Goal: Task Accomplishment & Management: Complete application form

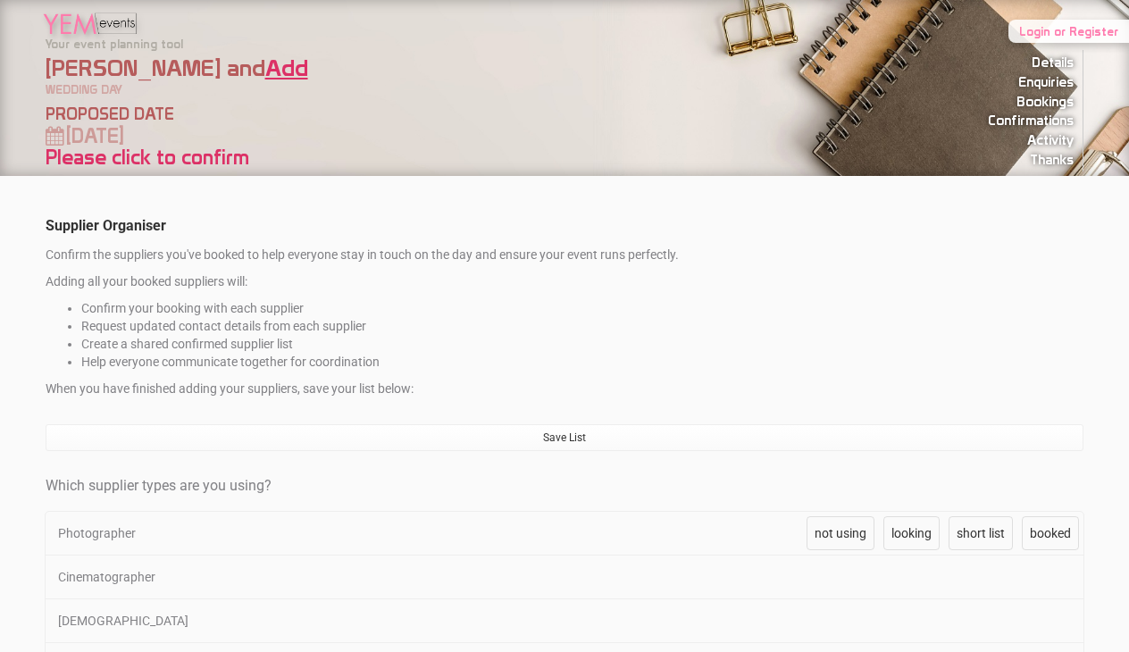
click at [265, 62] on link "Add" at bounding box center [286, 68] width 43 height 28
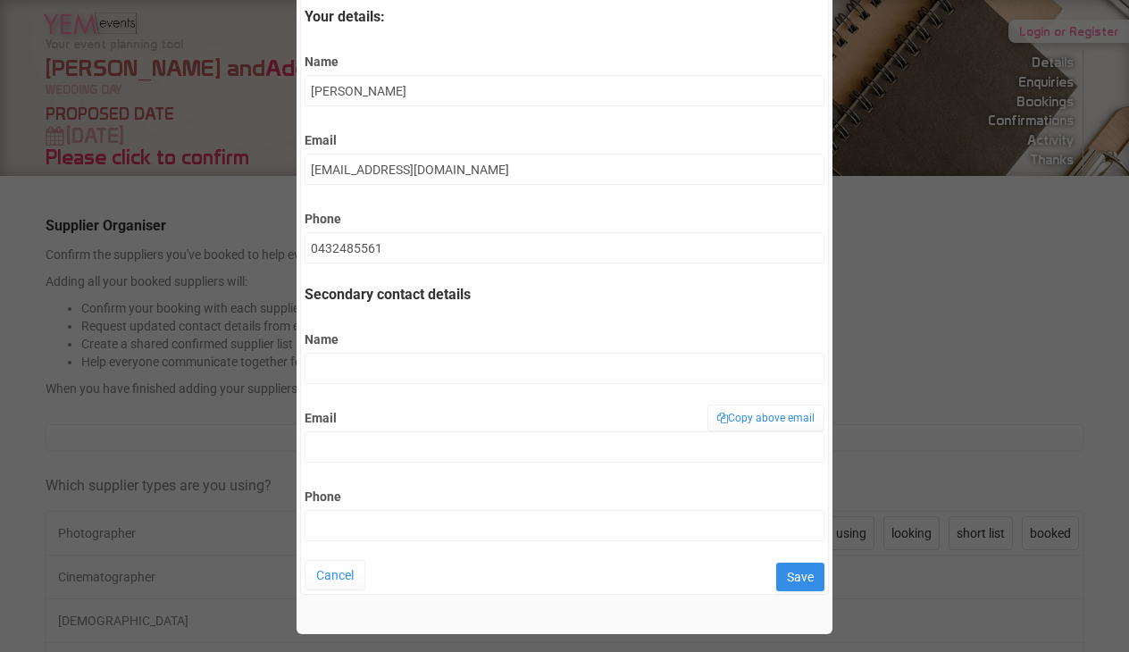
scroll to position [103, 0]
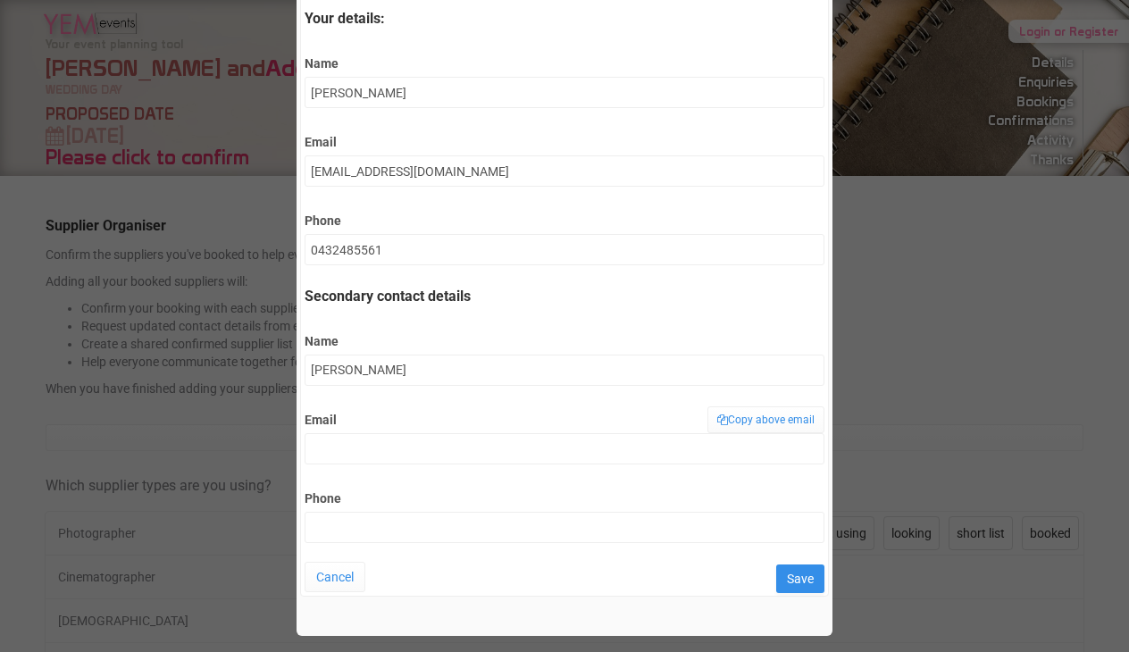
type input "[PERSON_NAME]"
click at [429, 454] on input "Email" at bounding box center [563, 448] width 519 height 31
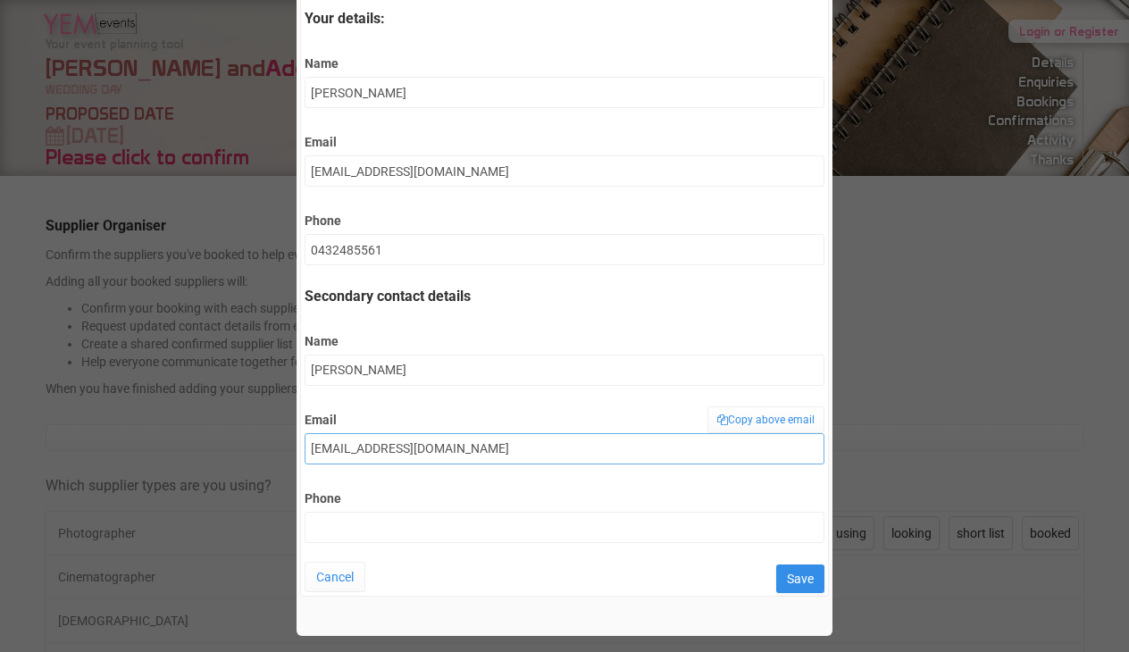
type input "[EMAIL_ADDRESS][DOMAIN_NAME]"
type input "0466915510"
click at [792, 578] on input "Save" at bounding box center [800, 578] width 48 height 29
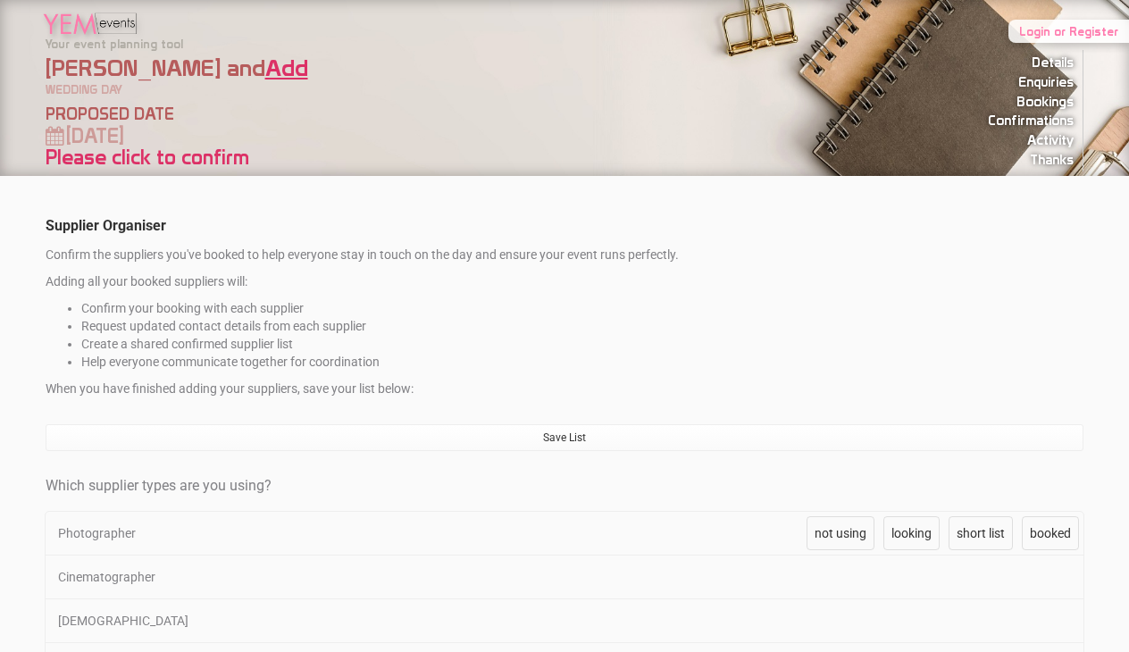
click at [265, 64] on link "Add" at bounding box center [286, 68] width 43 height 28
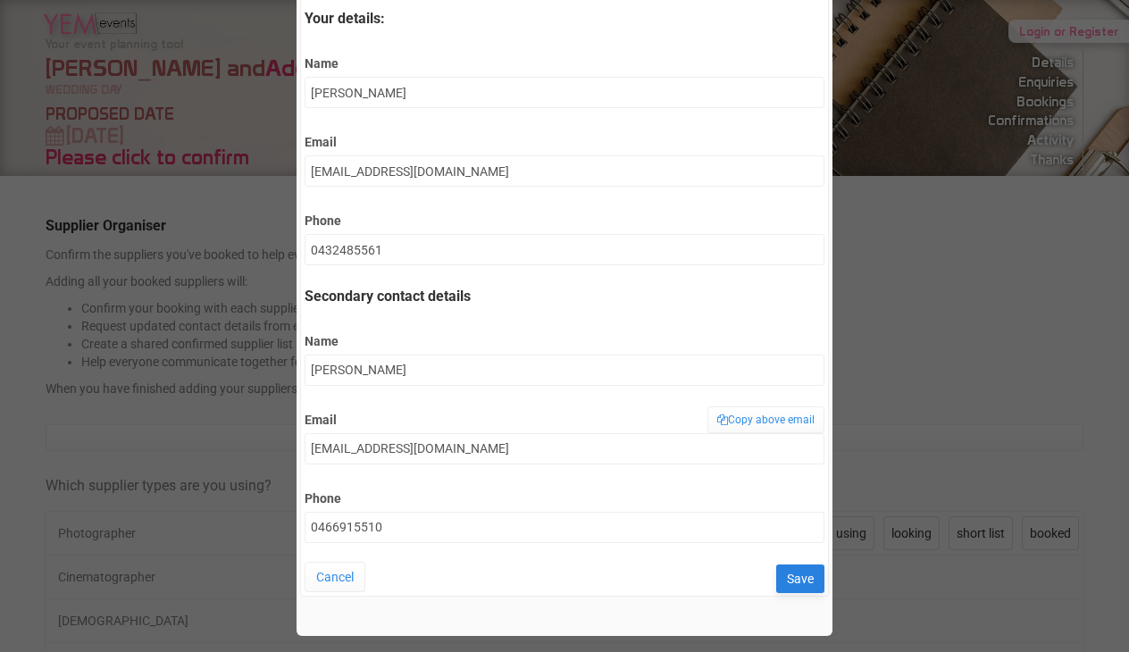
click at [792, 579] on input "Save" at bounding box center [800, 578] width 48 height 29
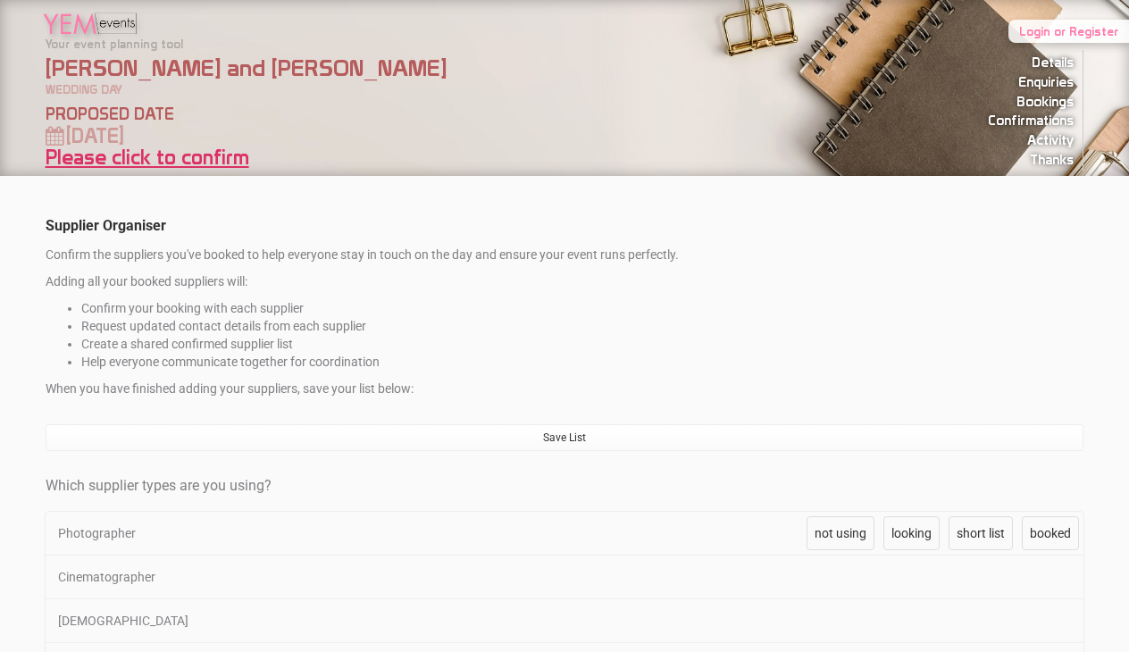
click at [190, 158] on link "Please click to confirm" at bounding box center [148, 158] width 204 height 24
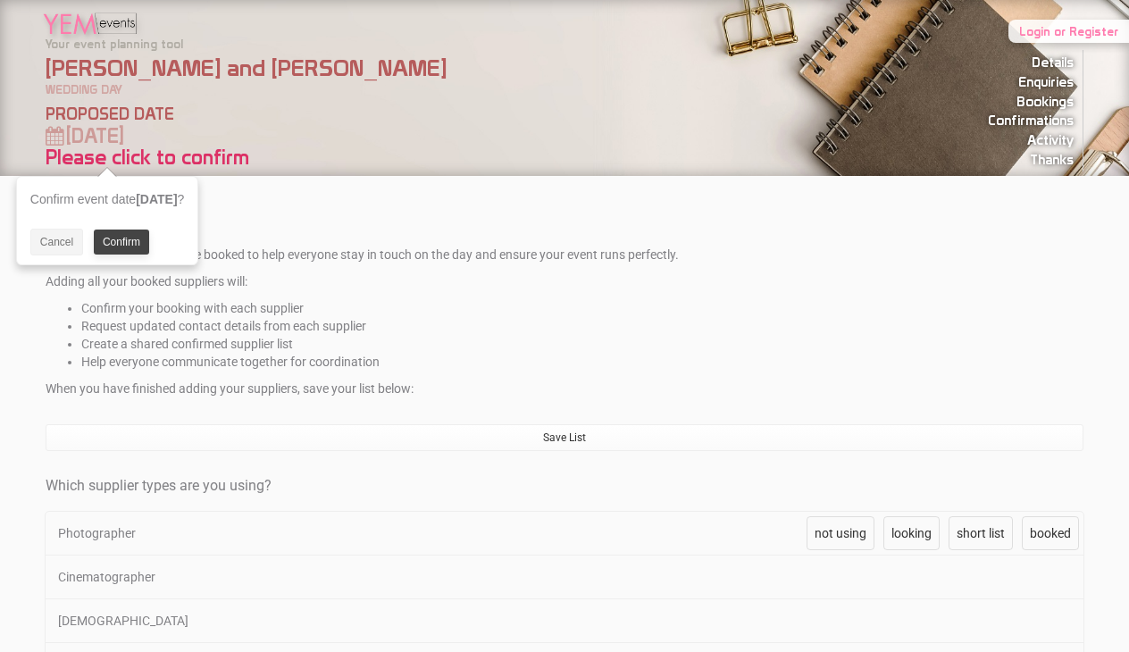
click at [122, 241] on link "Confirm" at bounding box center [121, 241] width 55 height 25
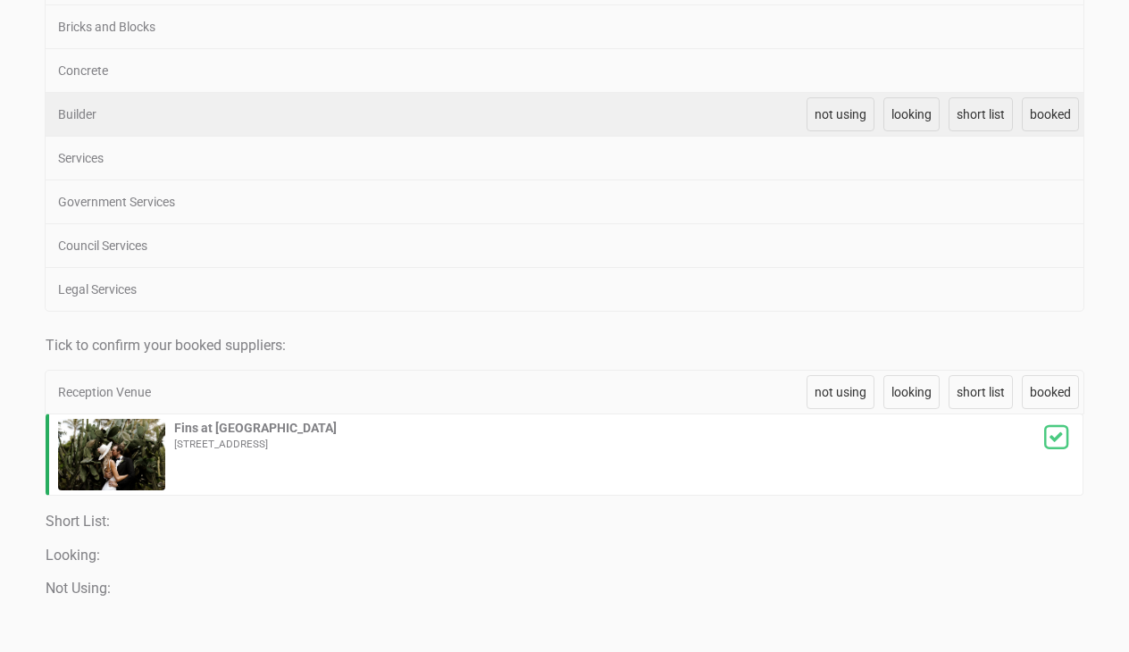
scroll to position [2790, 0]
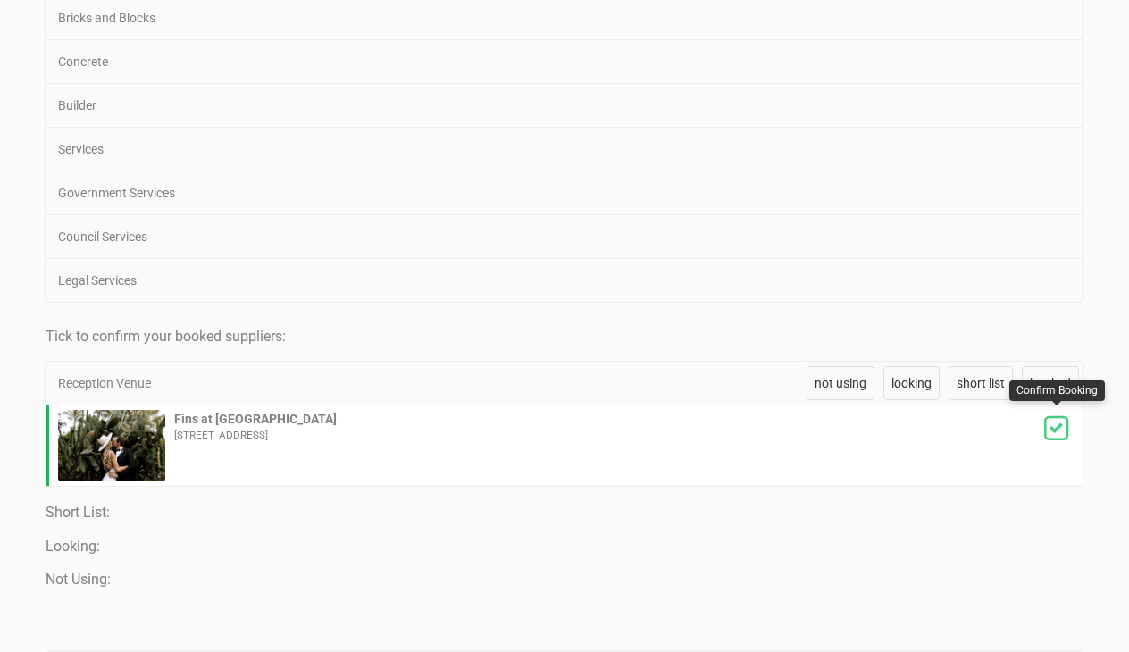
click at [1059, 432] on icon at bounding box center [1056, 428] width 38 height 29
click at [1063, 429] on icon at bounding box center [1055, 429] width 36 height 28
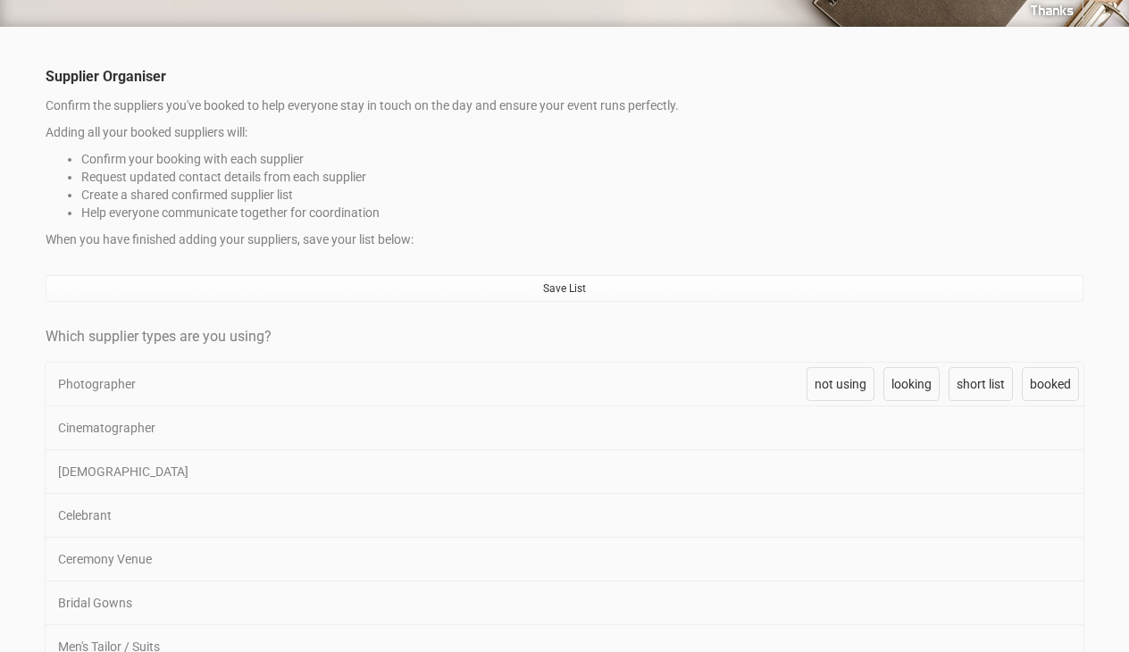
scroll to position [154, 0]
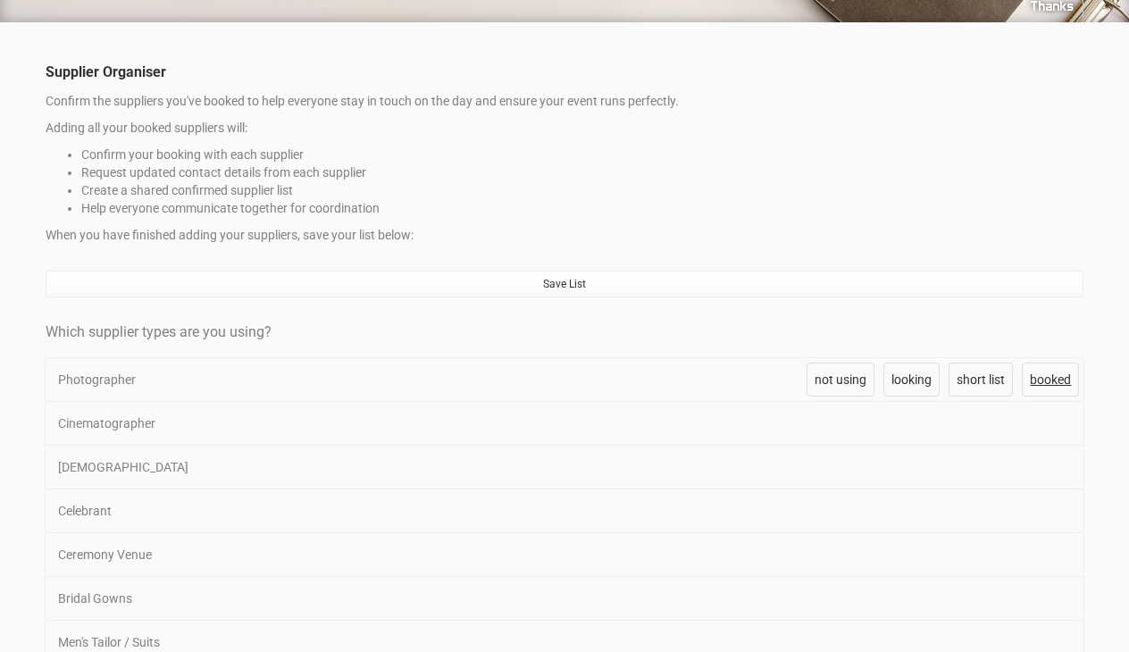
click at [1059, 381] on span "booked" at bounding box center [1049, 379] width 41 height 14
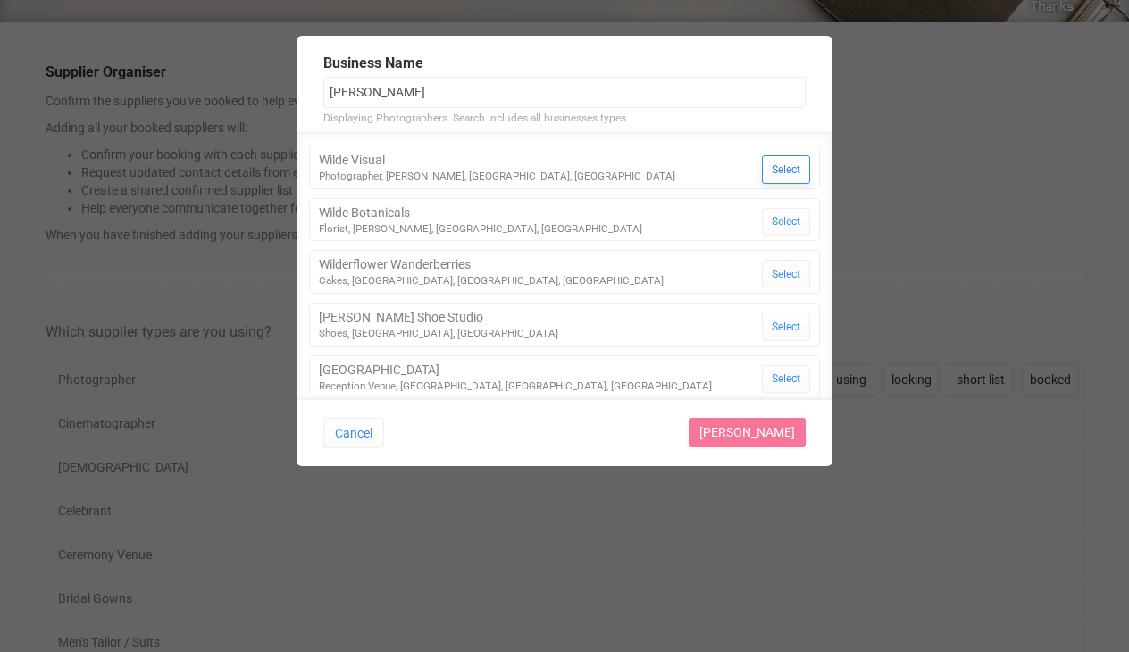
type input "Wilde"
click at [780, 162] on button "Select" at bounding box center [786, 169] width 48 height 29
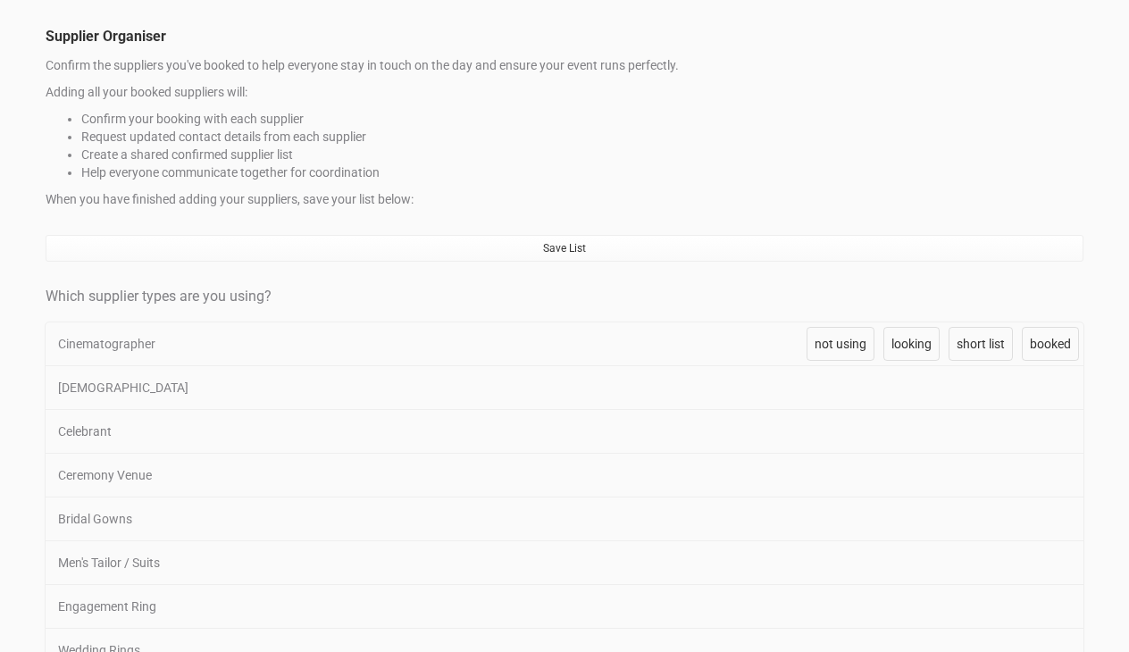
scroll to position [193, 0]
click at [1034, 349] on link "booked" at bounding box center [1049, 340] width 57 height 34
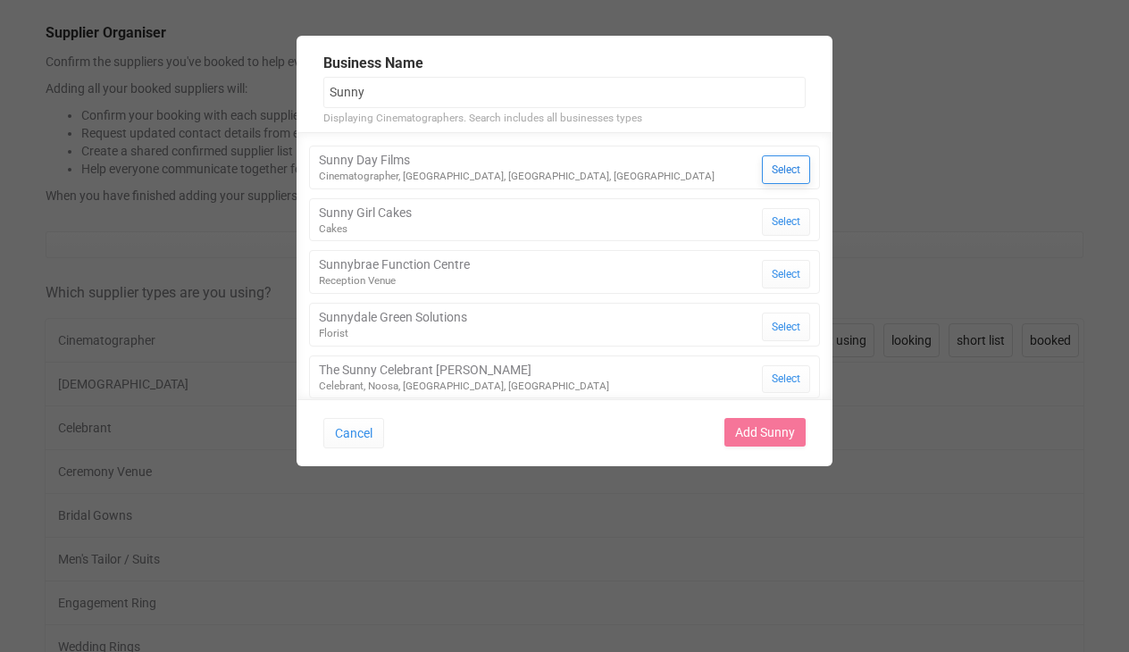
type input "Sunny"
click at [788, 171] on button "Select" at bounding box center [786, 169] width 48 height 29
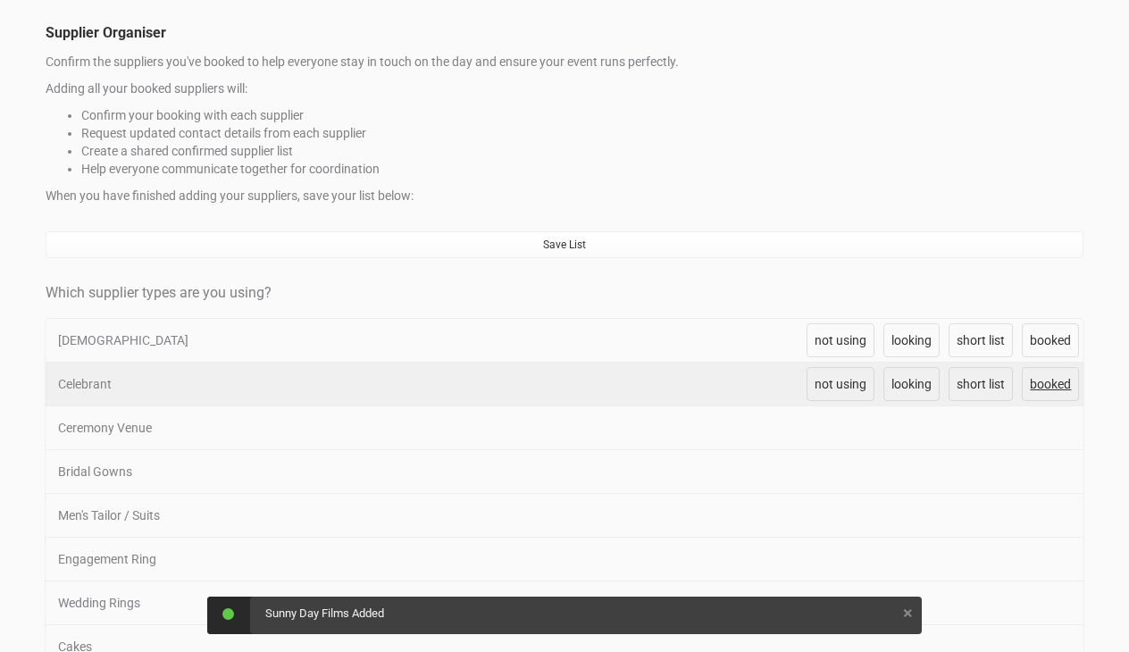
click at [1046, 381] on span "booked" at bounding box center [1049, 384] width 41 height 14
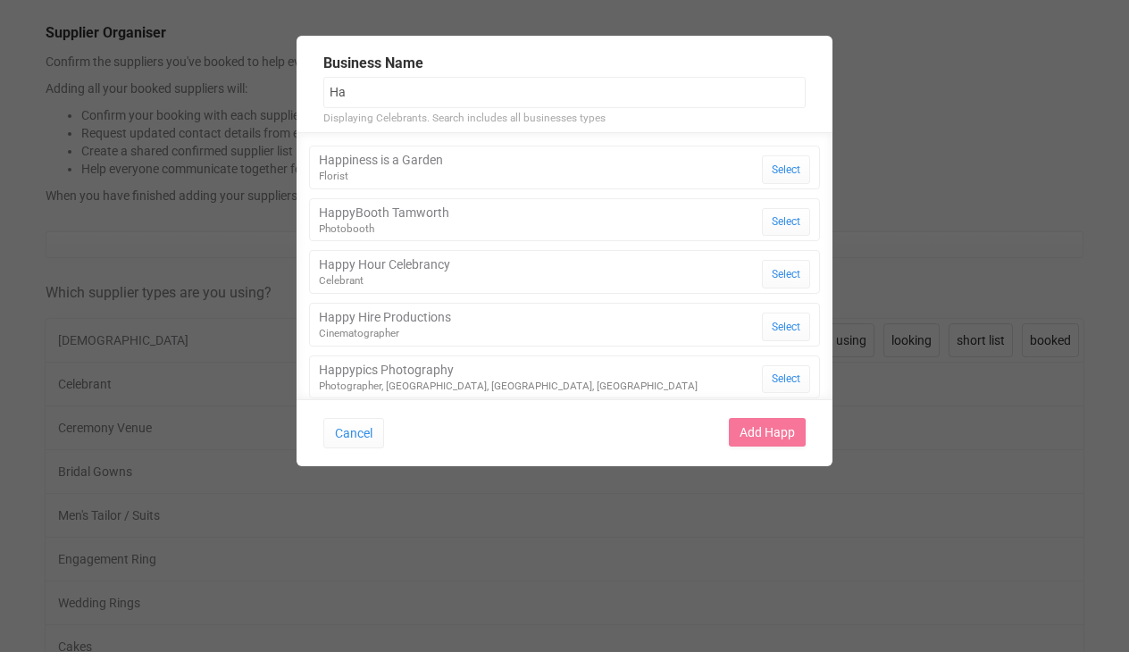
type input "H"
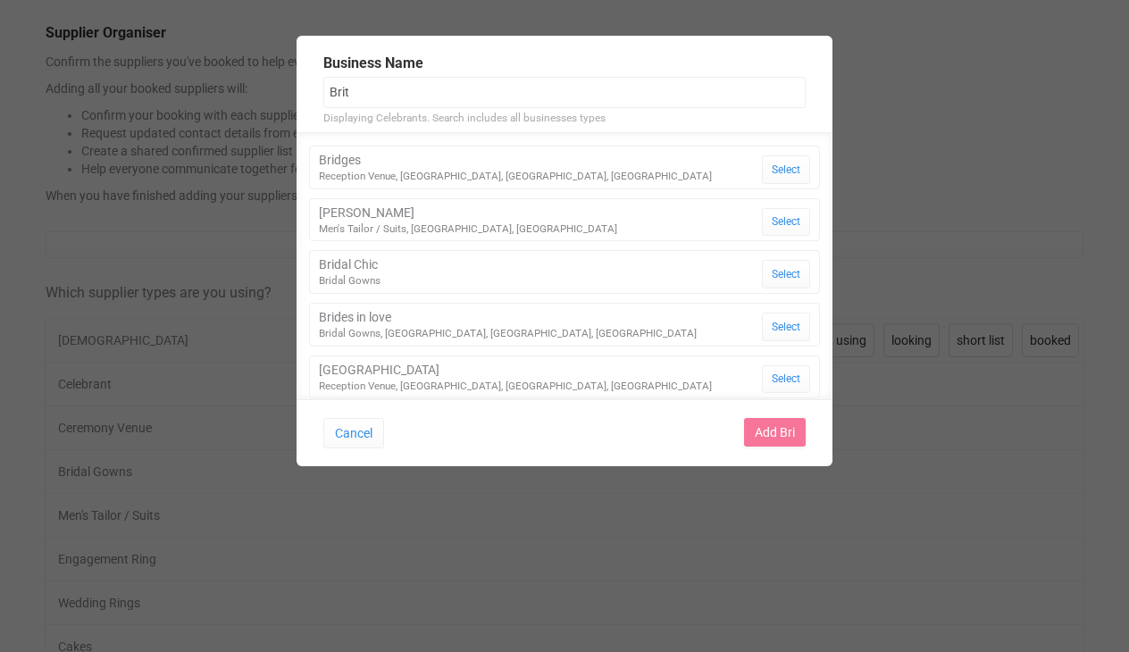
type input "Britt"
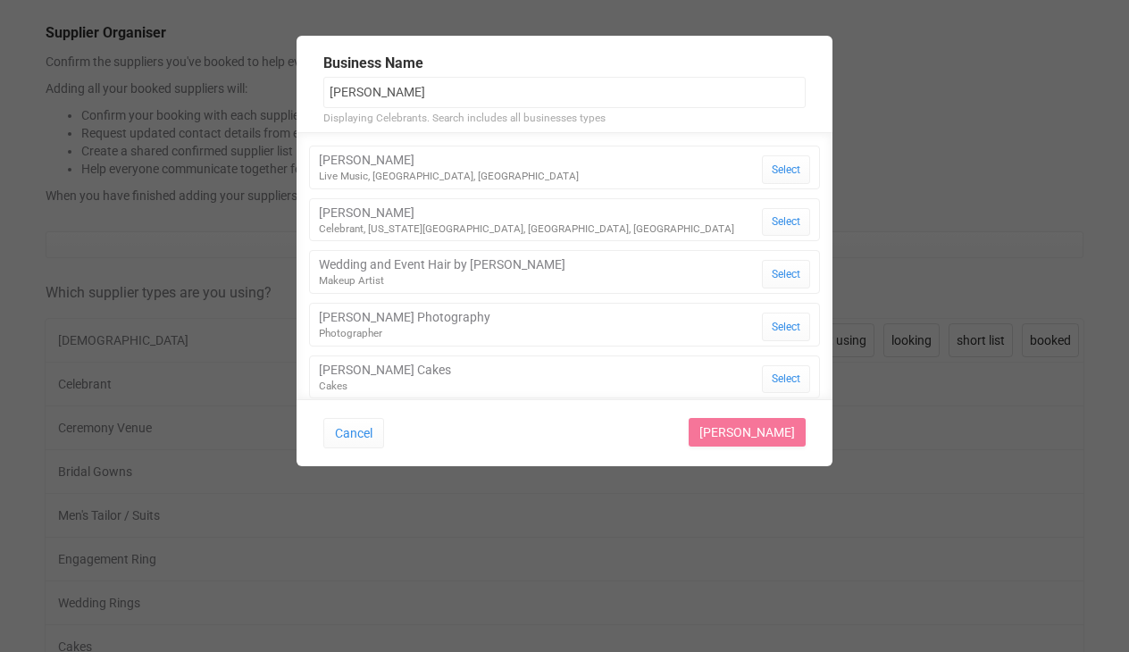
scroll to position [0, 0]
click at [353, 98] on input "Britt" at bounding box center [564, 92] width 482 height 31
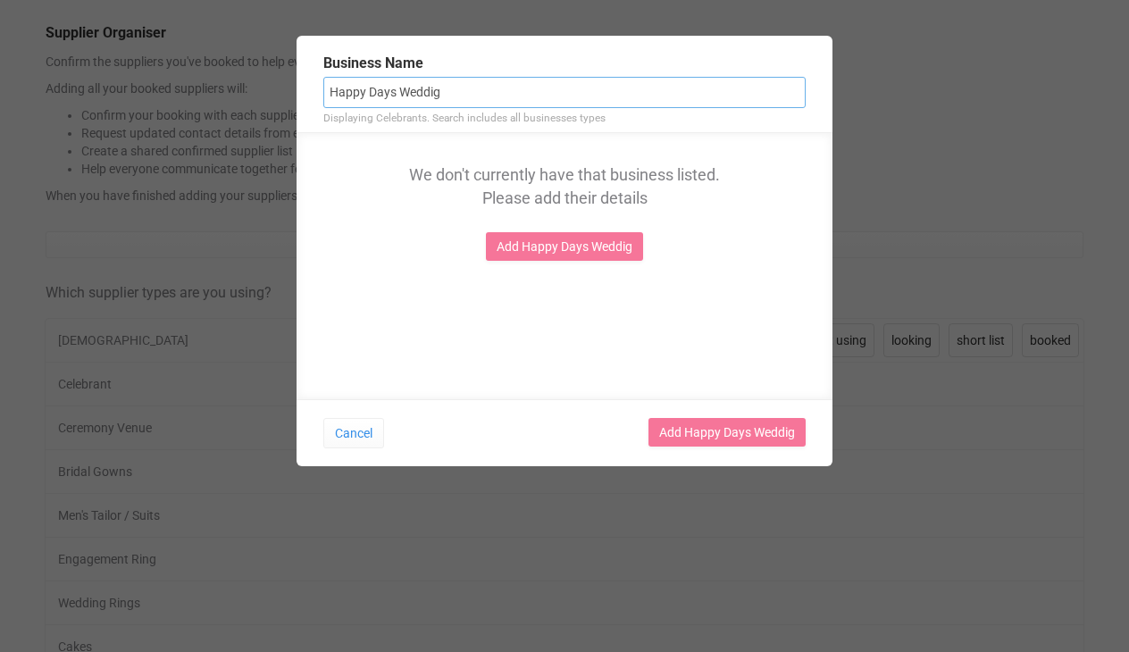
type input "Happy Days Weddi"
type input "Happy Days Weddin"
type input "Happy Days Weddings"
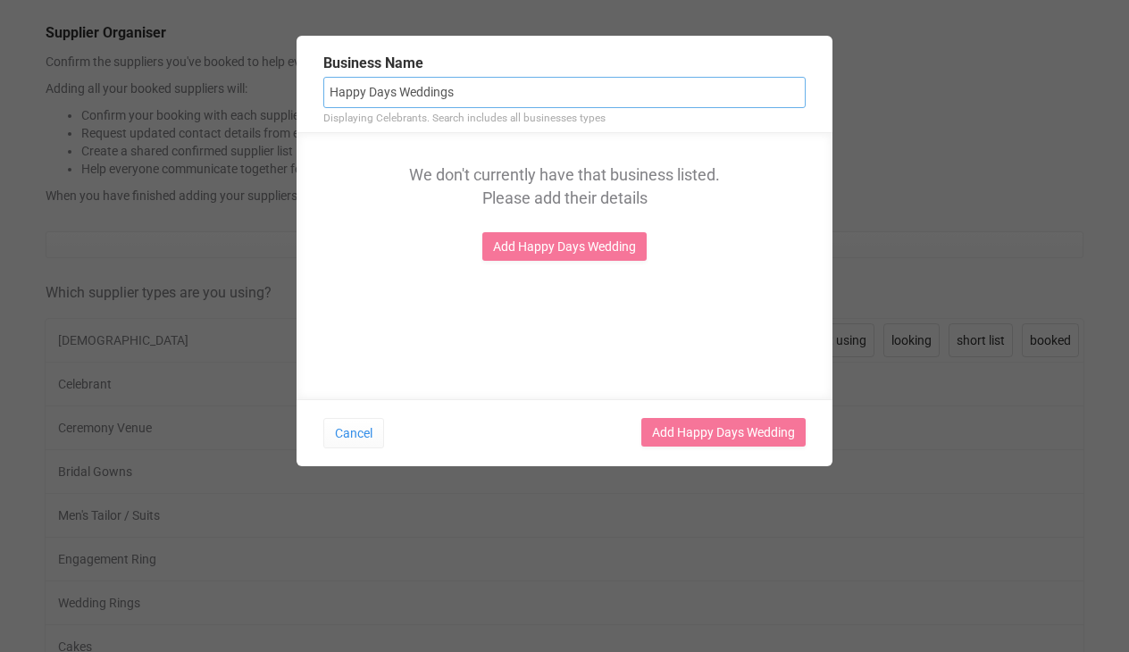
type input "Happy Days Weddings"
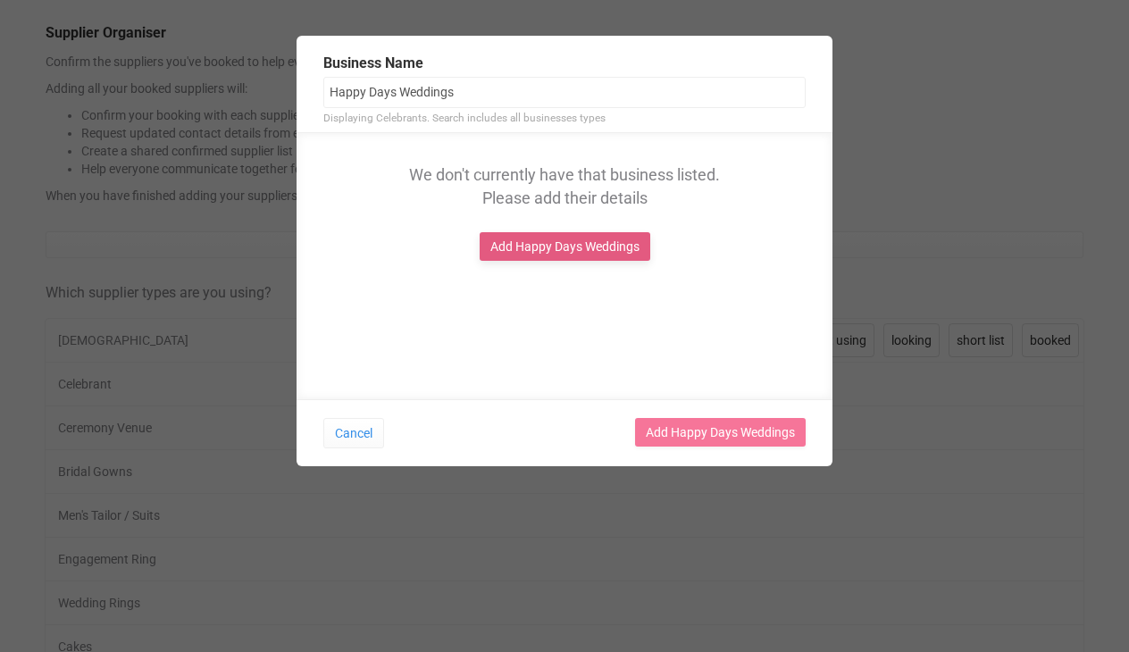
click at [593, 241] on link "Add Happy Days Weddings" at bounding box center [564, 246] width 171 height 29
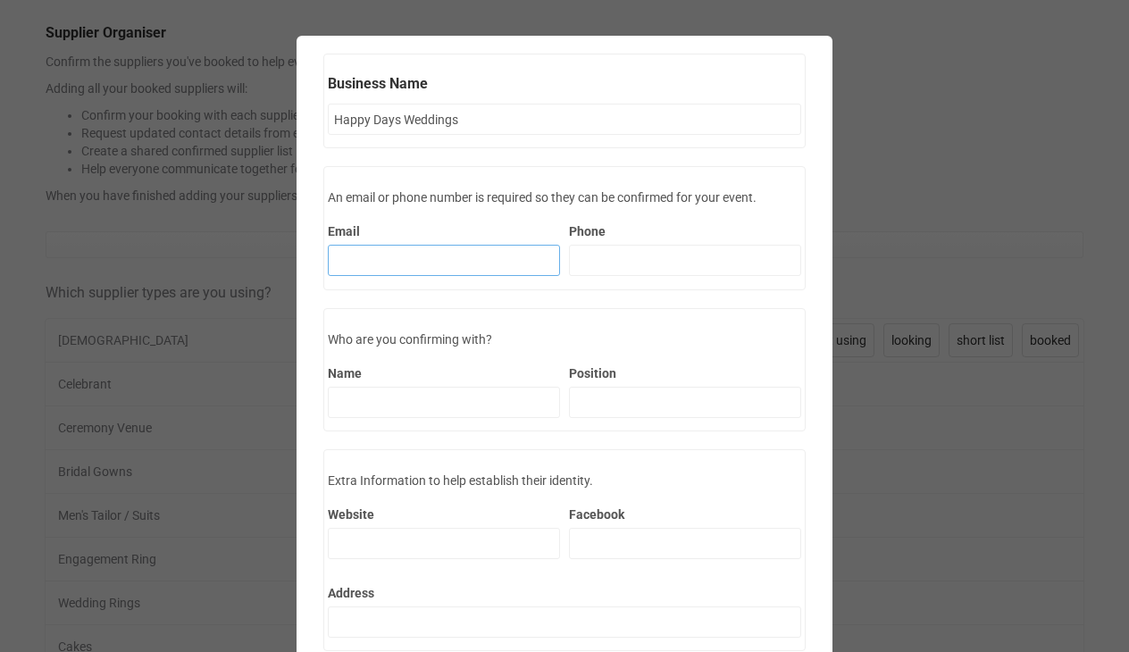
click at [530, 269] on input "Email" at bounding box center [444, 260] width 232 height 31
paste input "Brittany Mather"
type input "Brittany Mather"
click at [397, 251] on input "Brittany Mather" at bounding box center [444, 260] width 232 height 31
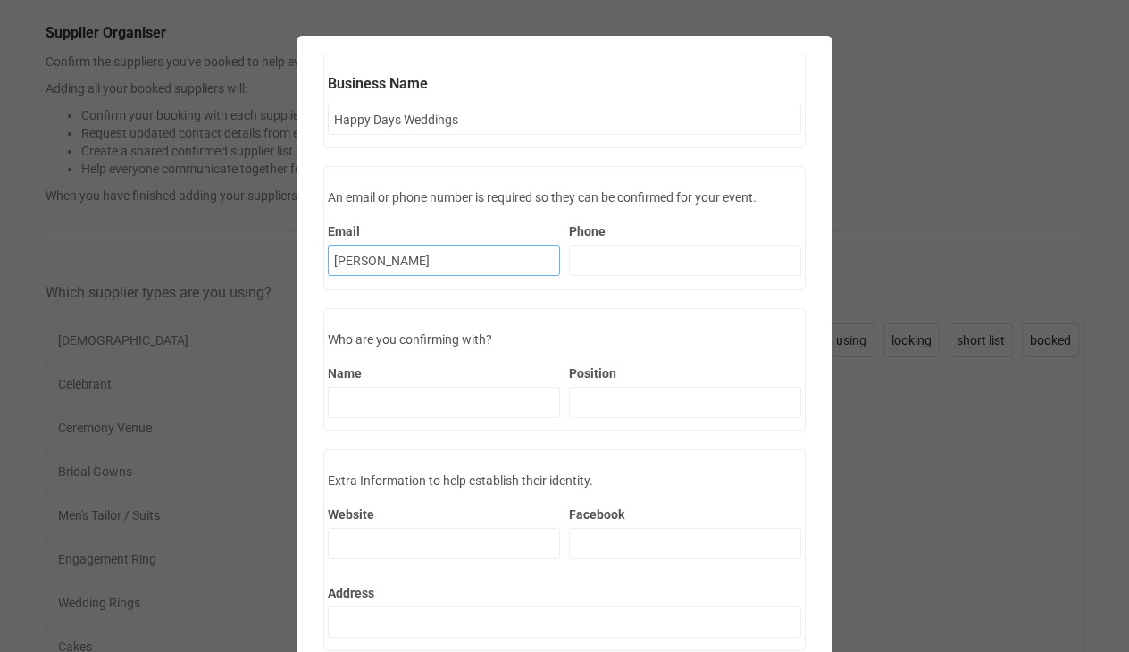
click at [397, 251] on input "Brittany Mather" at bounding box center [444, 260] width 232 height 31
paste input "Brittany Mather"
type input "Brittany Mather"
click at [662, 407] on input "Position" at bounding box center [685, 402] width 232 height 31
type input "Celebrant & MC"
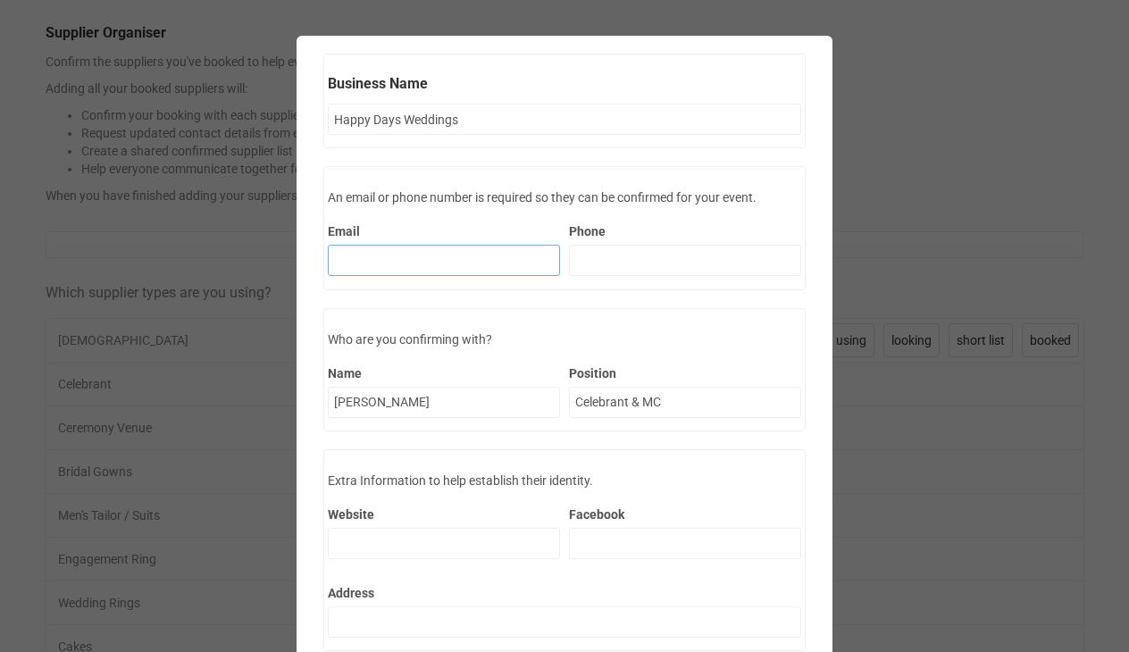
click at [525, 266] on input "Email" at bounding box center [444, 260] width 232 height 31
paste input "brittany@happydaysweddings.com"
type input "brittany@happydaysweddings.com"
click at [662, 265] on input "Phone" at bounding box center [685, 260] width 232 height 31
paste input "0498 450 411"
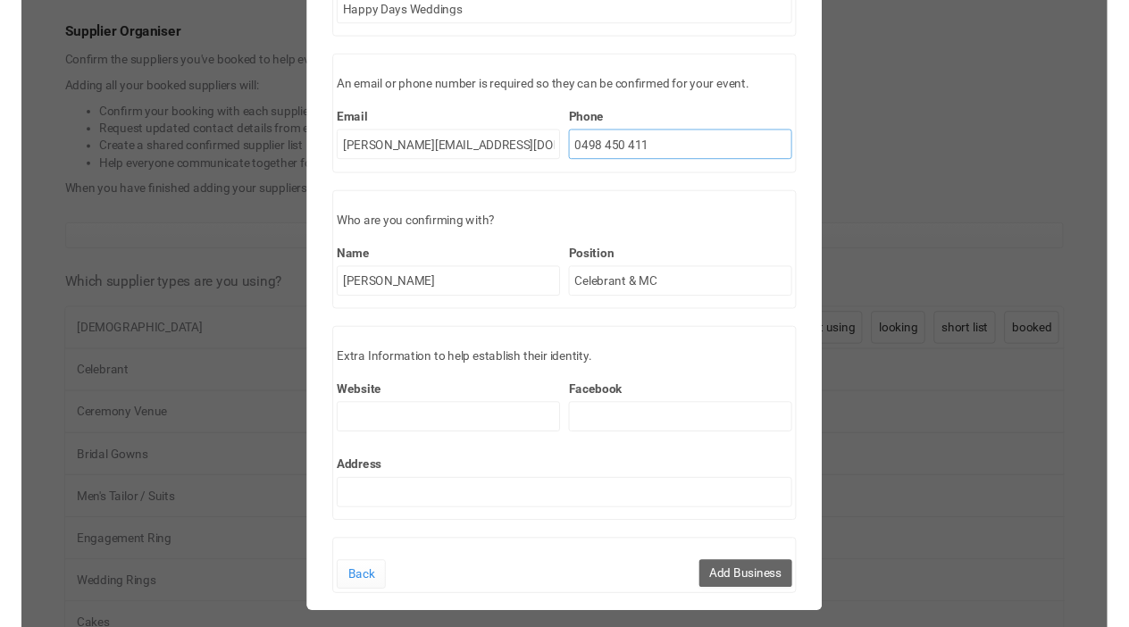
scroll to position [110, 0]
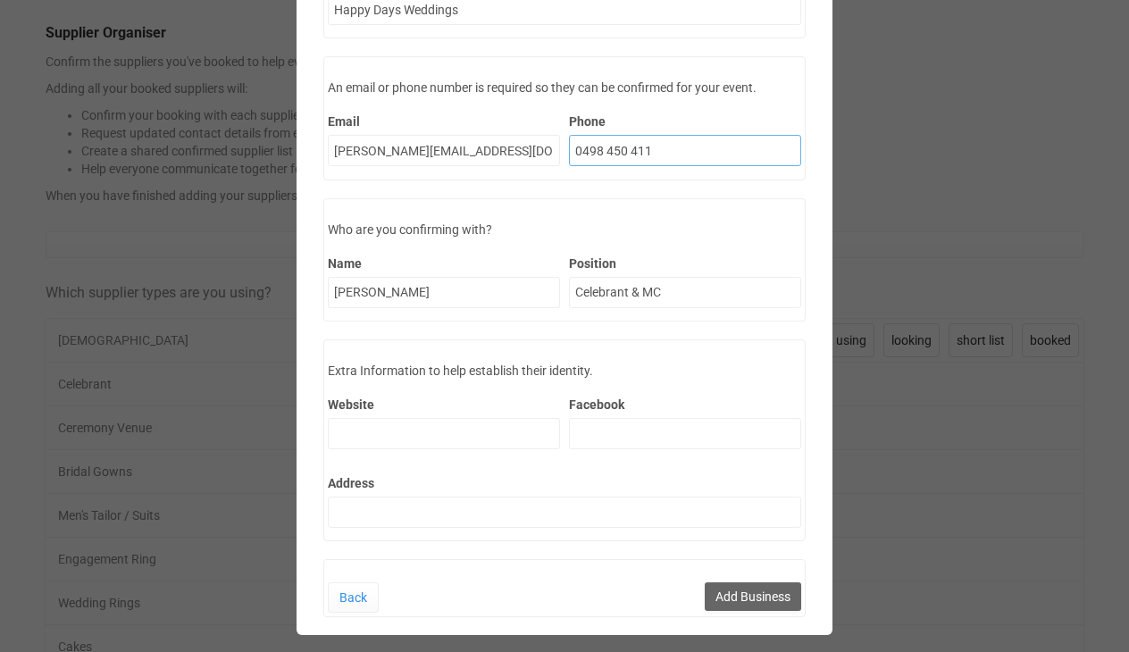
type input "0498 450 411"
click at [493, 424] on input "Website" at bounding box center [444, 433] width 232 height 31
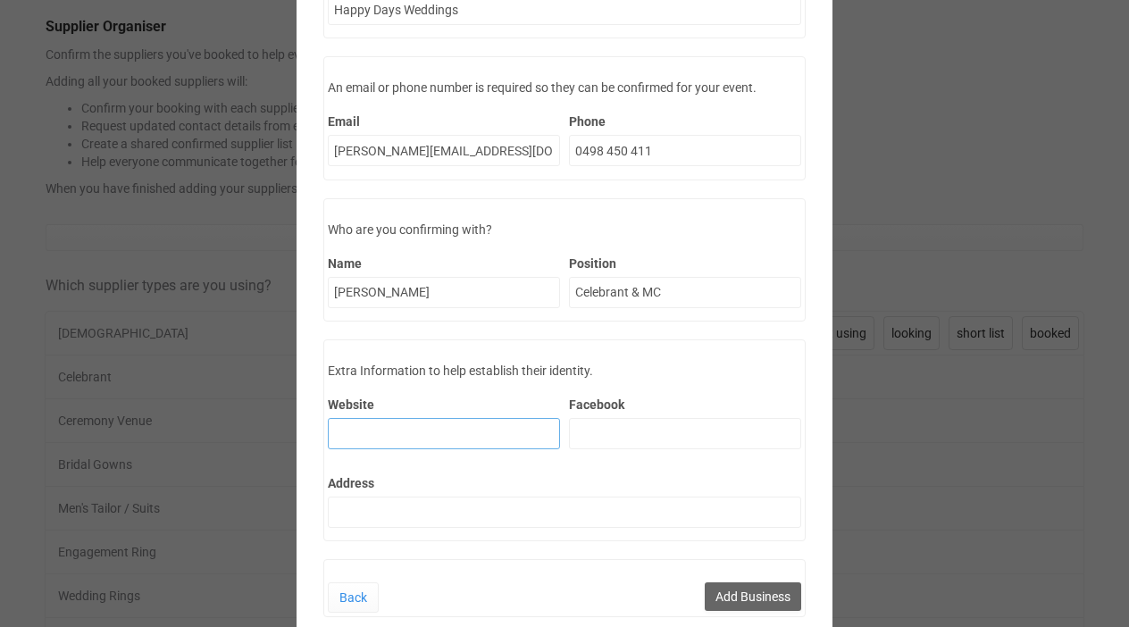
paste input "https://www.happydaysweddings.com"
type input "https://www.happydaysweddings.com"
click at [444, 482] on label "Address" at bounding box center [564, 483] width 473 height 18
click at [444, 496] on input "Address" at bounding box center [564, 511] width 473 height 31
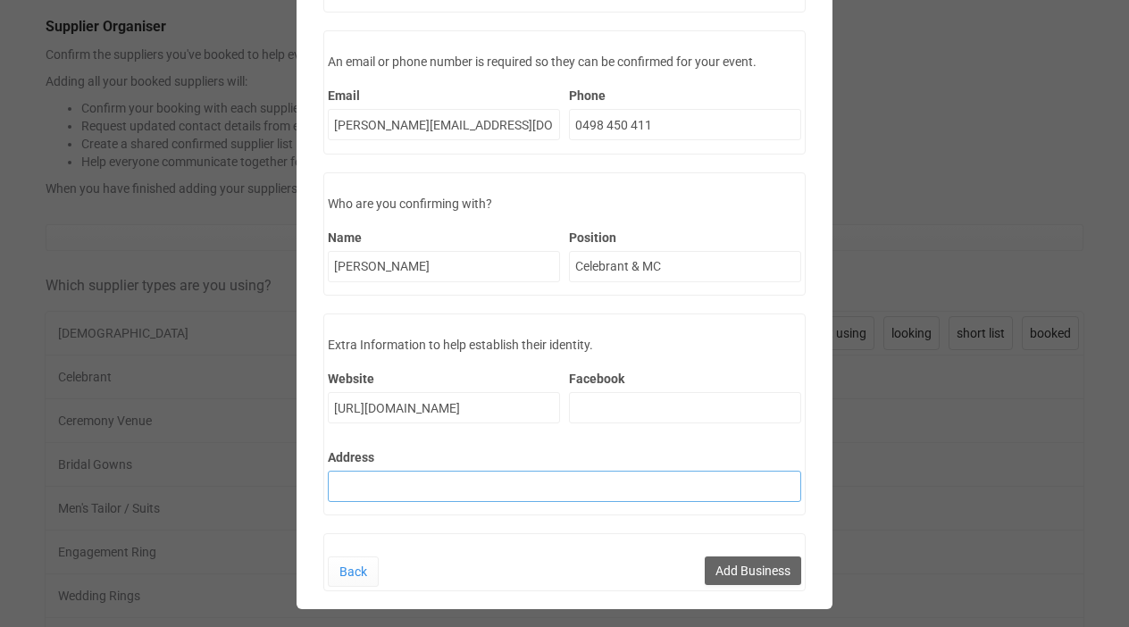
scroll to position [135, 0]
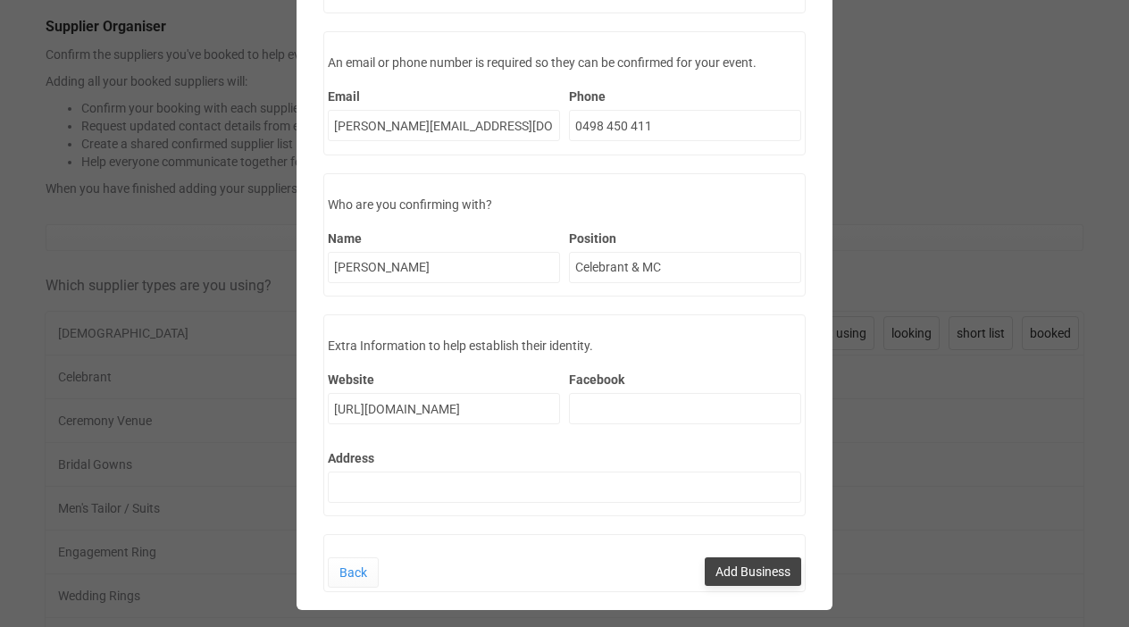
click at [746, 569] on button "Add Business" at bounding box center [752, 571] width 96 height 29
click at [354, 578] on link "Back" at bounding box center [353, 572] width 51 height 30
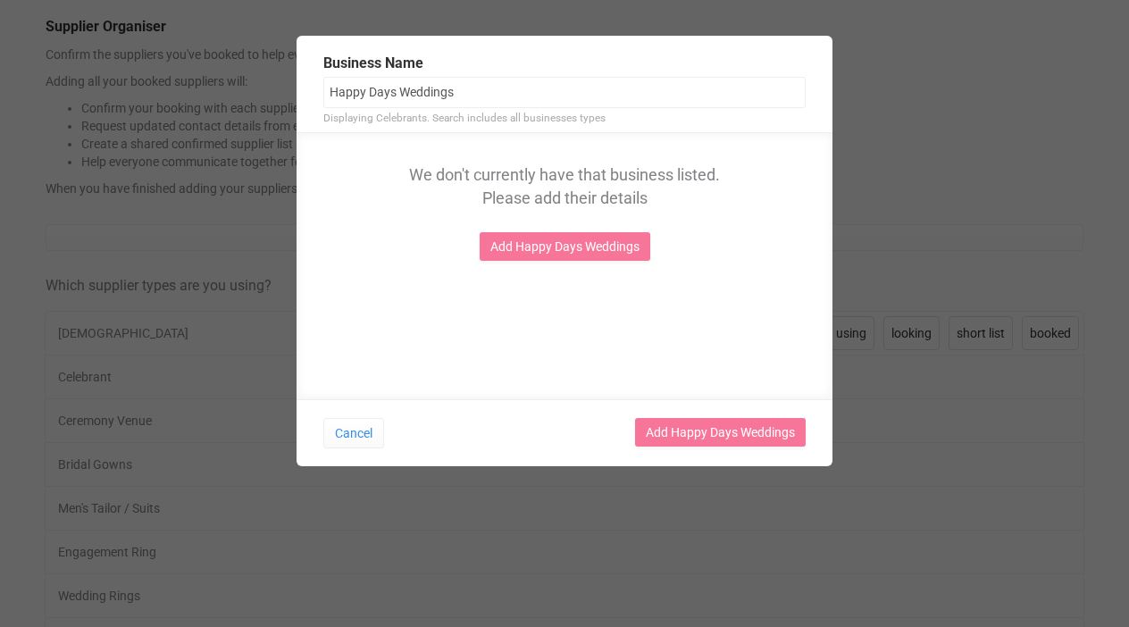
scroll to position [0, 0]
click at [365, 437] on button "Cancel" at bounding box center [353, 433] width 61 height 30
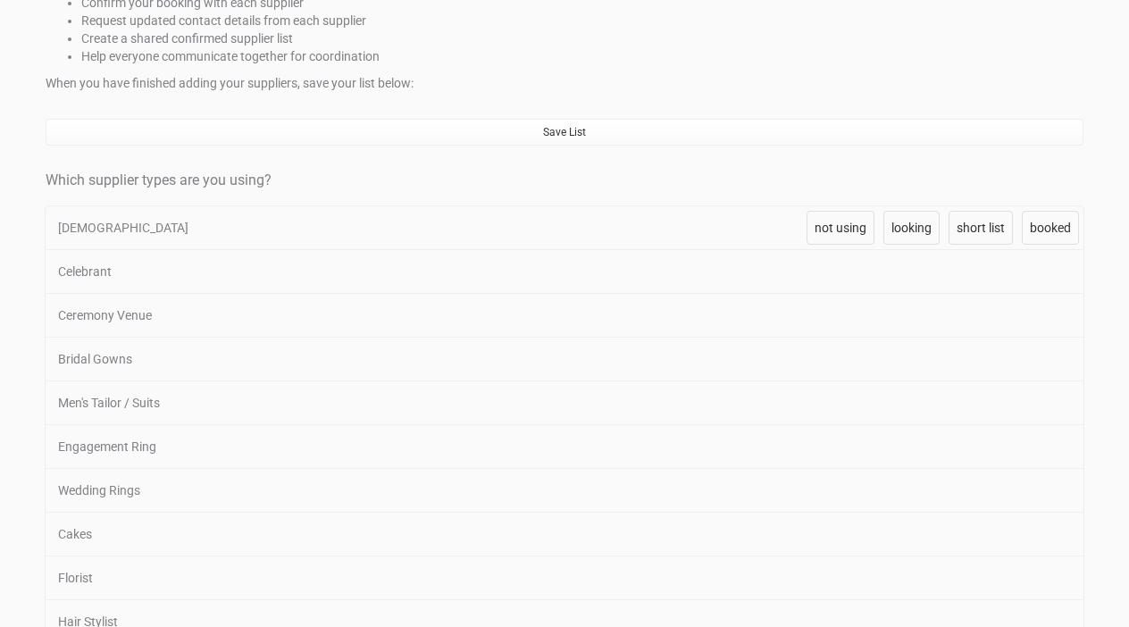
scroll to position [302, 0]
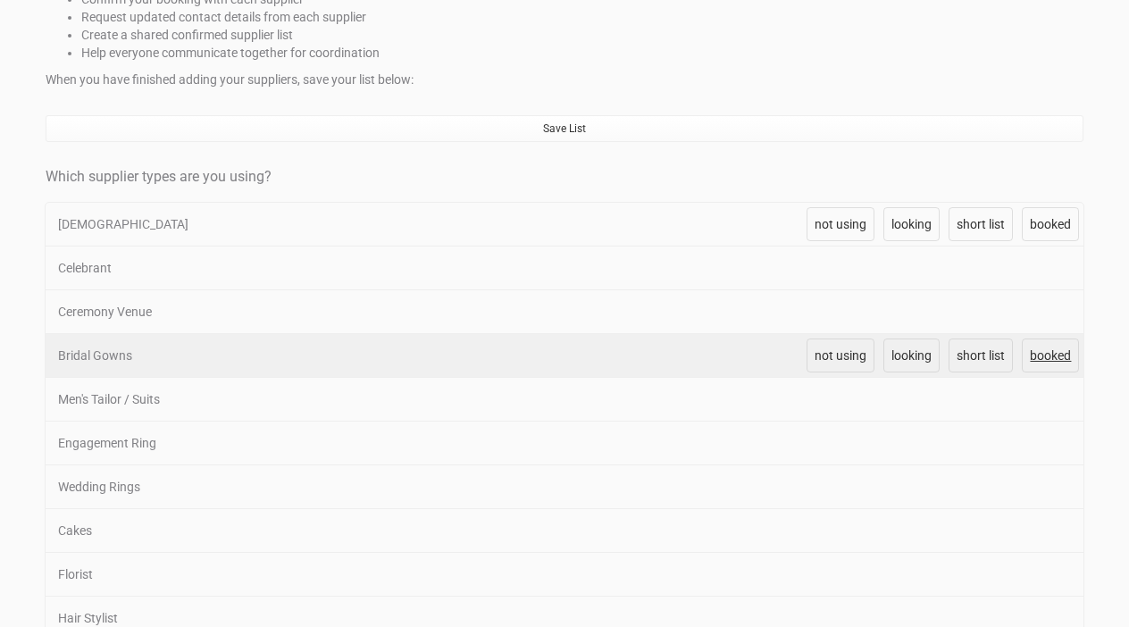
click at [1064, 364] on link "booked" at bounding box center [1049, 355] width 57 height 34
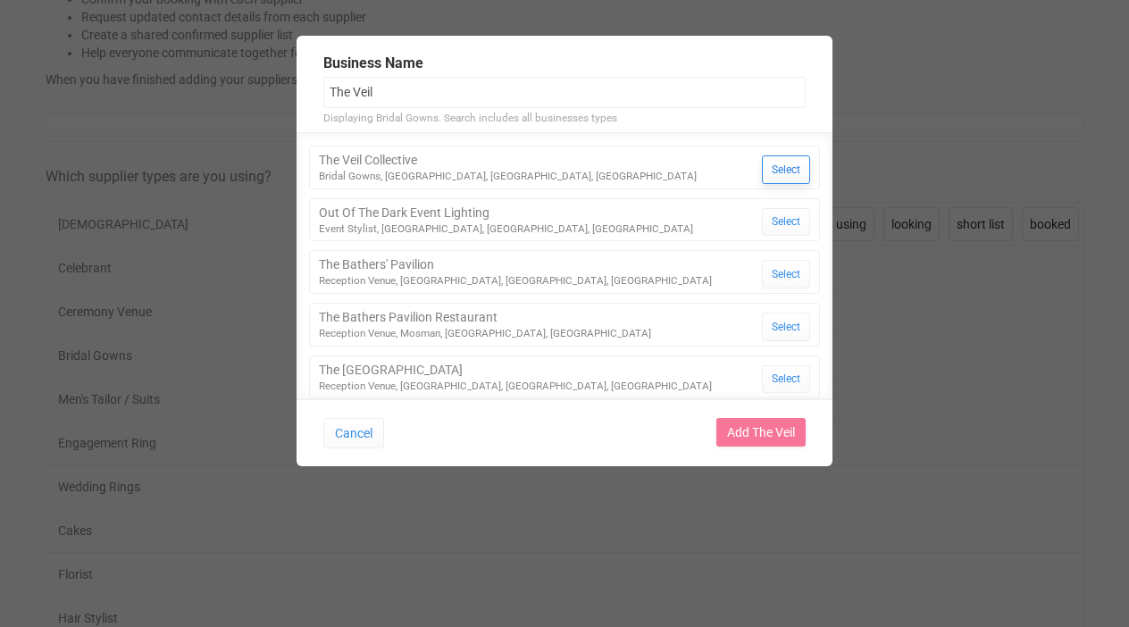
type input "The Veil"
click at [782, 177] on button "Select" at bounding box center [786, 169] width 48 height 29
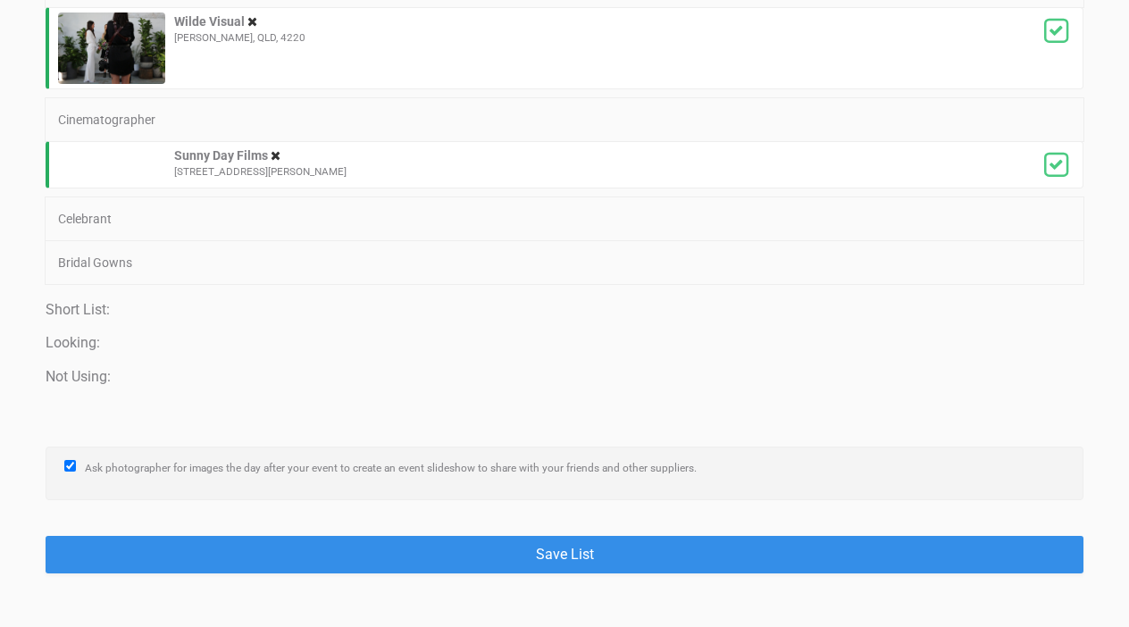
scroll to position [3229, 0]
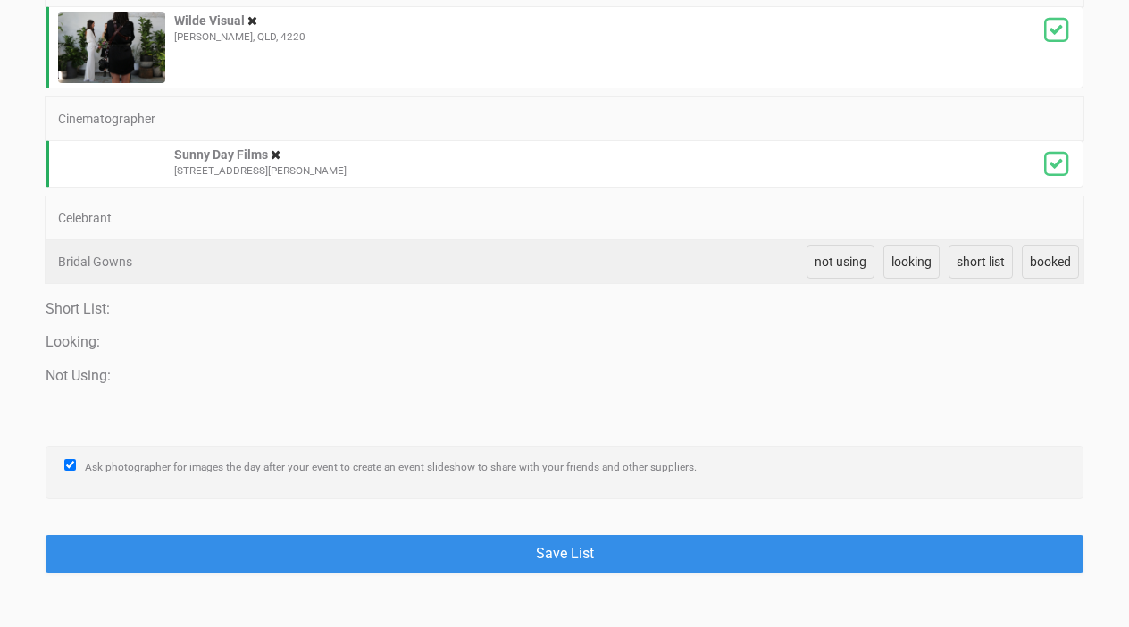
click at [710, 269] on div "Bridal Gowns" at bounding box center [422, 261] width 753 height 43
click at [1055, 256] on span "booked" at bounding box center [1049, 261] width 41 height 14
click at [1045, 259] on span "booked" at bounding box center [1049, 261] width 41 height 14
click at [846, 262] on span "not using" at bounding box center [840, 261] width 52 height 14
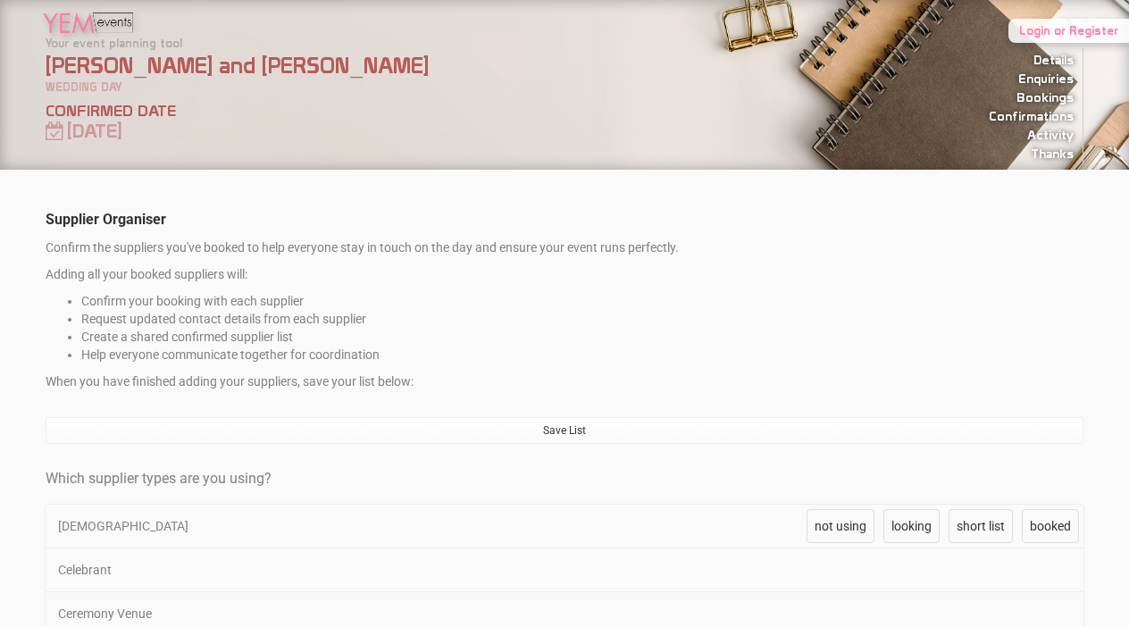
scroll to position [0, 0]
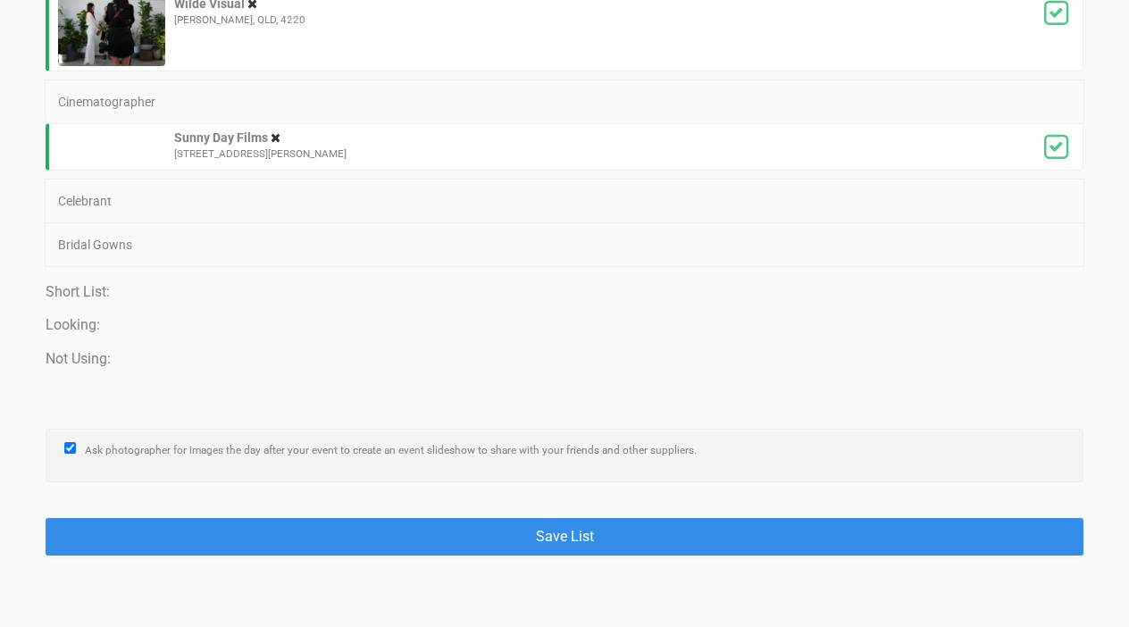
scroll to position [3157, 0]
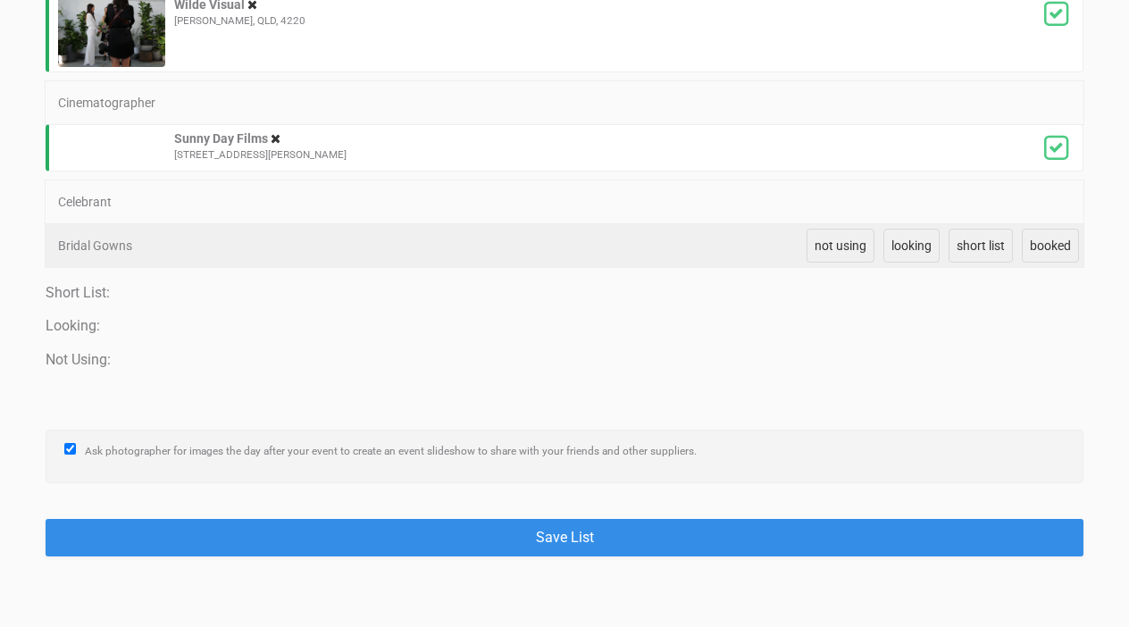
click at [749, 242] on div "Bridal Gowns" at bounding box center [422, 245] width 753 height 43
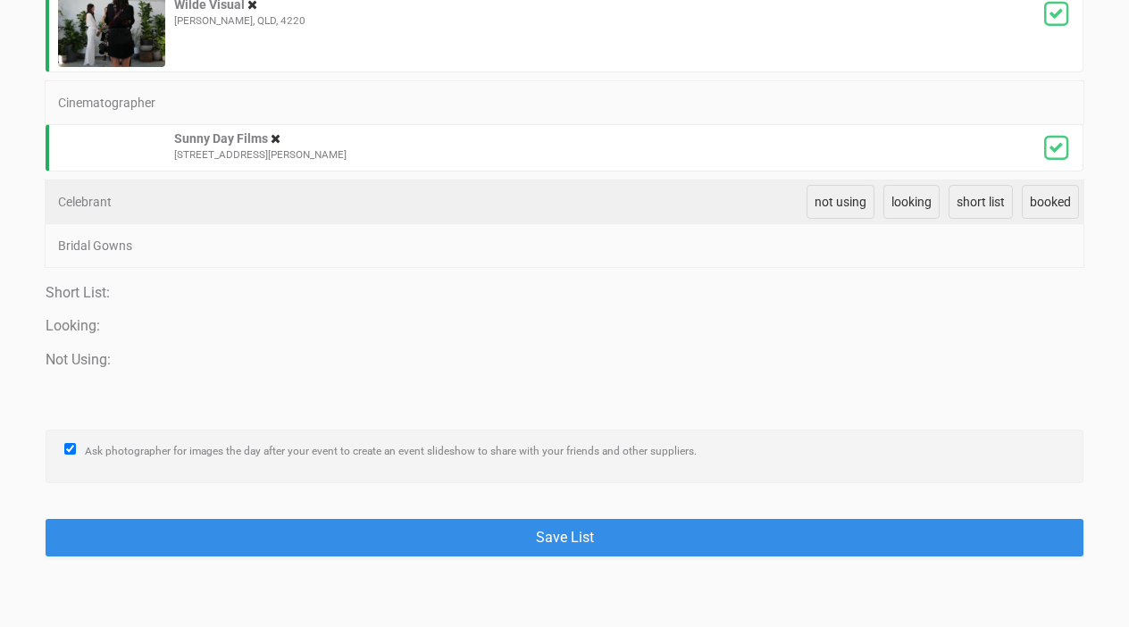
click at [780, 211] on div "Celebrant" at bounding box center [422, 201] width 753 height 43
click at [753, 196] on div "Celebrant" at bounding box center [422, 201] width 753 height 43
click at [1052, 204] on span "booked" at bounding box center [1049, 202] width 41 height 14
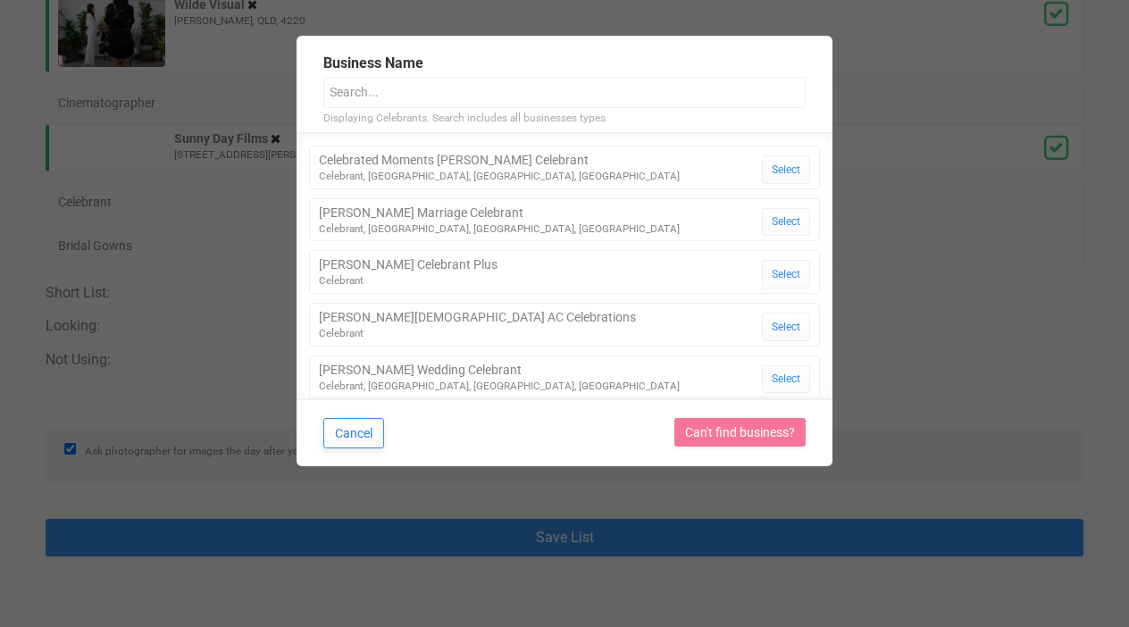
click at [362, 436] on button "Cancel" at bounding box center [353, 433] width 61 height 30
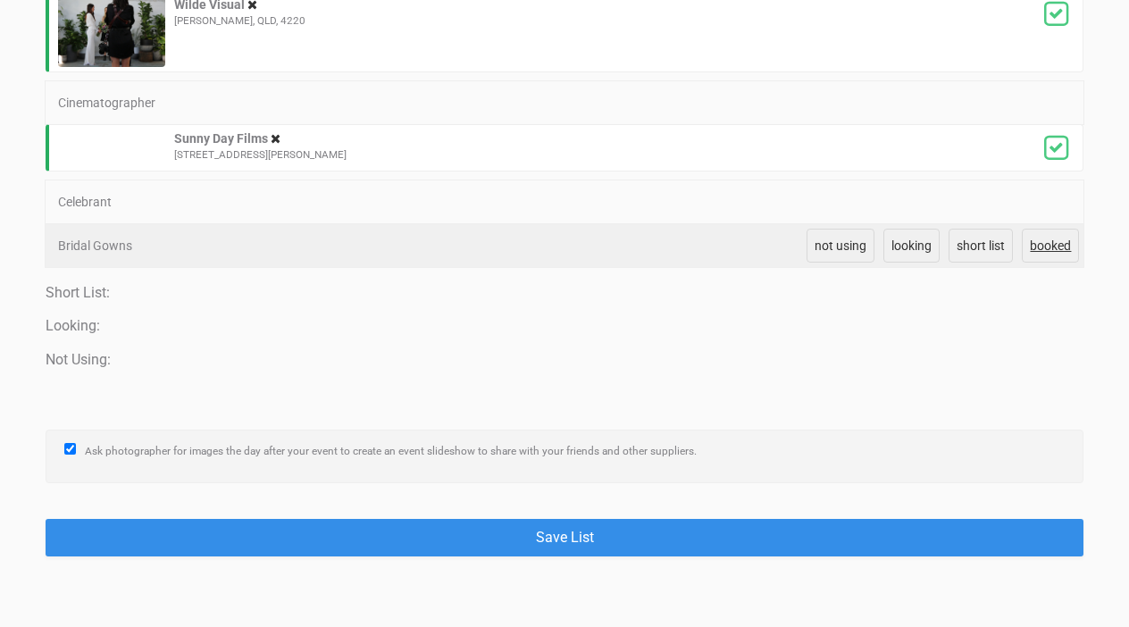
click at [1062, 244] on span "booked" at bounding box center [1049, 245] width 41 height 14
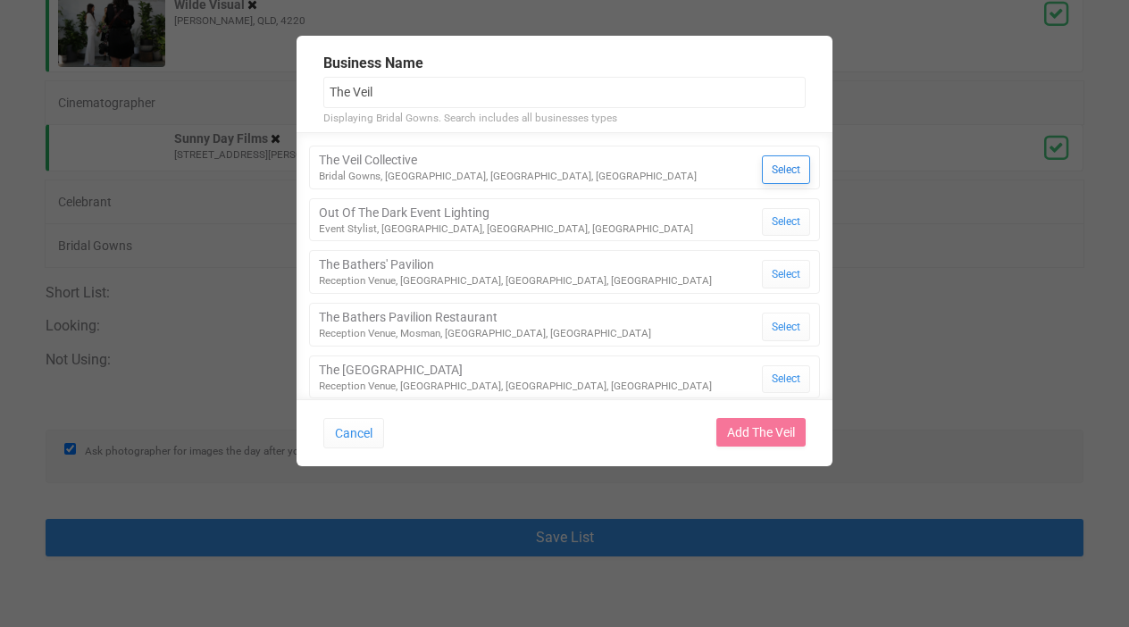
type input "The Veil"
click at [779, 171] on button "Select" at bounding box center [786, 169] width 48 height 29
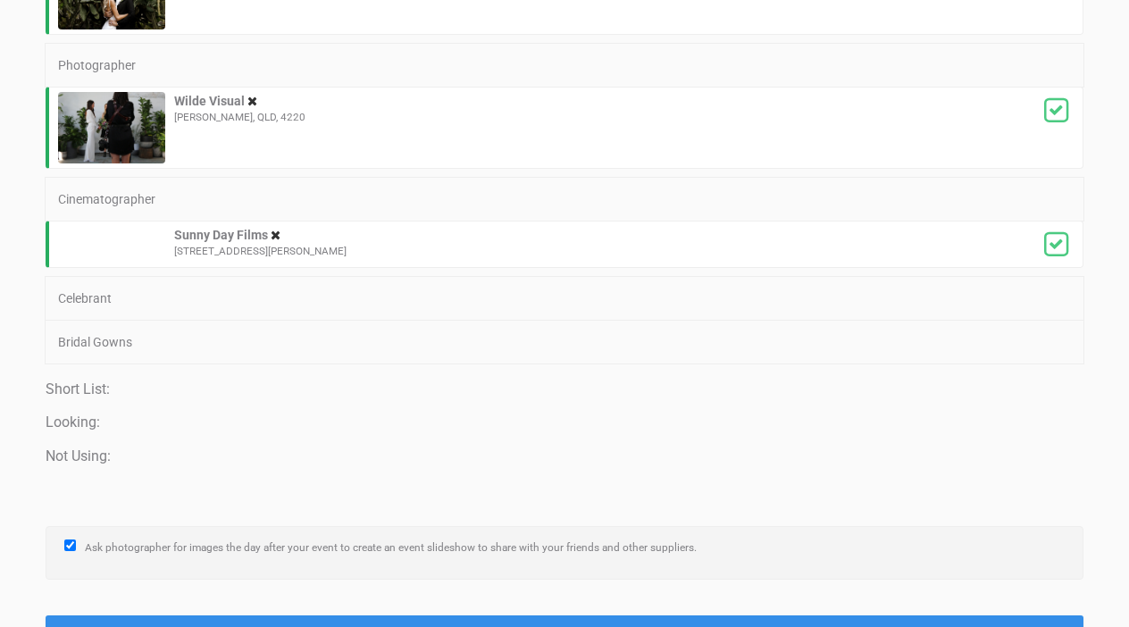
scroll to position [3055, 0]
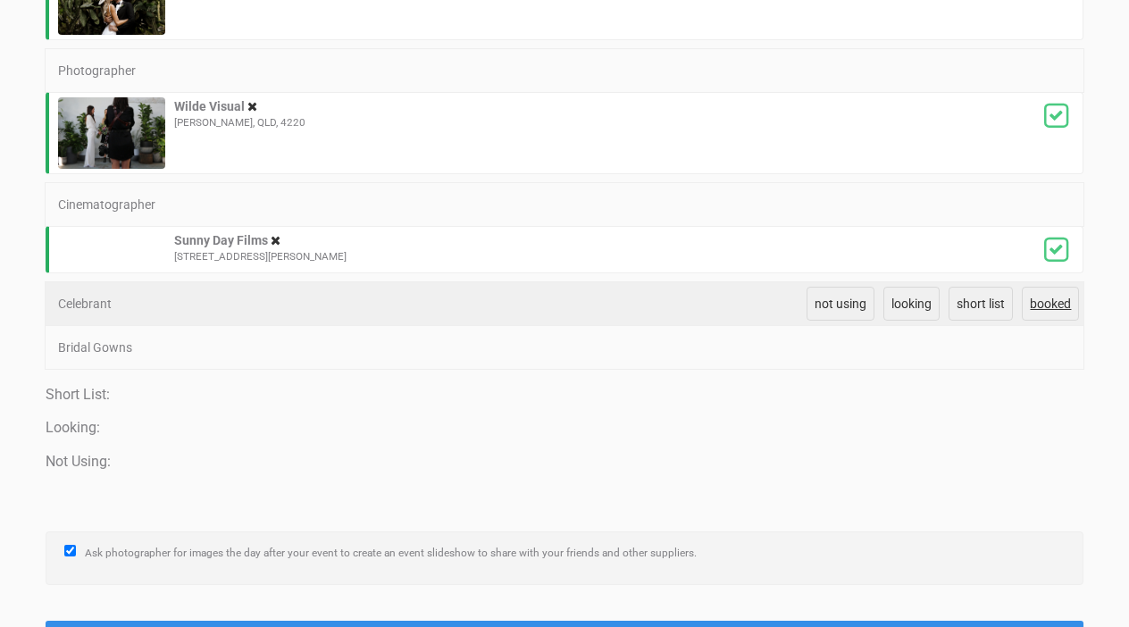
click at [1041, 301] on span "booked" at bounding box center [1049, 303] width 41 height 14
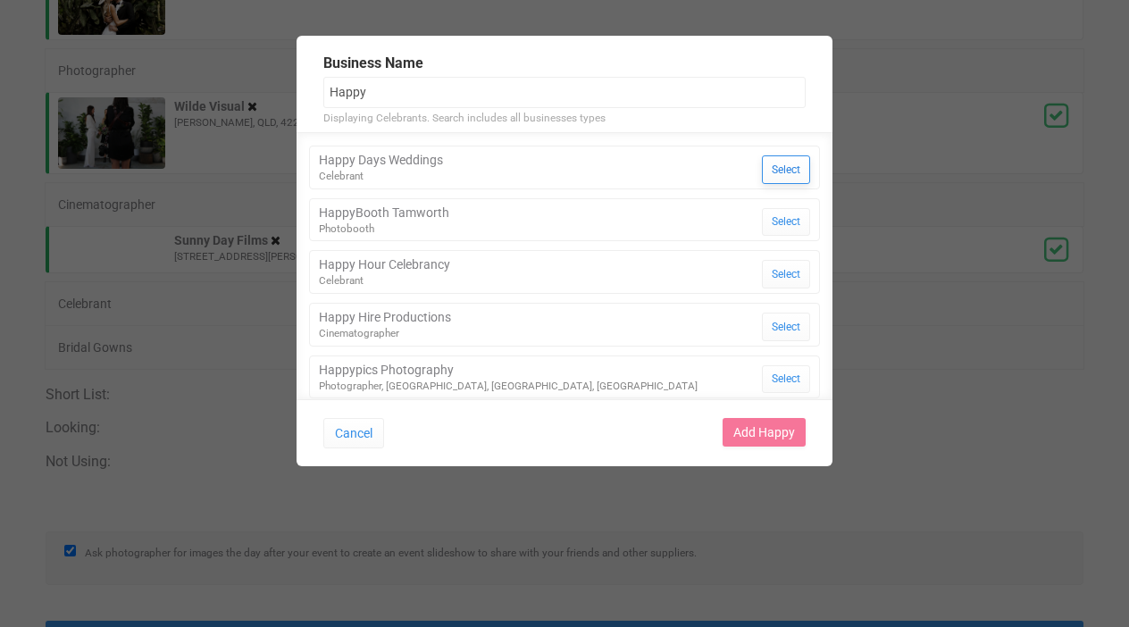
type input "Happy"
click at [778, 163] on button "Select" at bounding box center [786, 169] width 48 height 29
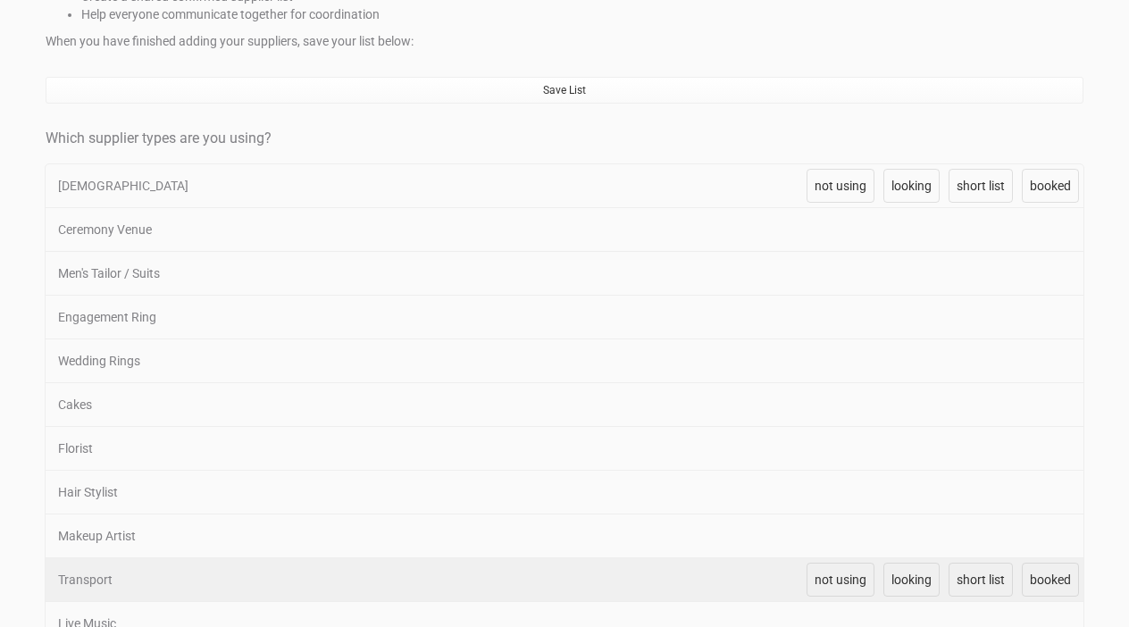
scroll to position [331, 0]
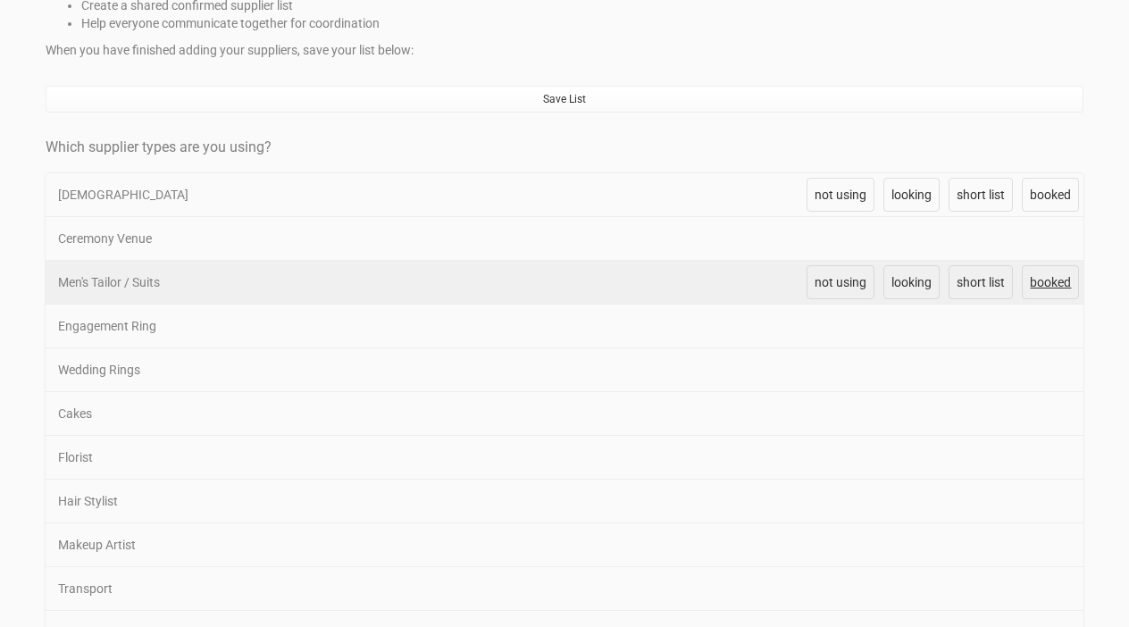
click at [1054, 279] on span "booked" at bounding box center [1049, 282] width 41 height 14
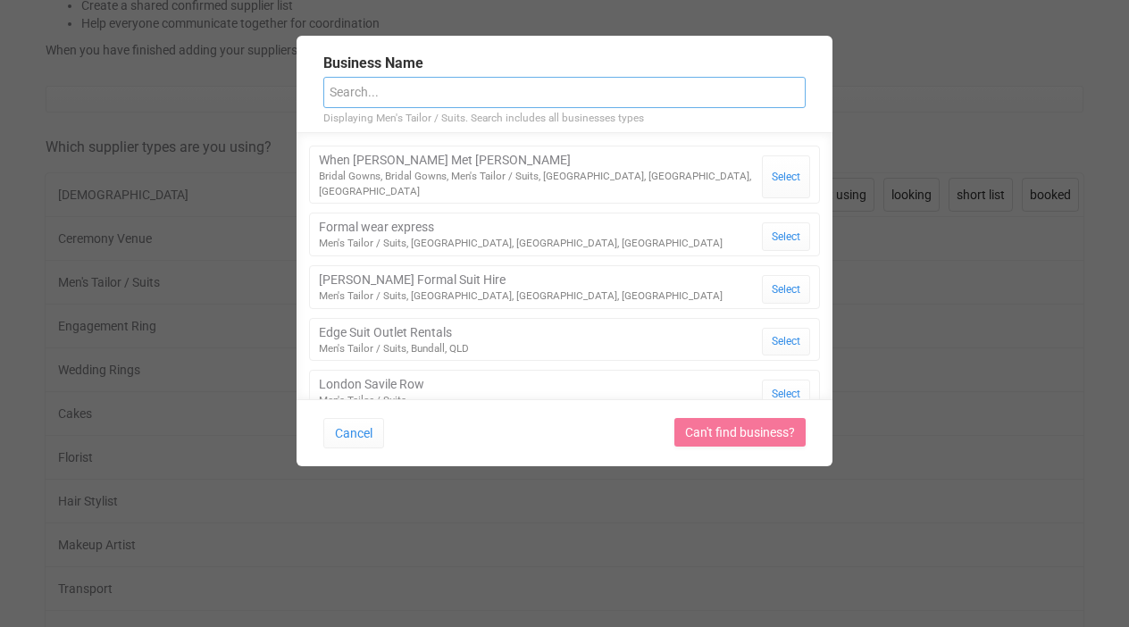
click at [691, 89] on input "text" at bounding box center [564, 92] width 482 height 31
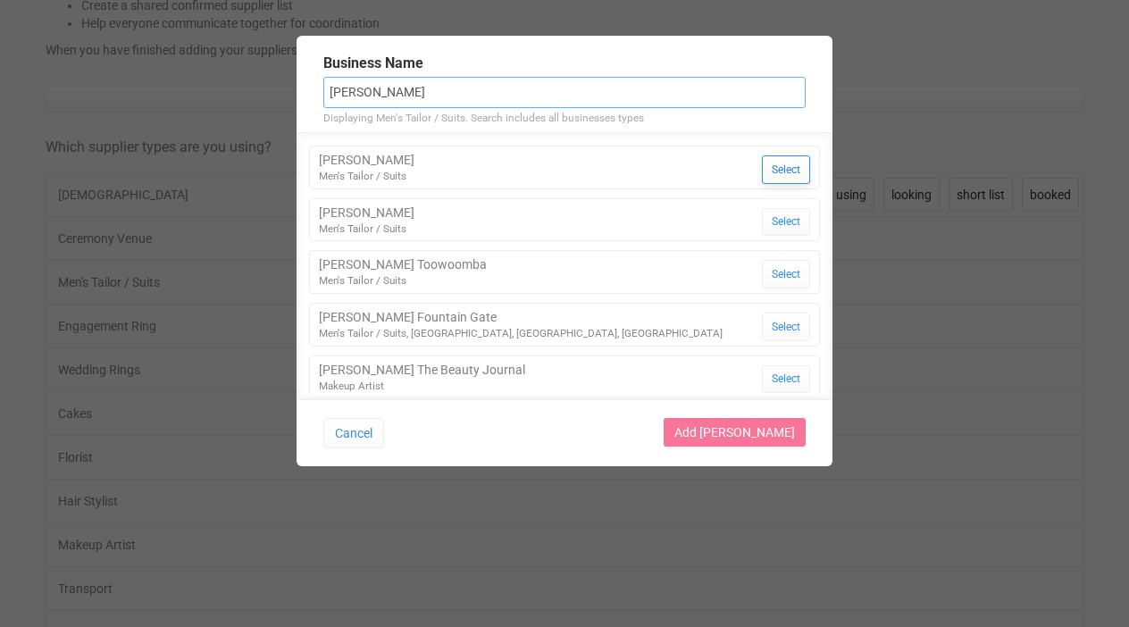
type input "Peter J"
click at [772, 174] on button "Select" at bounding box center [786, 169] width 48 height 29
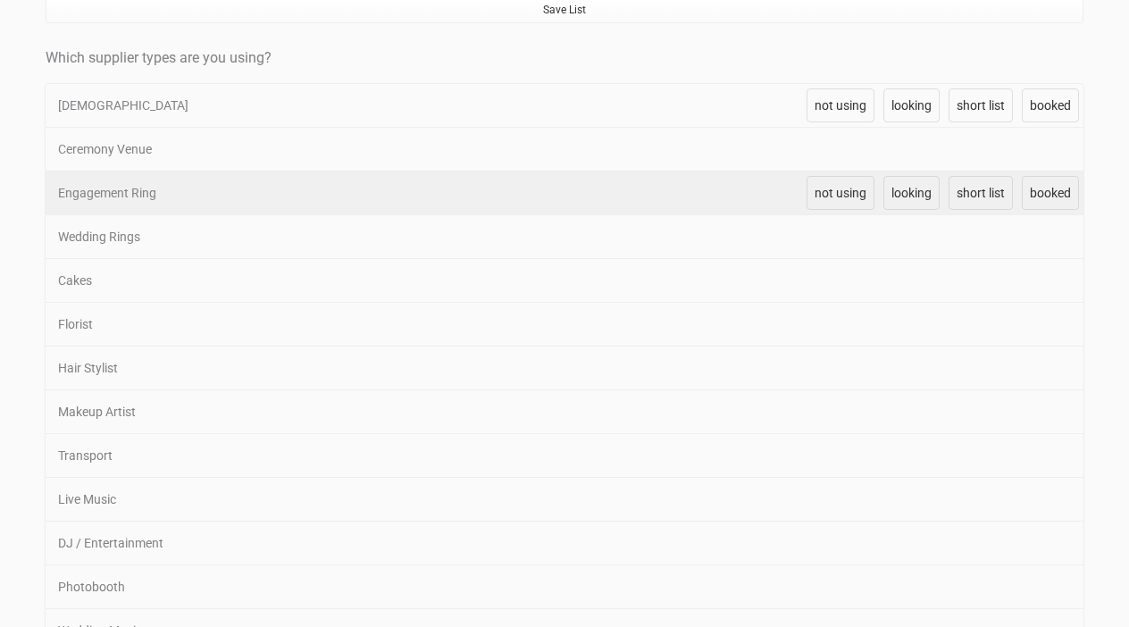
scroll to position [437, 0]
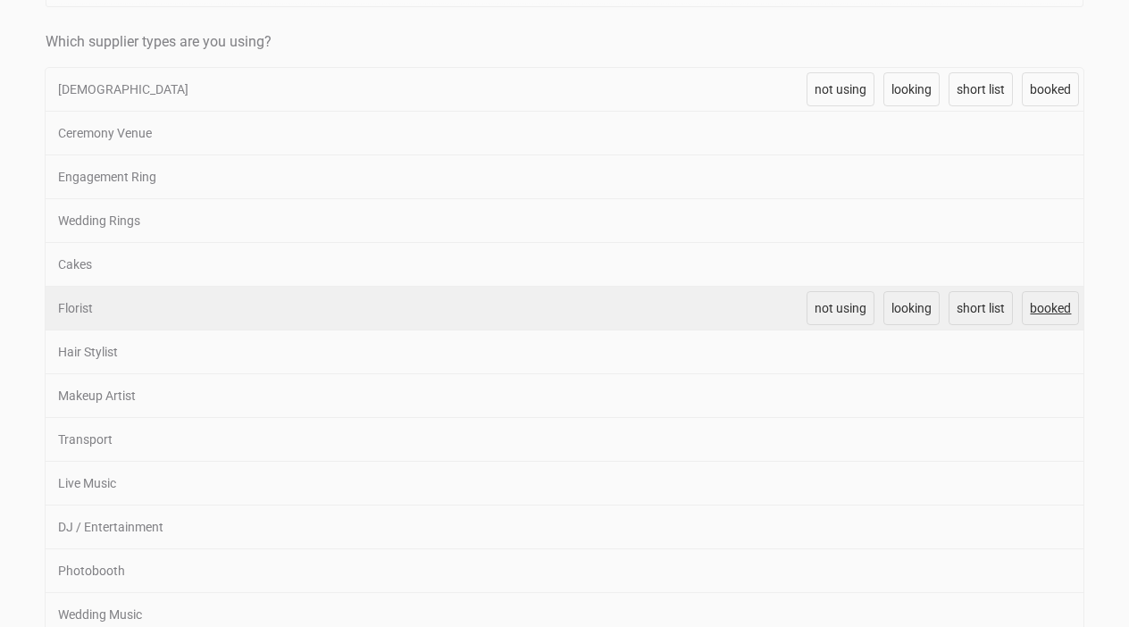
click at [1052, 302] on span "booked" at bounding box center [1049, 308] width 41 height 14
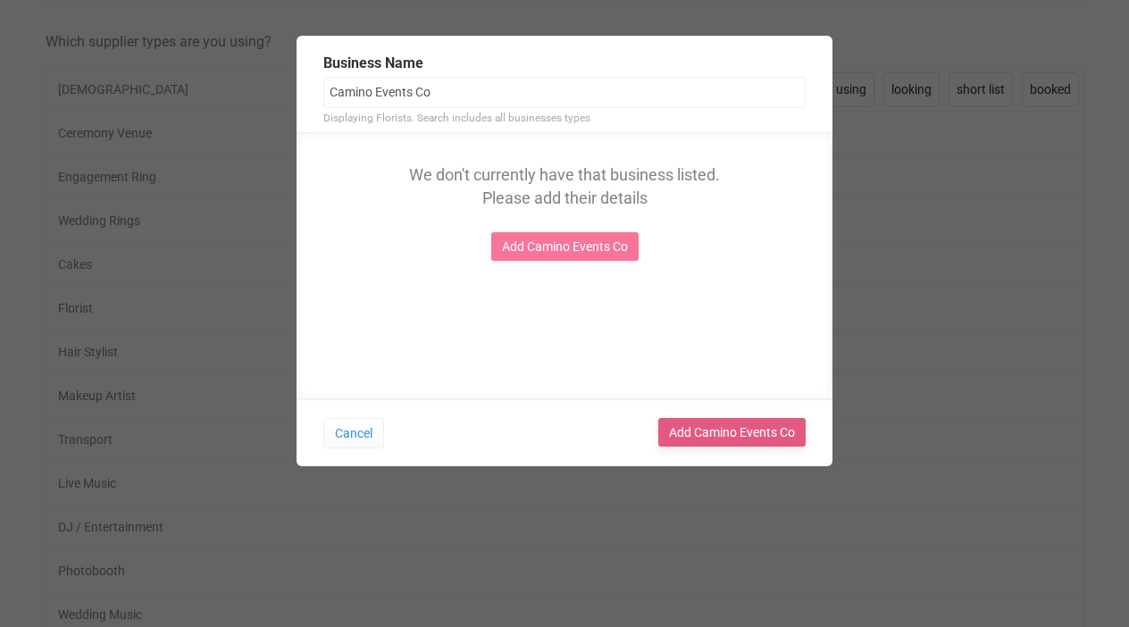
type input "Camino Events Co"
click at [729, 433] on link "Add Camino Events Co" at bounding box center [731, 432] width 147 height 29
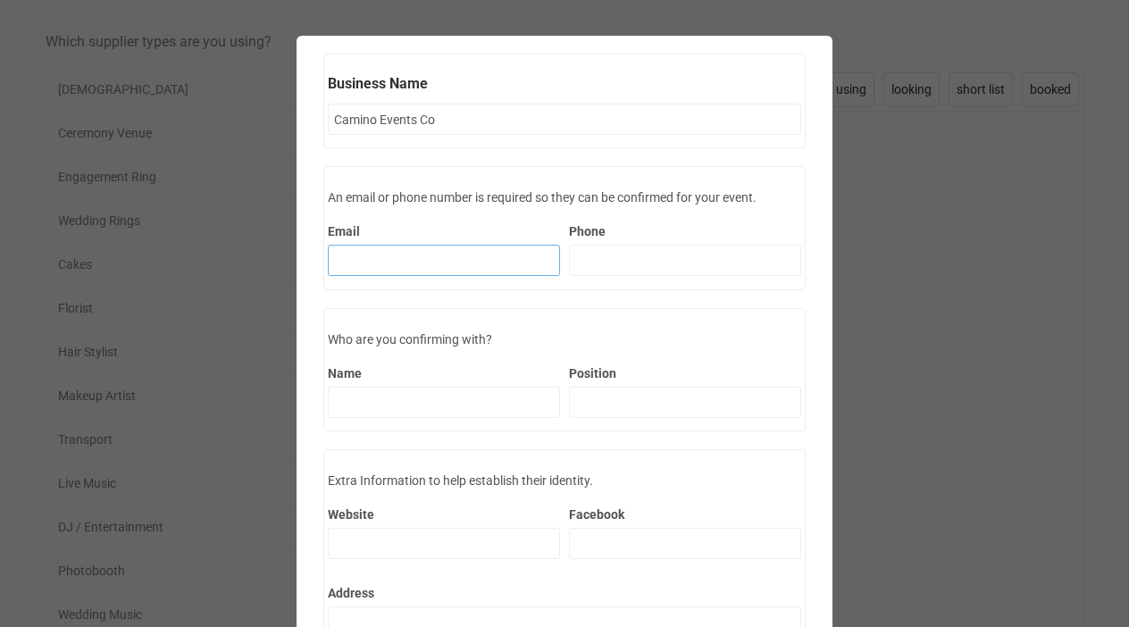
click at [440, 264] on input "Email" at bounding box center [444, 260] width 232 height 31
paste input "caminoeventsco@gmail.com"
type input "caminoeventsco@gmail.com"
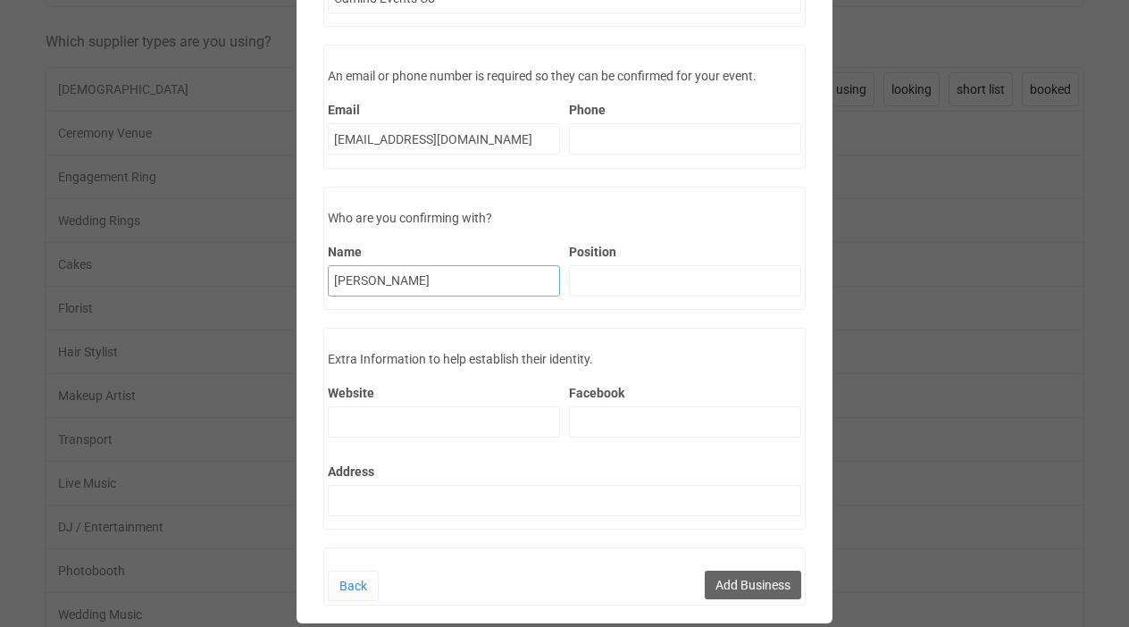
scroll to position [124, 0]
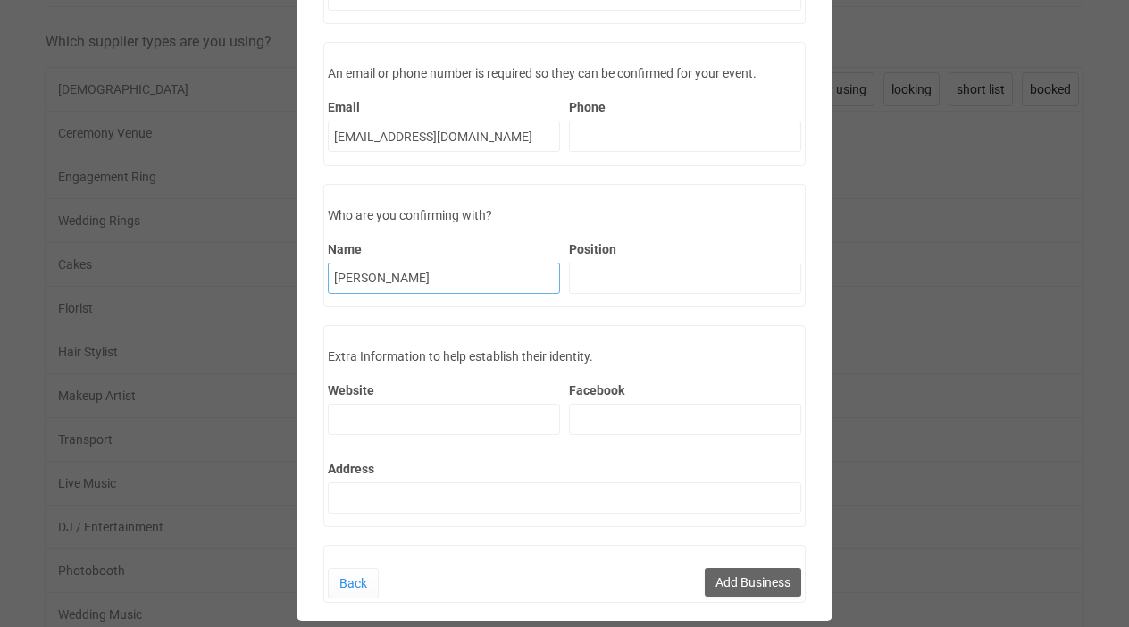
type input "Rae"
click at [494, 402] on div "Website" at bounding box center [444, 400] width 232 height 70
click at [497, 418] on input "Website" at bounding box center [444, 419] width 232 height 31
paste input "https://www.caminoeventsco.com.au"
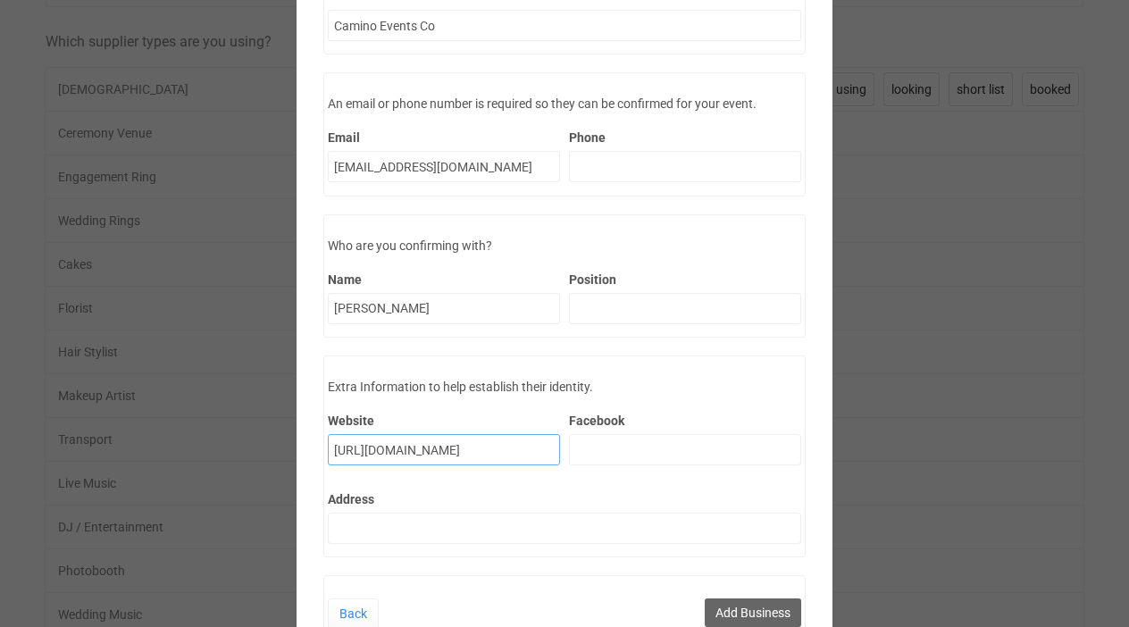
type input "https://www.caminoeventsco.com.au"
click at [701, 309] on input "Position" at bounding box center [685, 308] width 232 height 31
type input "S"
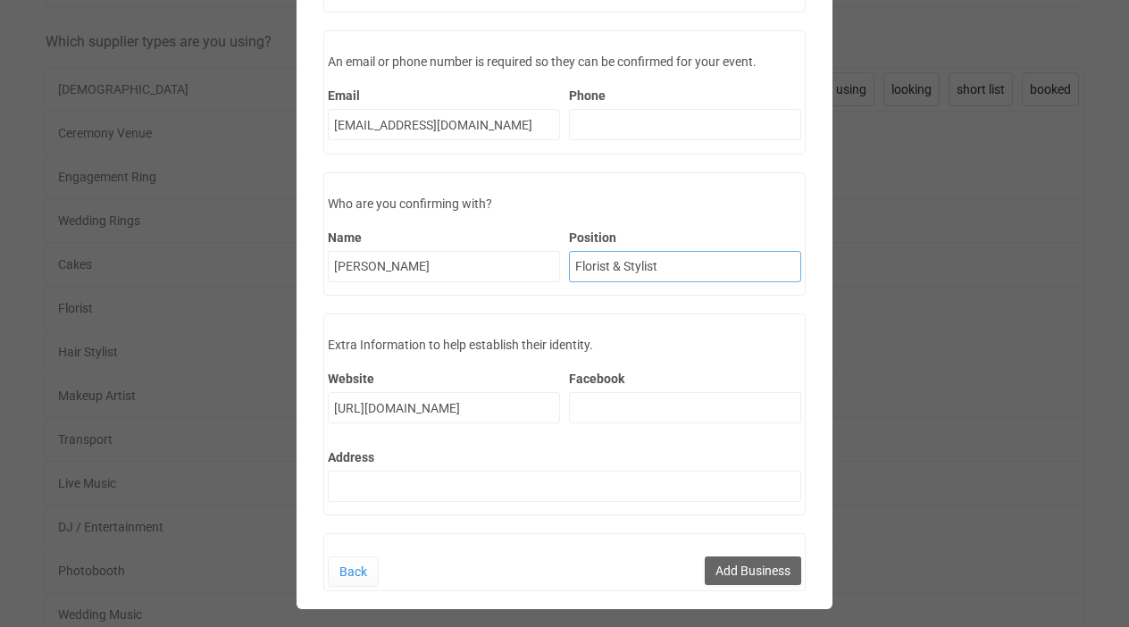
scroll to position [135, 0]
type input "Florist & Stylist"
click at [751, 573] on button "Add Business" at bounding box center [752, 571] width 96 height 29
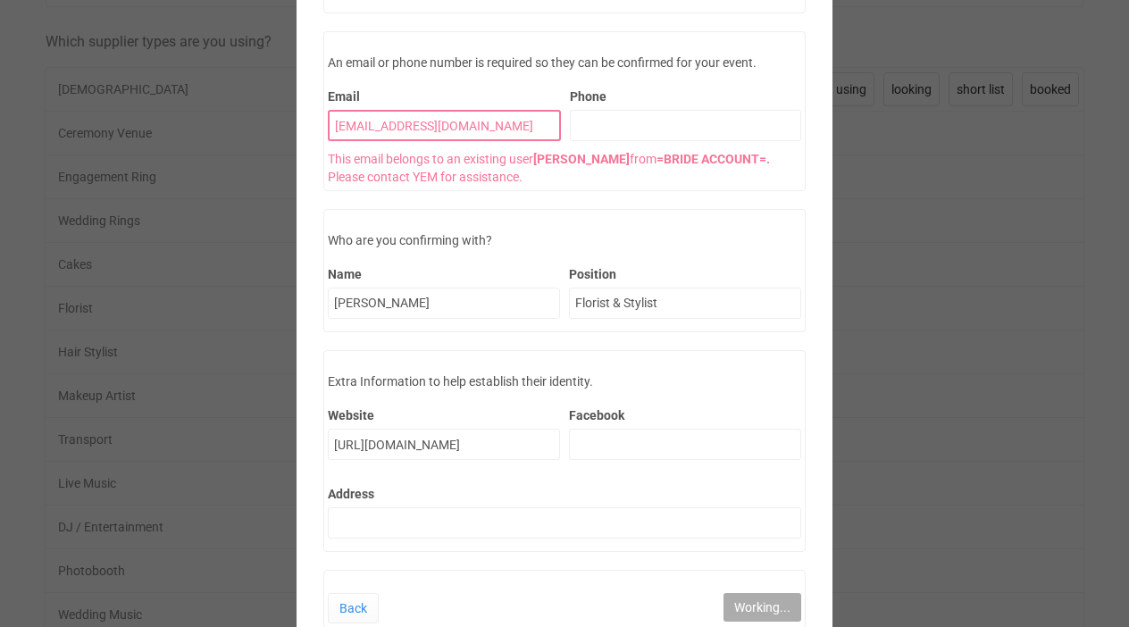
click at [515, 117] on input "caminoeventsco@gmail.com" at bounding box center [444, 125] width 233 height 31
click at [450, 125] on input "caminoeventsco@gmail.com" at bounding box center [444, 125] width 233 height 31
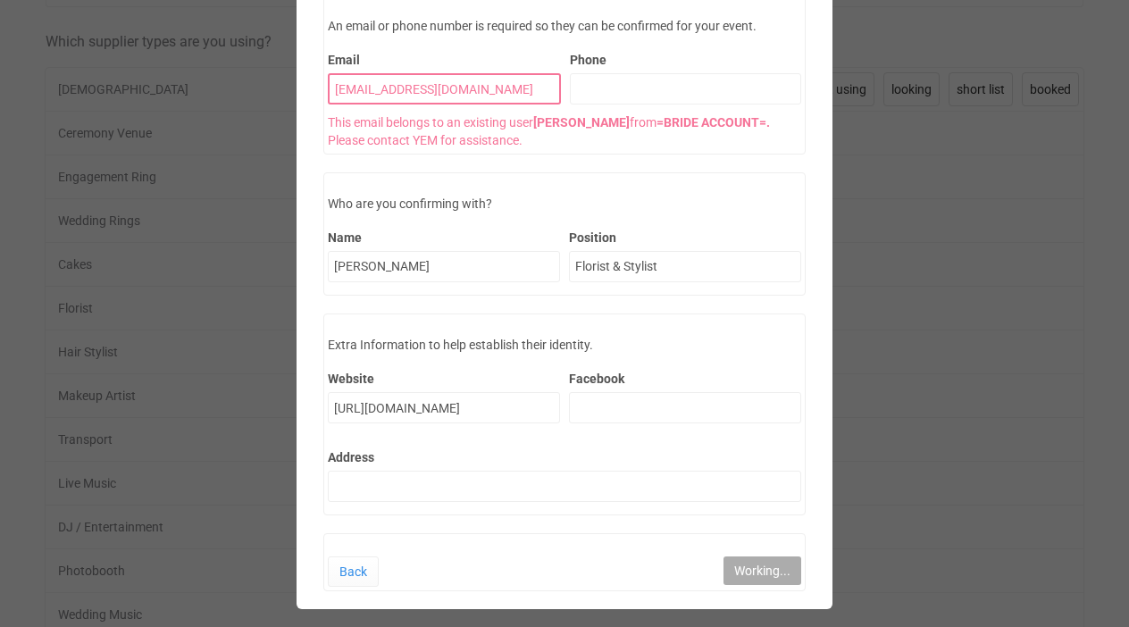
scroll to position [171, 0]
click at [346, 573] on link "Back" at bounding box center [353, 572] width 51 height 30
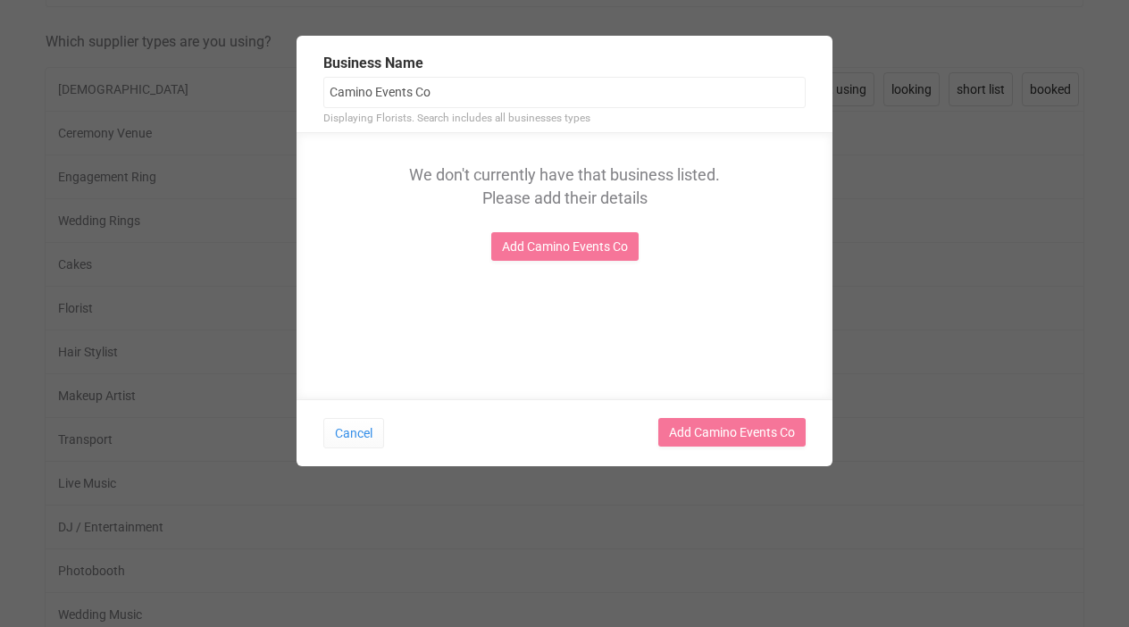
scroll to position [0, 0]
click at [396, 79] on input "Camino Events Co" at bounding box center [564, 92] width 482 height 31
paste input "caminoeventsco@gmail.com"
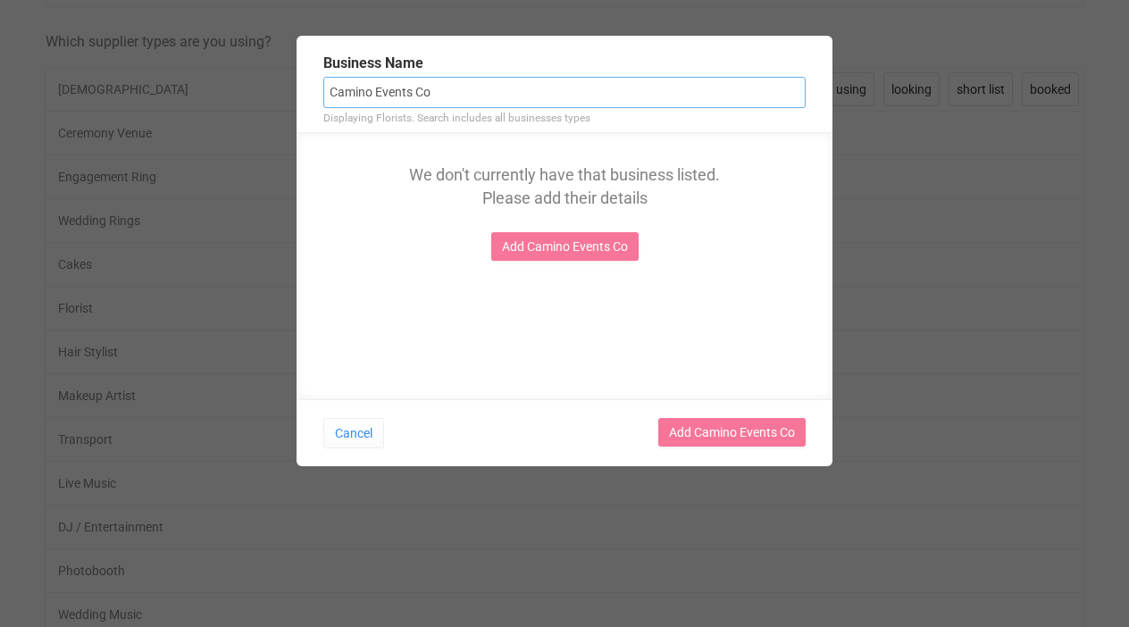
type input "caminoeventsco@gmail.com"
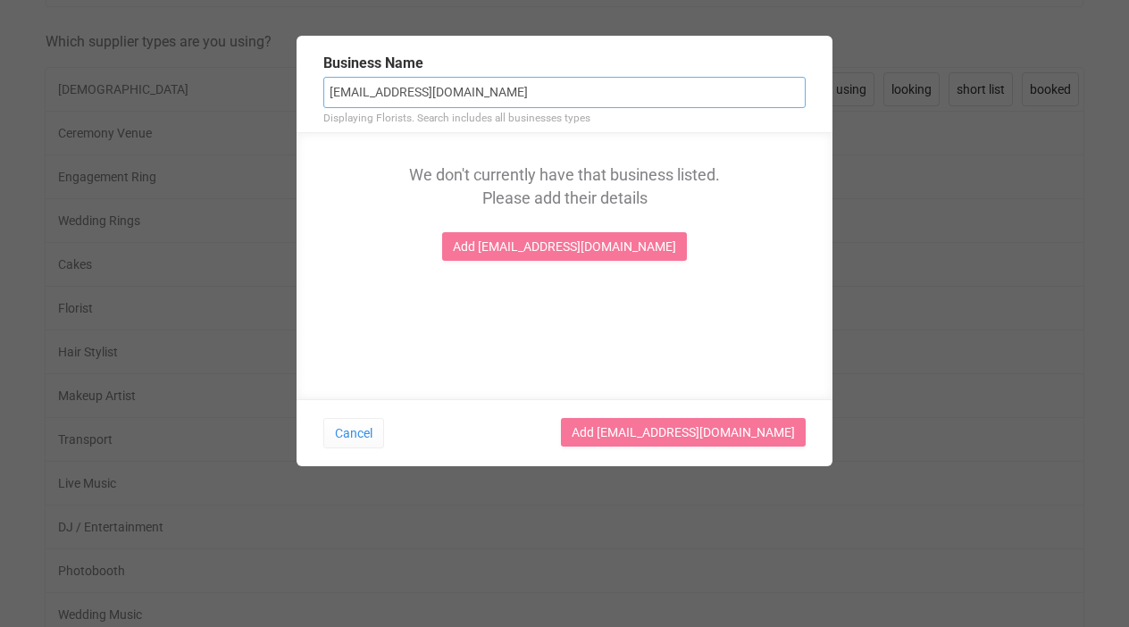
click at [407, 90] on input "caminoeventsco@gmail.com" at bounding box center [564, 92] width 482 height 31
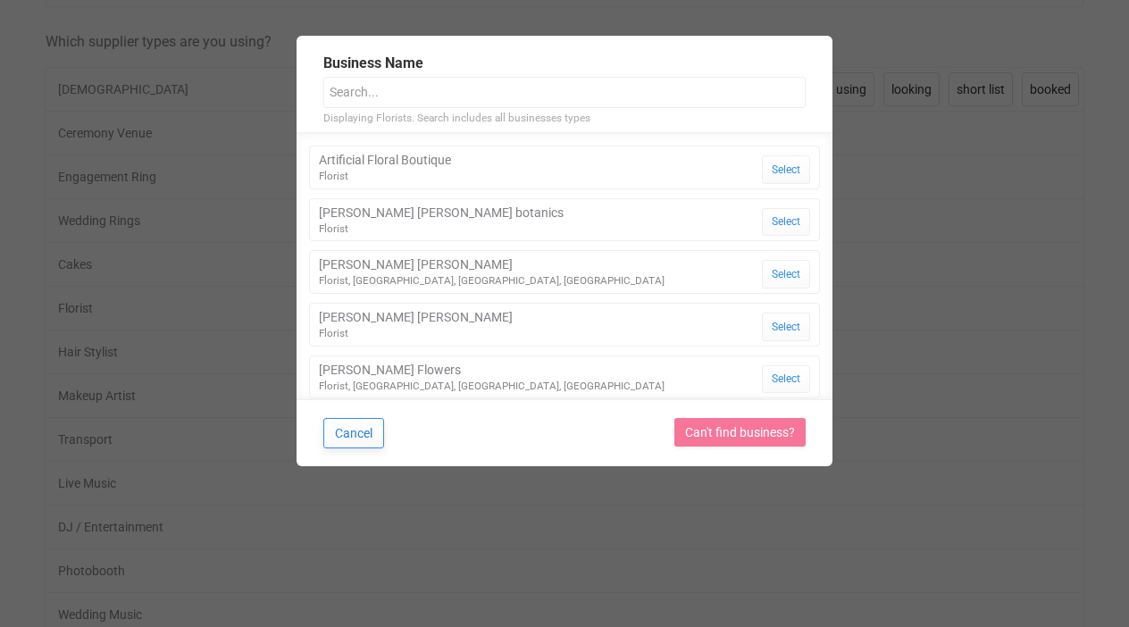
click at [354, 436] on button "Cancel" at bounding box center [353, 433] width 61 height 30
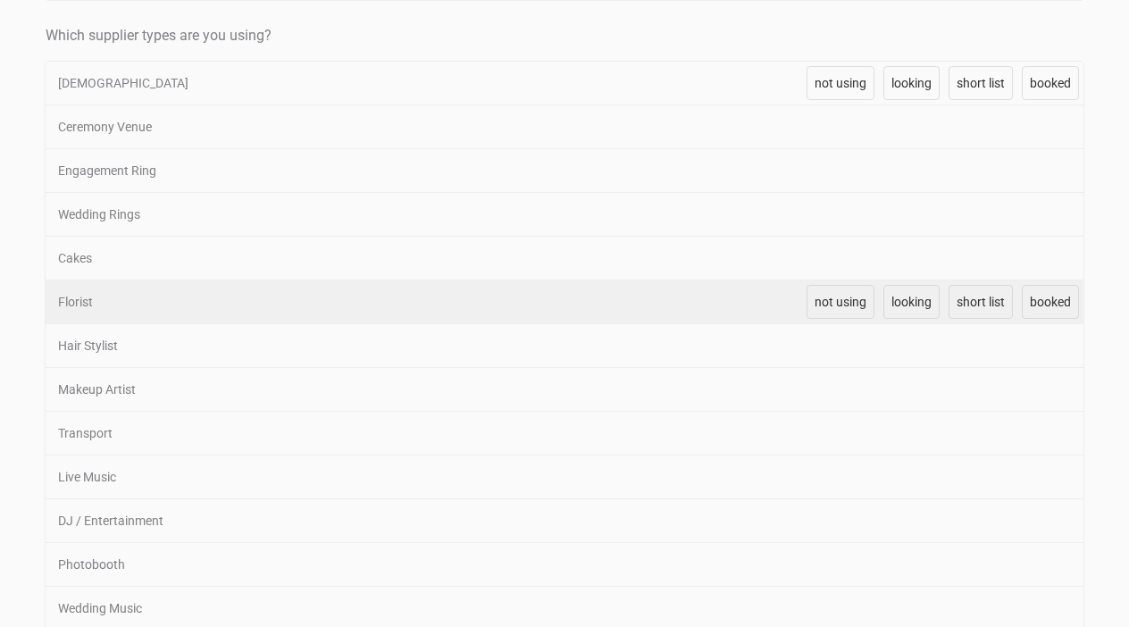
scroll to position [445, 0]
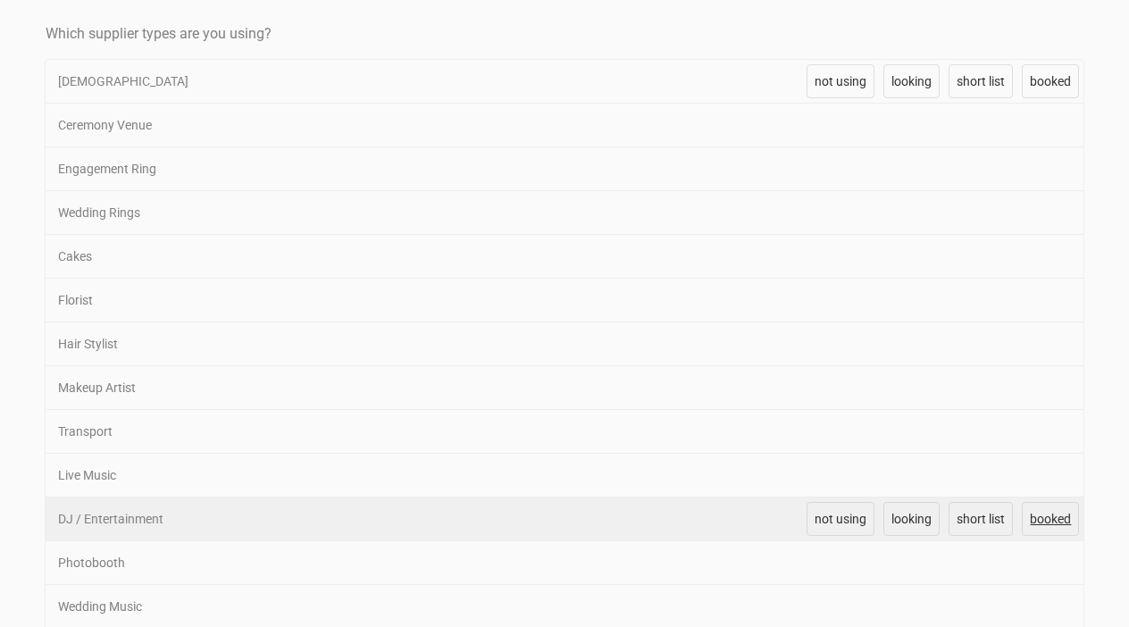
click at [1039, 522] on span "booked" at bounding box center [1049, 519] width 41 height 14
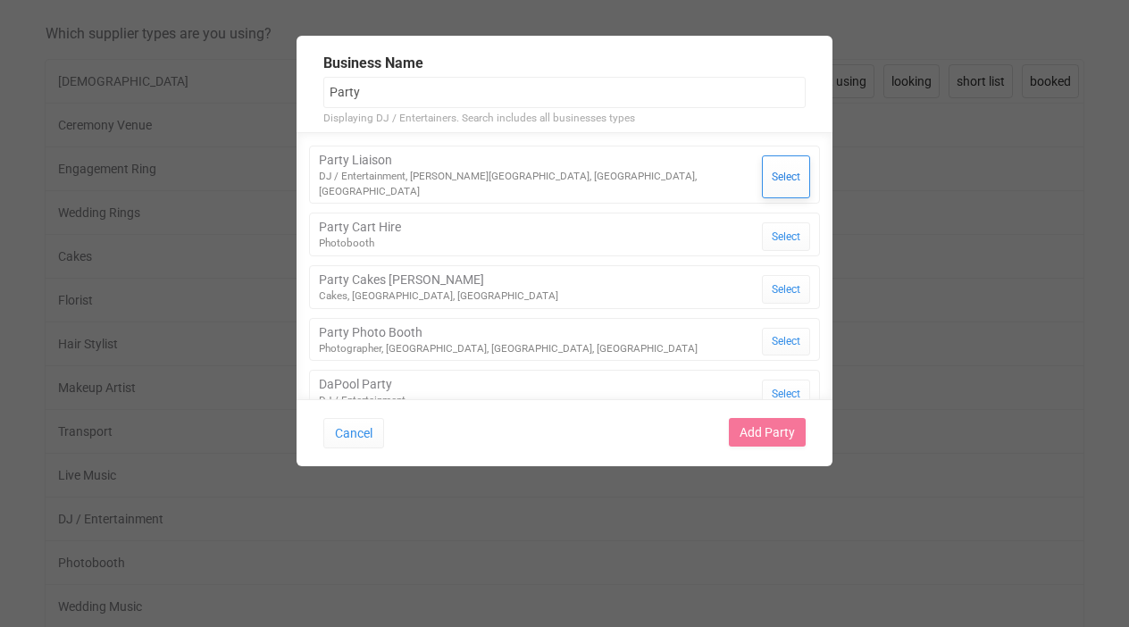
type input "Party"
click at [774, 166] on button "Select" at bounding box center [786, 176] width 48 height 43
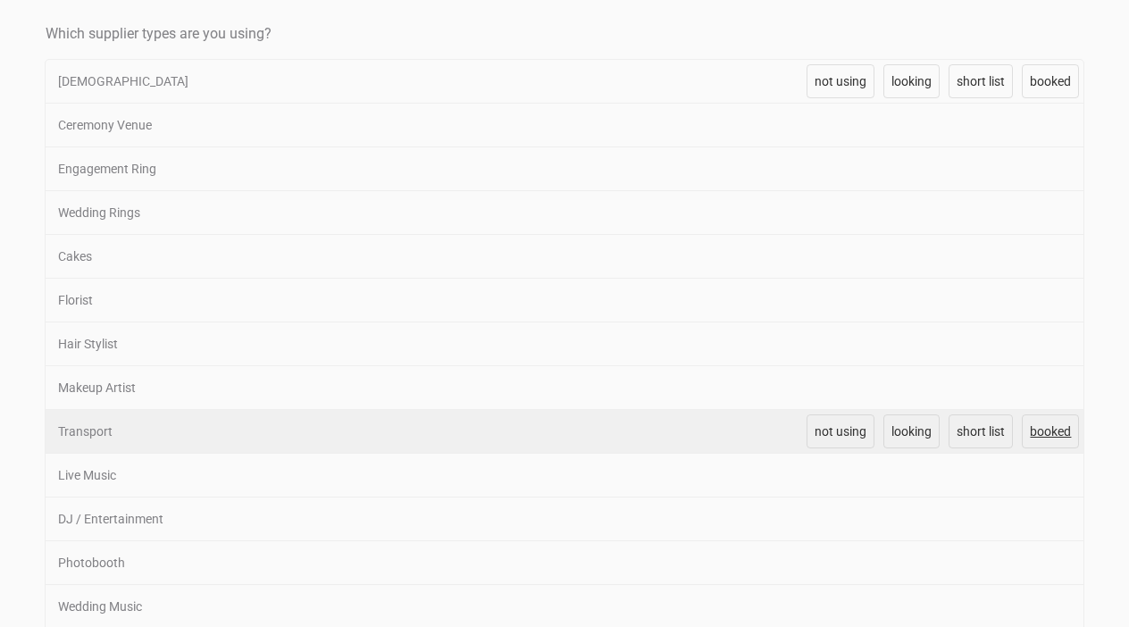
click at [1044, 438] on link "booked" at bounding box center [1049, 431] width 57 height 34
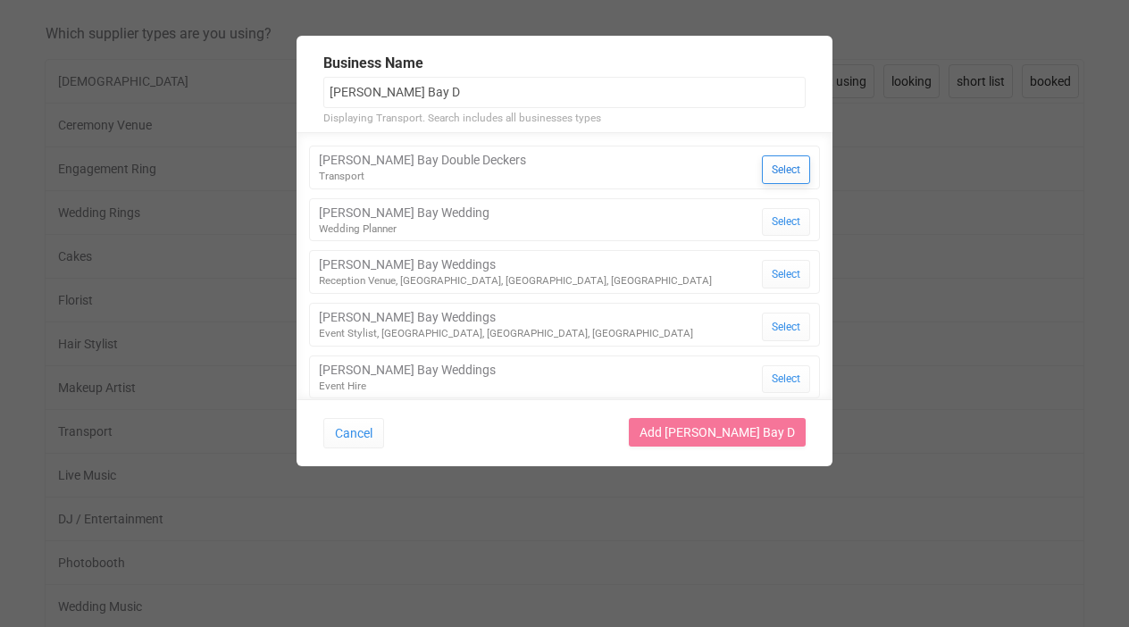
type input "Byron Bay D"
click at [794, 168] on button "Select" at bounding box center [786, 169] width 48 height 29
click at [351, 442] on button "Cancel" at bounding box center [353, 433] width 61 height 30
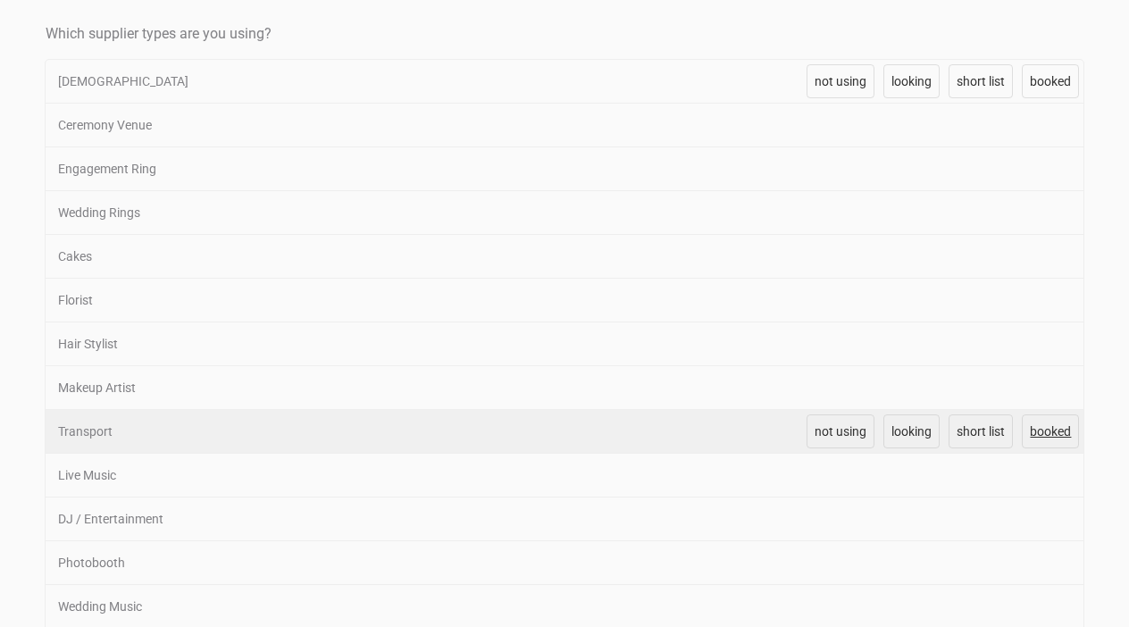
click at [1054, 436] on span "booked" at bounding box center [1049, 431] width 41 height 14
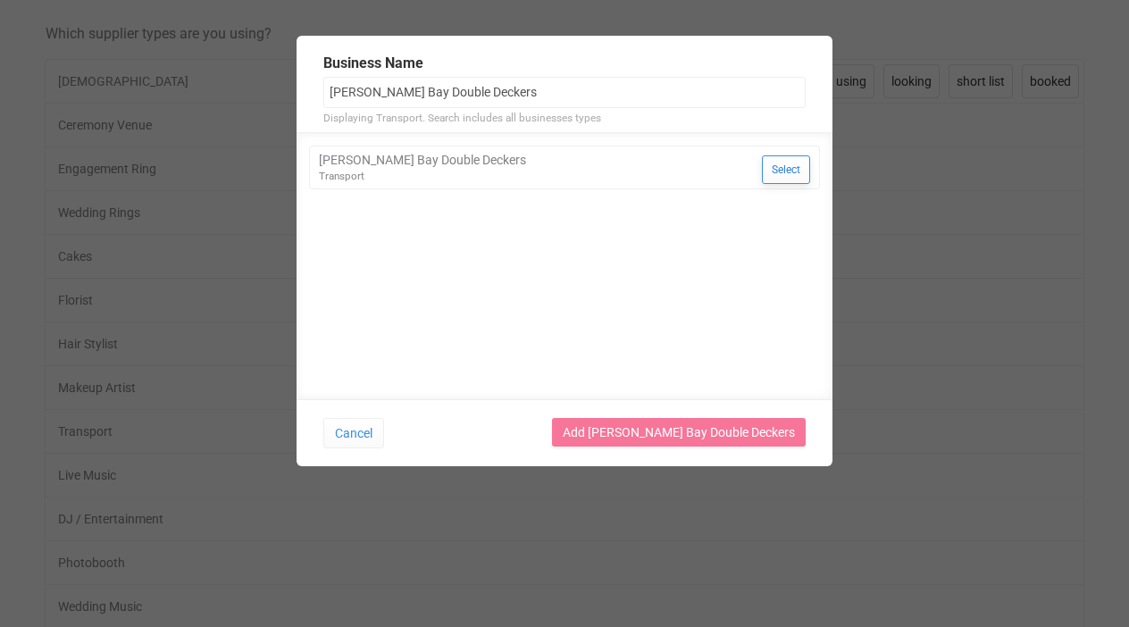
type input "[PERSON_NAME] Bay Double Deckers"
click at [798, 176] on button "Select" at bounding box center [786, 169] width 48 height 29
click at [348, 434] on button "Cancel" at bounding box center [353, 433] width 61 height 30
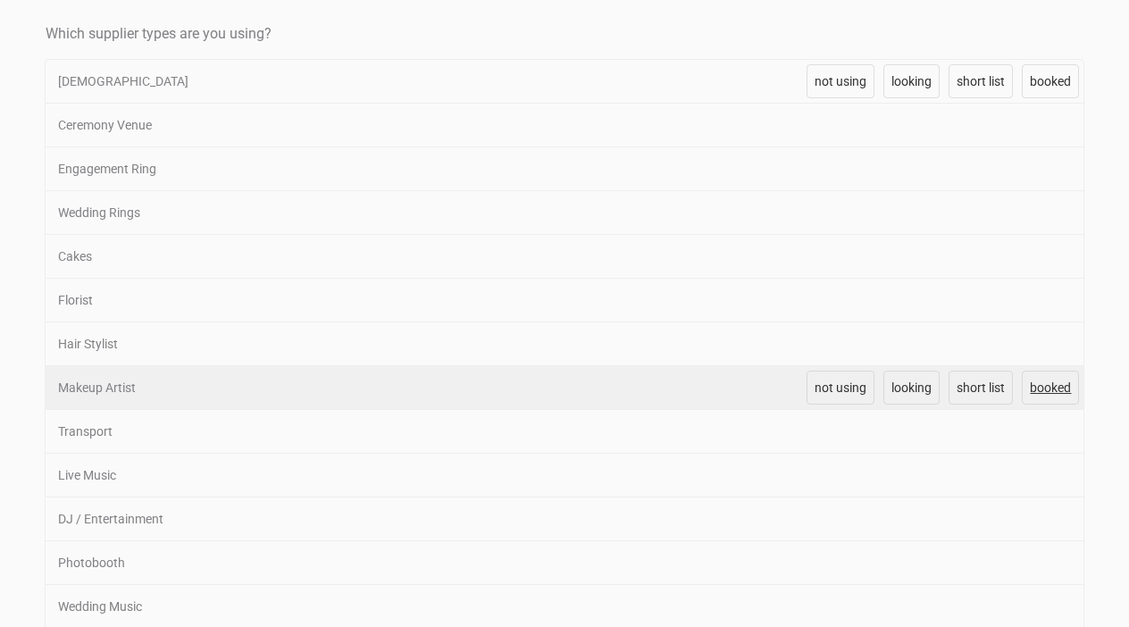
click at [1028, 386] on link "booked" at bounding box center [1049, 388] width 57 height 34
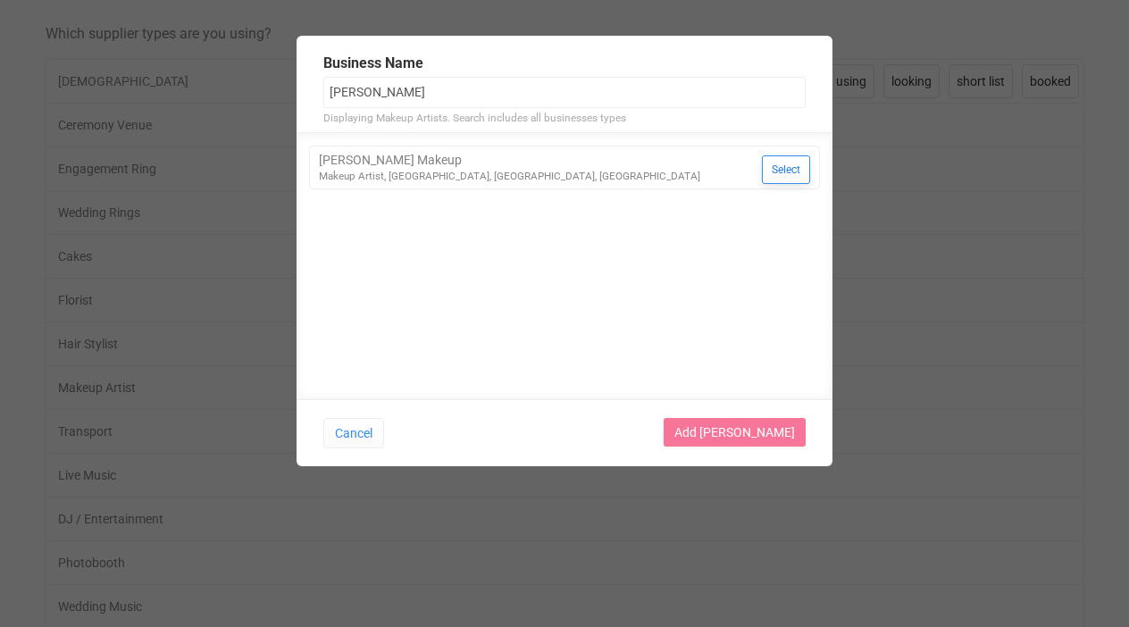
type input "Natalie Lucas"
click at [778, 169] on button "Select" at bounding box center [786, 169] width 48 height 29
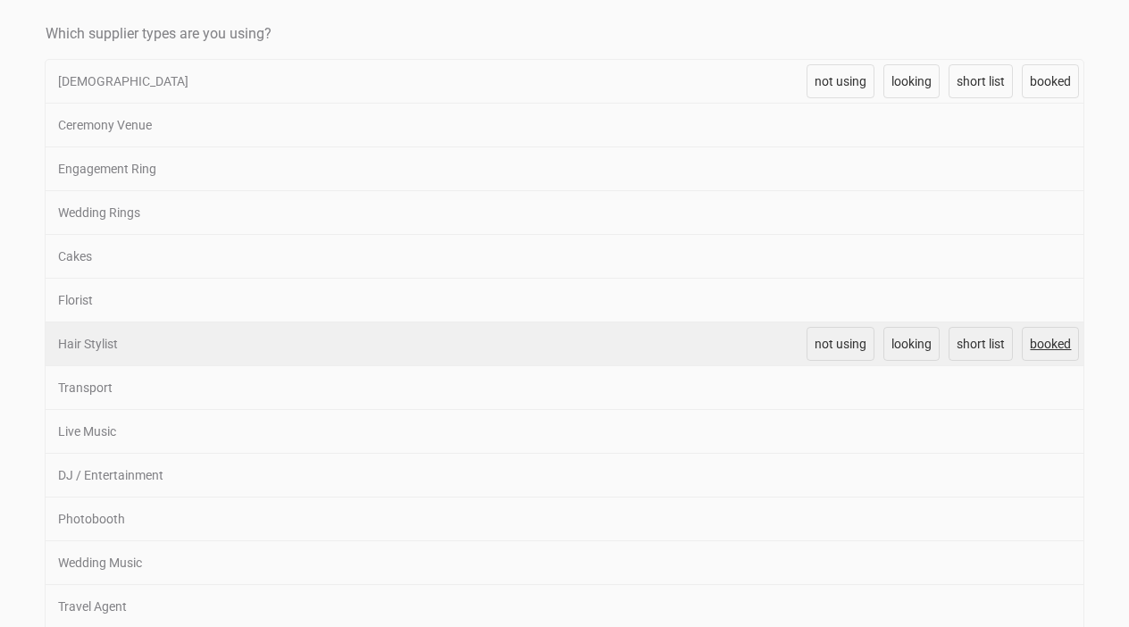
click at [1039, 339] on span "booked" at bounding box center [1049, 344] width 41 height 14
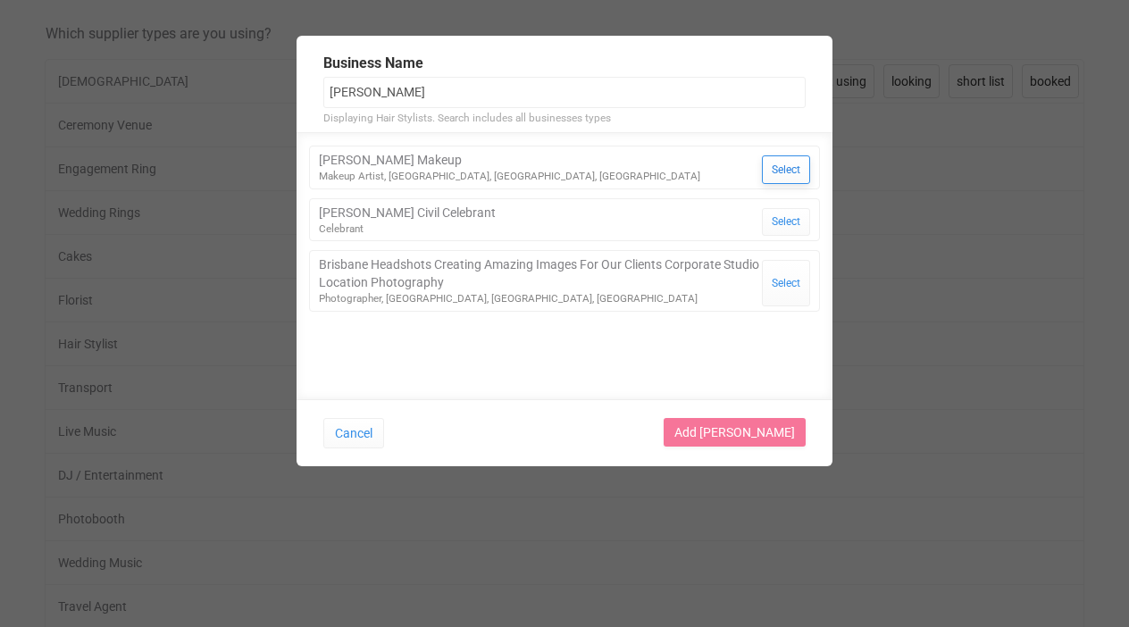
type input "Natalie Luc"
click at [787, 159] on button "Select" at bounding box center [786, 169] width 48 height 29
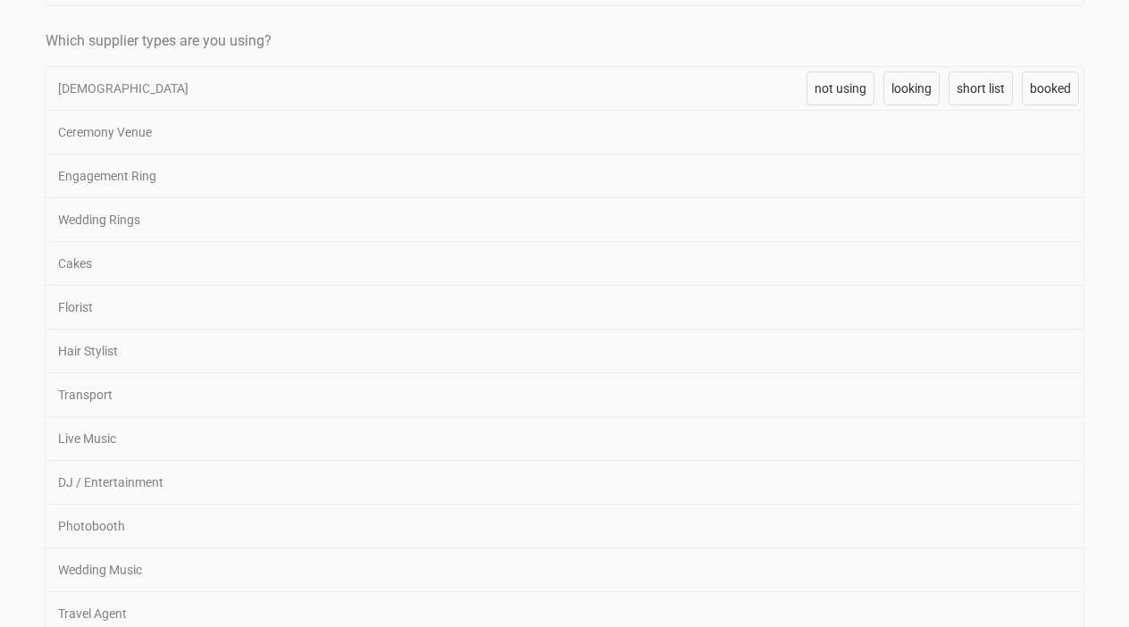
scroll to position [456, 0]
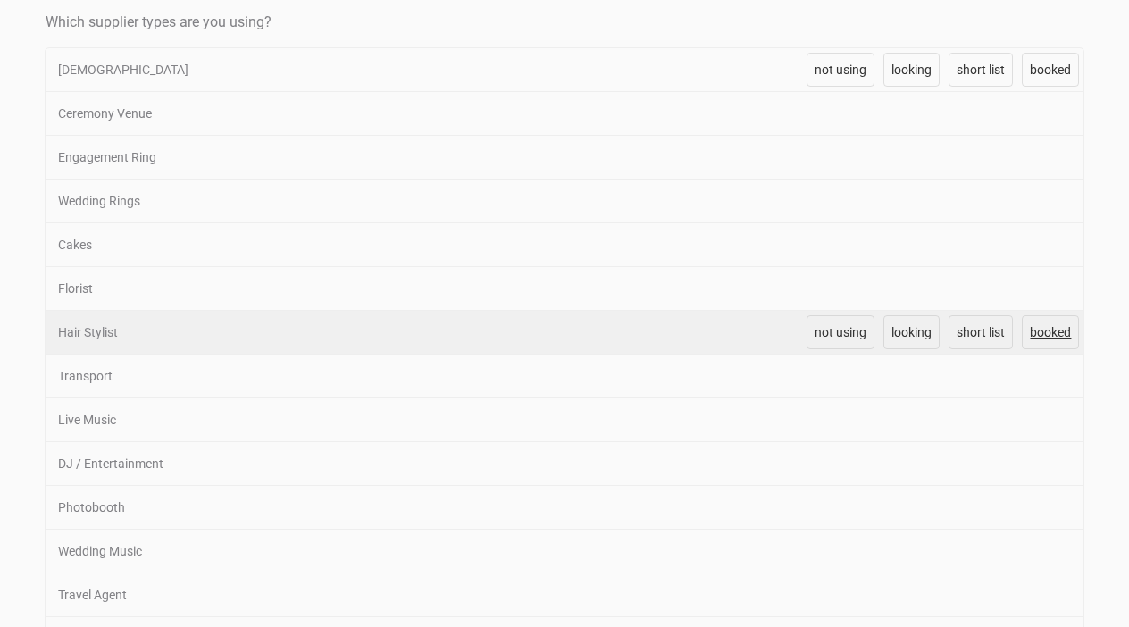
click at [1045, 337] on span "booked" at bounding box center [1049, 332] width 41 height 14
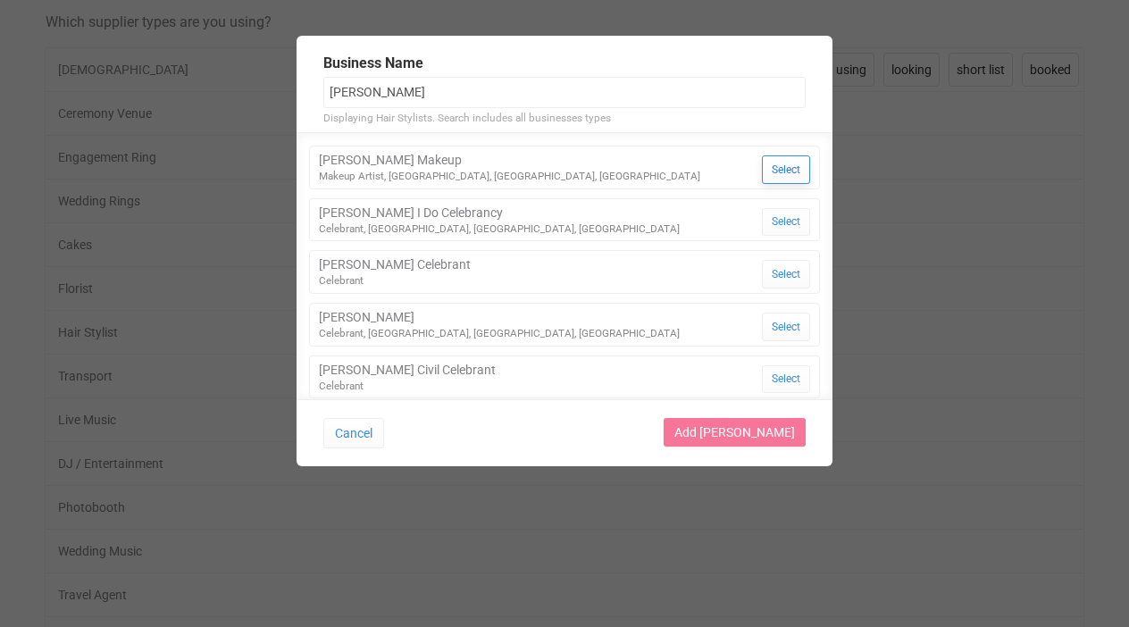
type input "Natalie L"
click at [784, 175] on button "Select" at bounding box center [786, 169] width 48 height 29
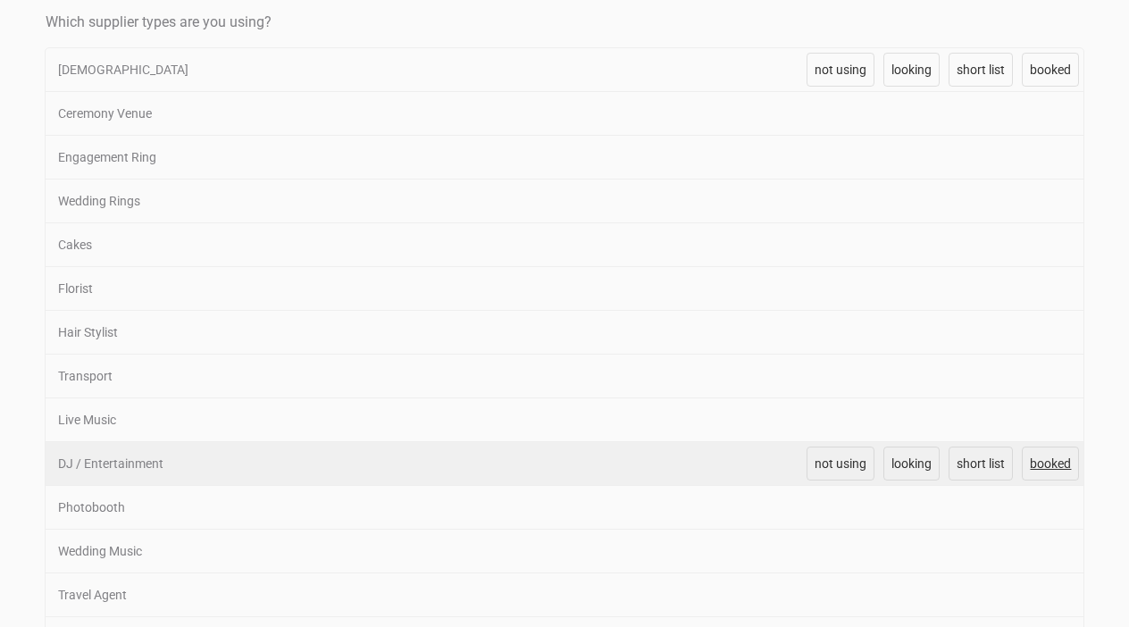
click at [1044, 476] on link "booked" at bounding box center [1049, 463] width 57 height 34
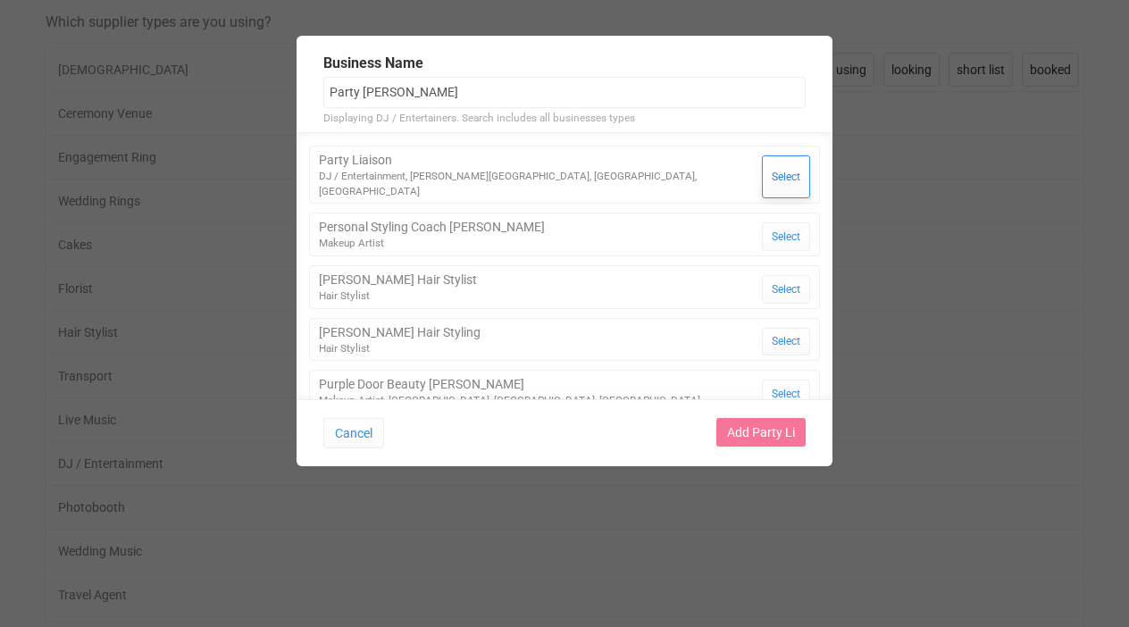
type input "Party [PERSON_NAME]"
click at [788, 165] on button "Select" at bounding box center [786, 176] width 48 height 43
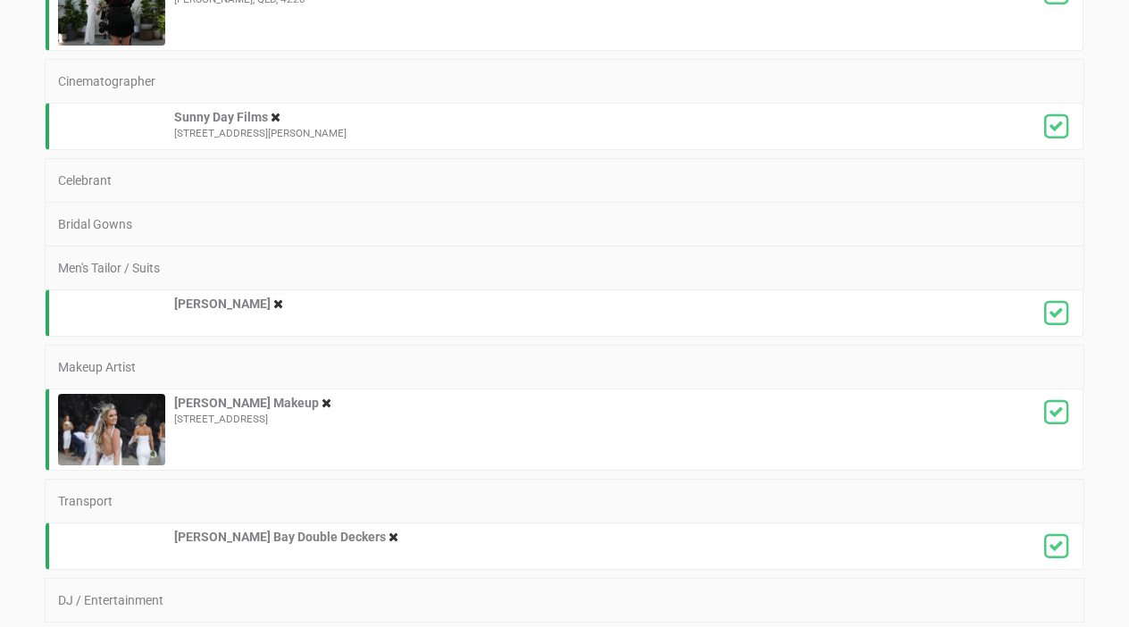
scroll to position [3052, 0]
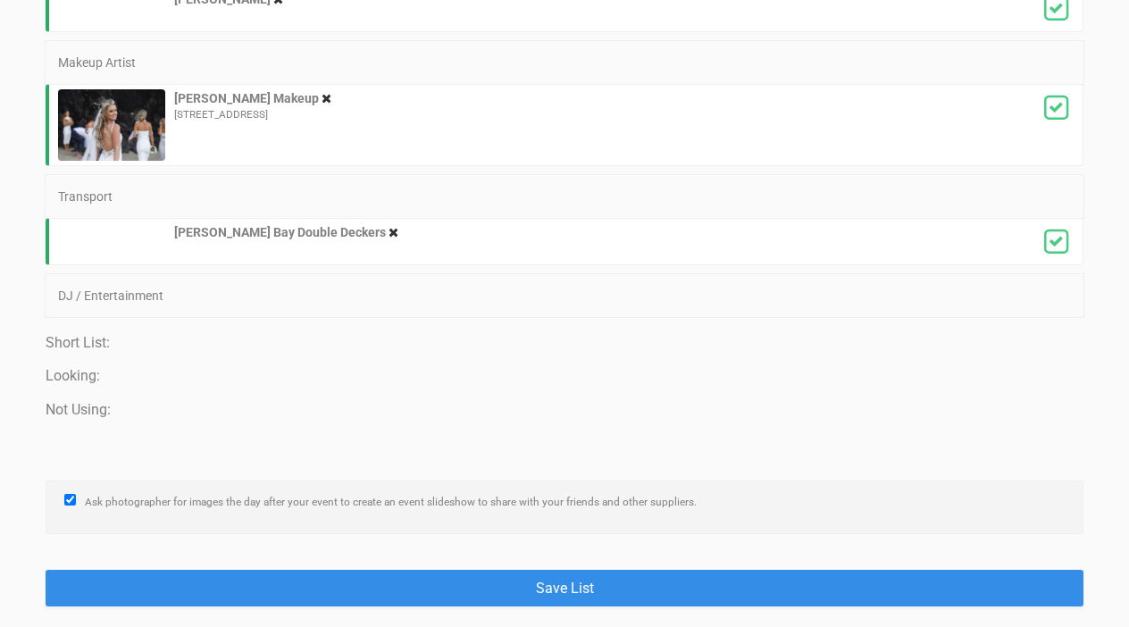
scroll to position [3307, 0]
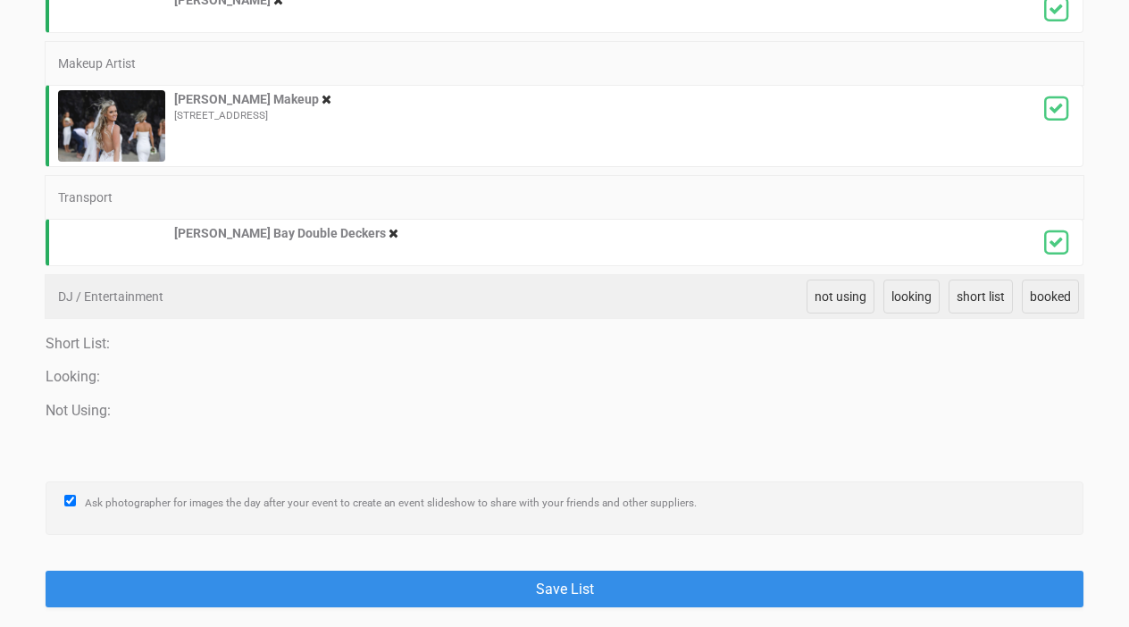
click at [659, 295] on div "DJ / Entertainment" at bounding box center [422, 296] width 753 height 43
click at [1051, 293] on span "booked" at bounding box center [1049, 296] width 41 height 14
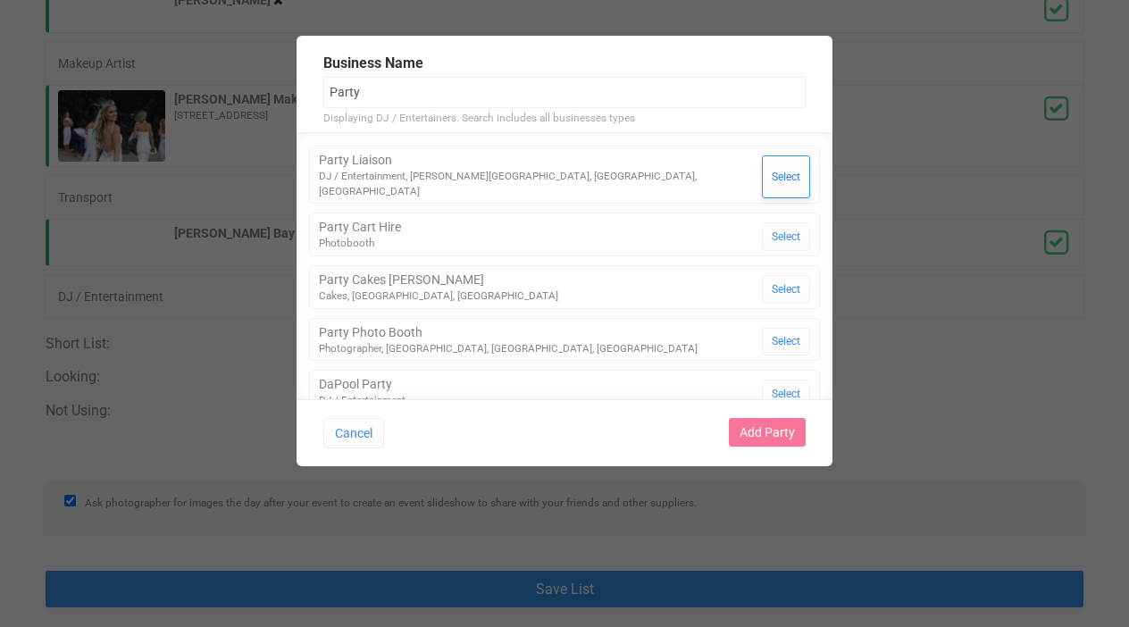
type input "Party"
click at [778, 169] on button "Select" at bounding box center [786, 176] width 48 height 43
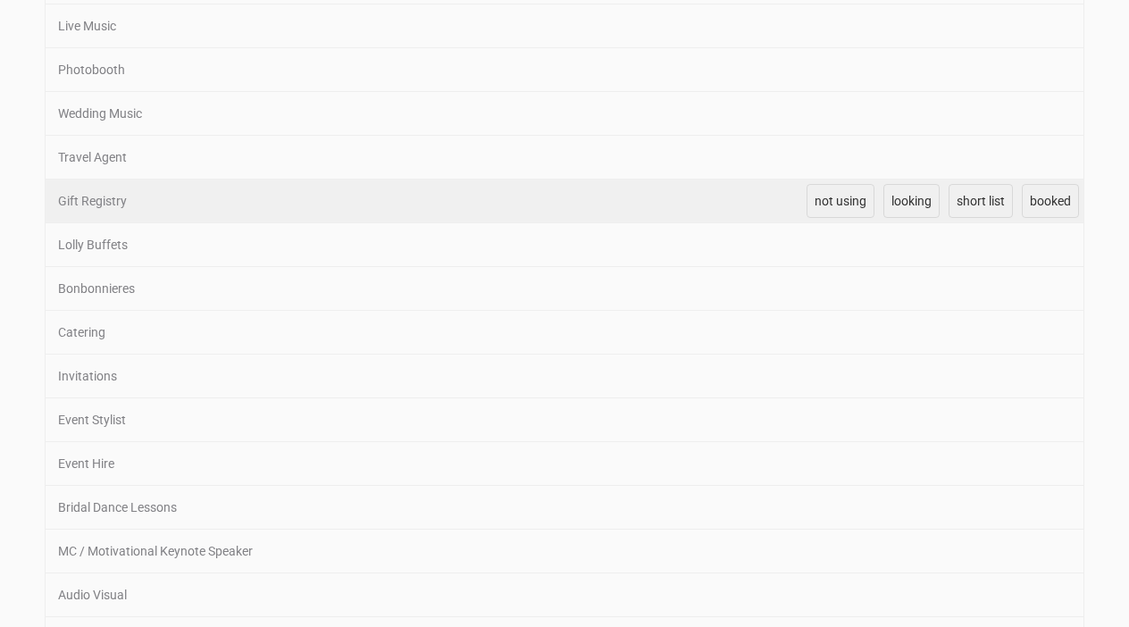
scroll to position [817, 0]
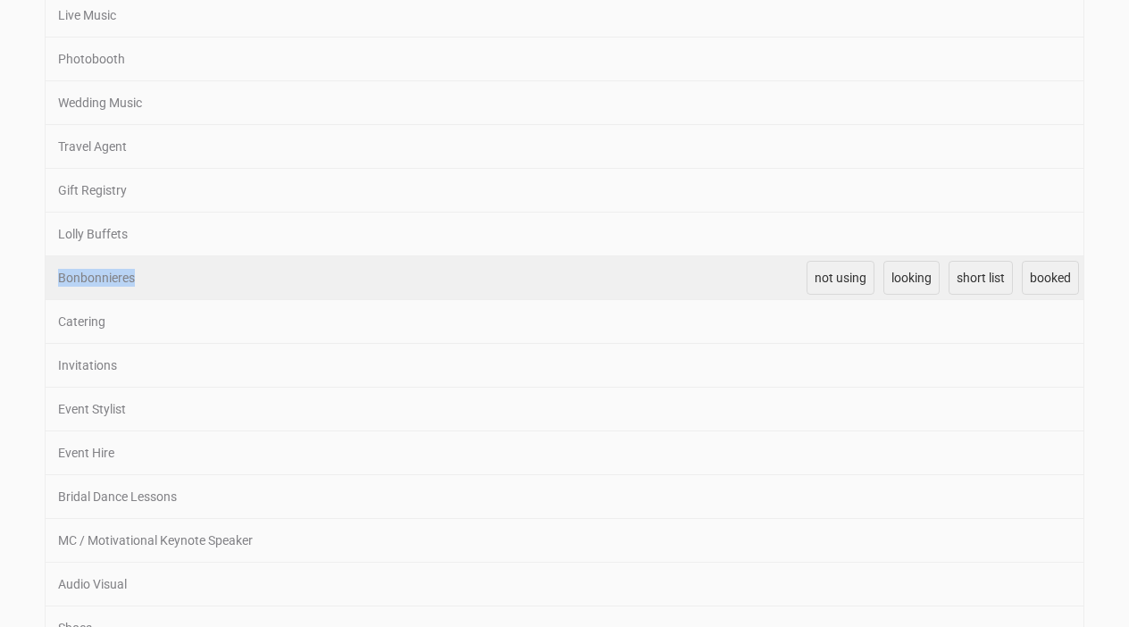
drag, startPoint x: 132, startPoint y: 281, endPoint x: 56, endPoint y: 280, distance: 75.9
click at [56, 280] on div "Bonbonnieres" at bounding box center [422, 277] width 753 height 43
copy div "Bonbonnieres"
click at [161, 272] on div "Bonbonnieres" at bounding box center [422, 277] width 753 height 43
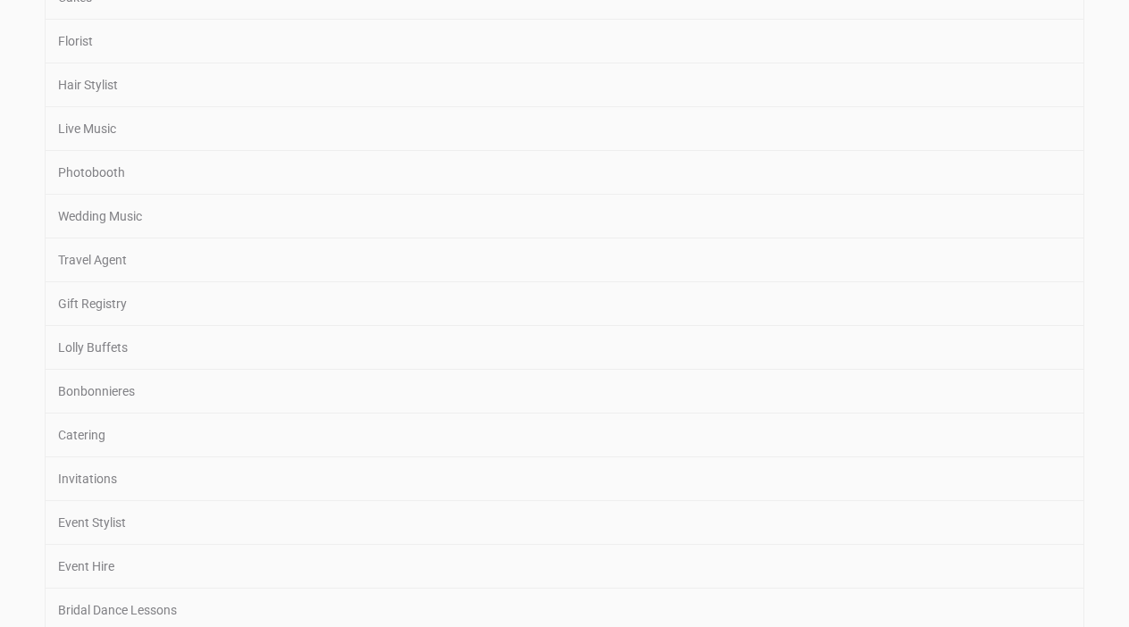
scroll to position [704, 0]
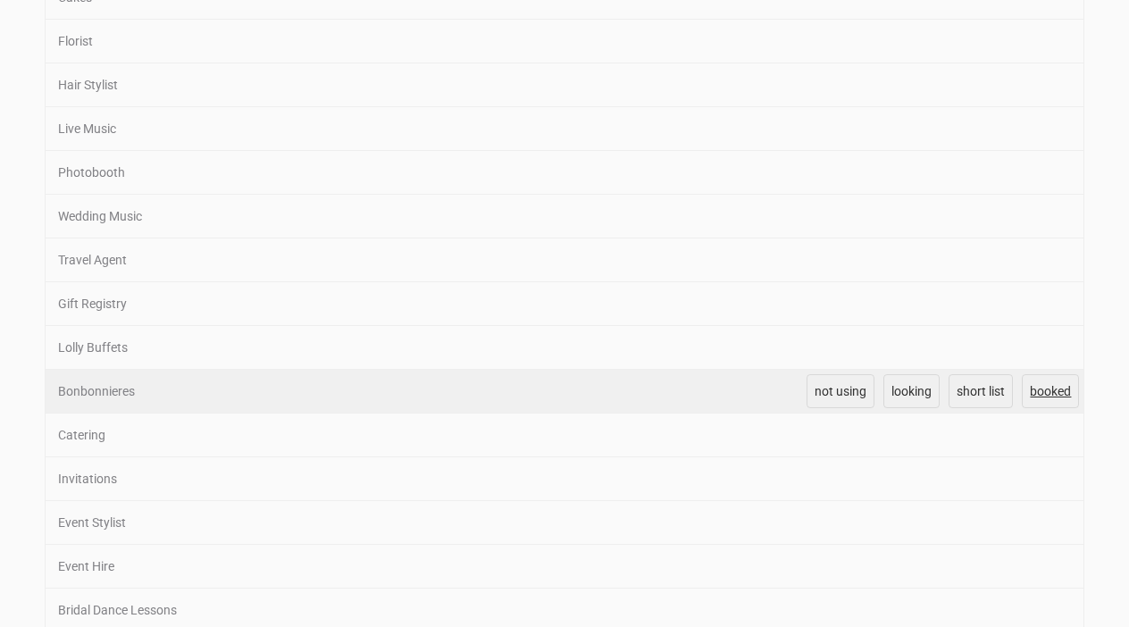
click at [1060, 397] on link "booked" at bounding box center [1049, 391] width 57 height 34
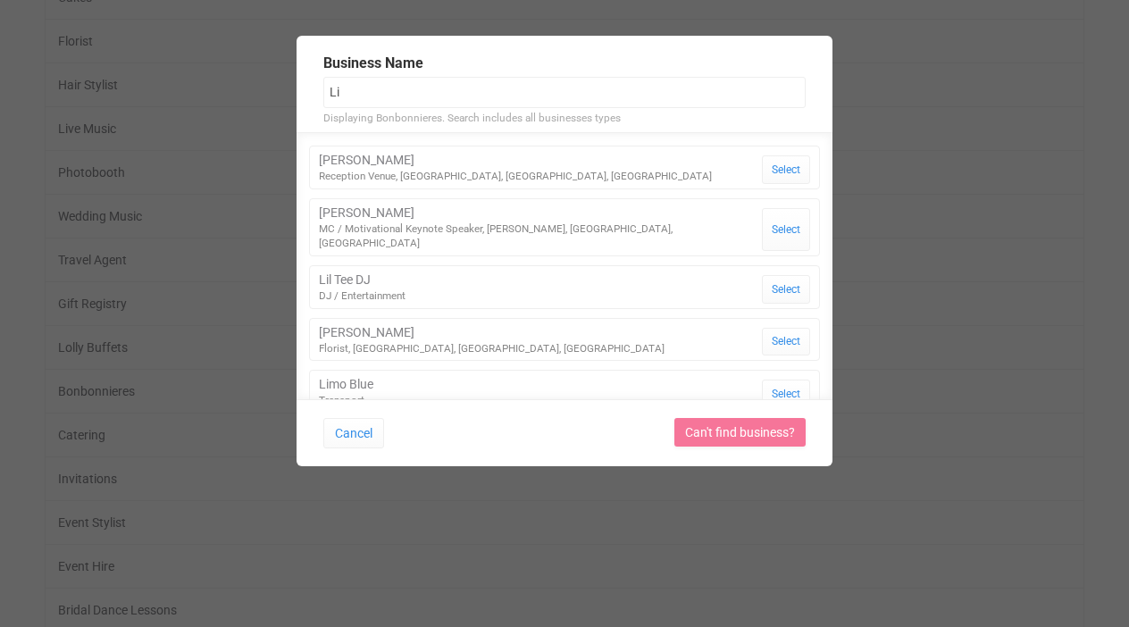
type input "L"
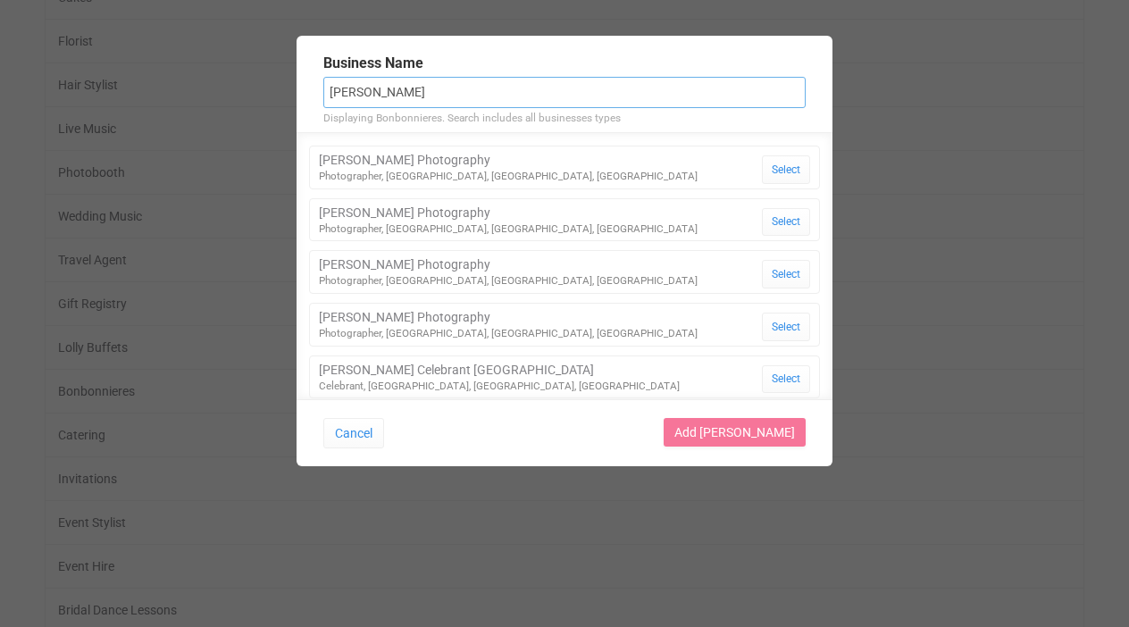
scroll to position [0, 0]
click at [358, 87] on input "Maria Rosa" at bounding box center [564, 92] width 482 height 31
click at [359, 87] on input "Maria Rosa" at bounding box center [564, 92] width 482 height 31
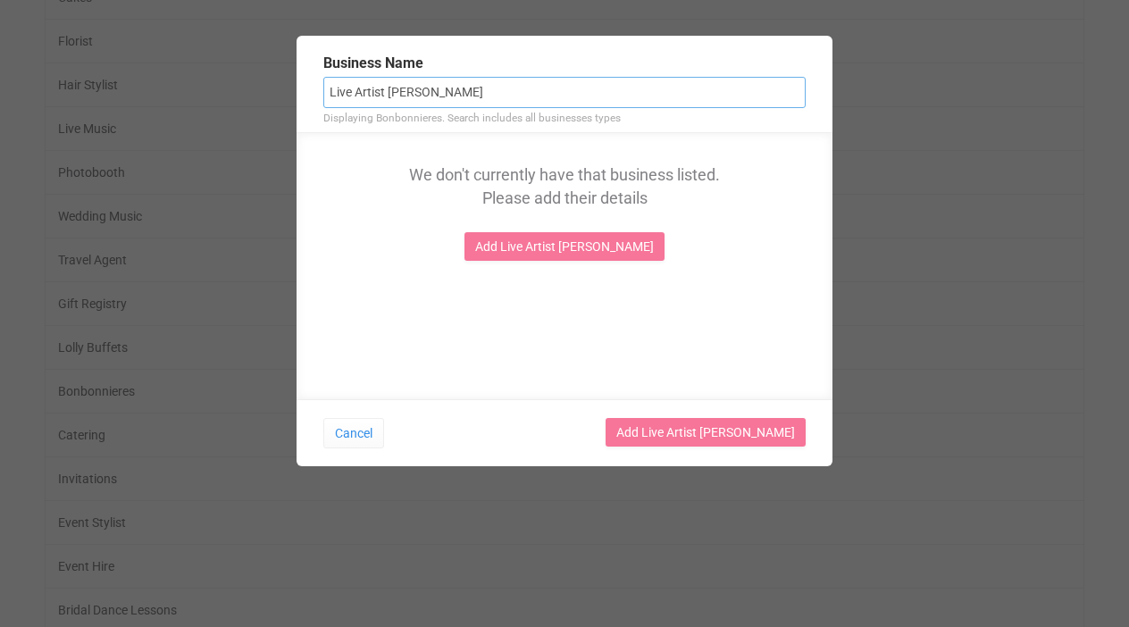
type input "Live Artist Colle"
type input "Live Artist Collec"
type input "Live Artist Collect"
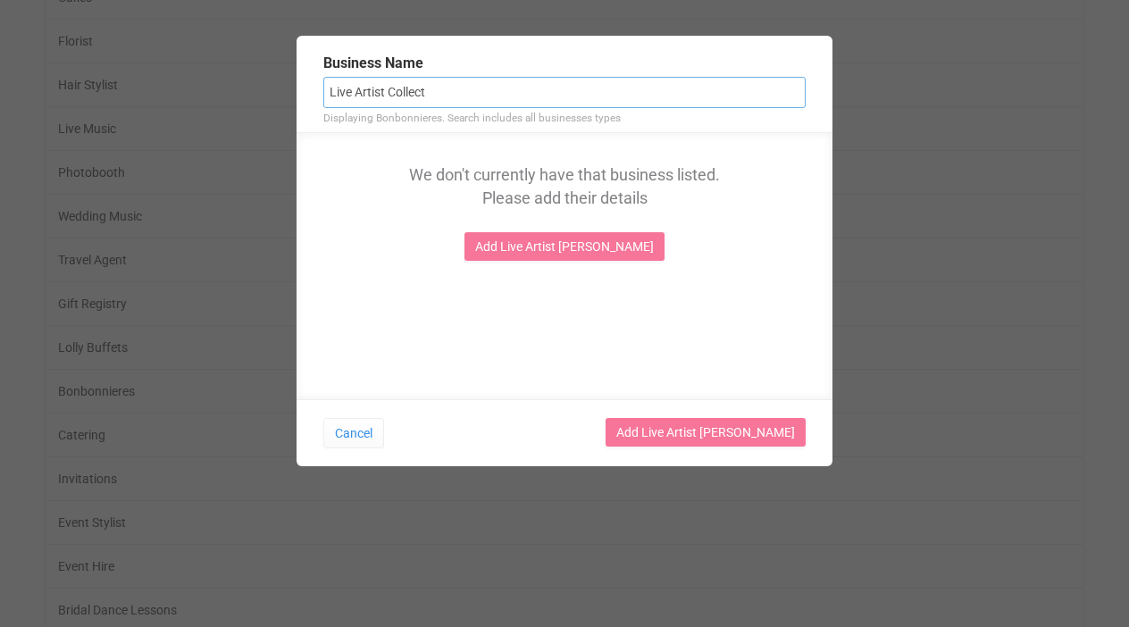
type input "Live Artist Collect"
type input "Live Artist Collectiv"
type input "Live Artist Collective"
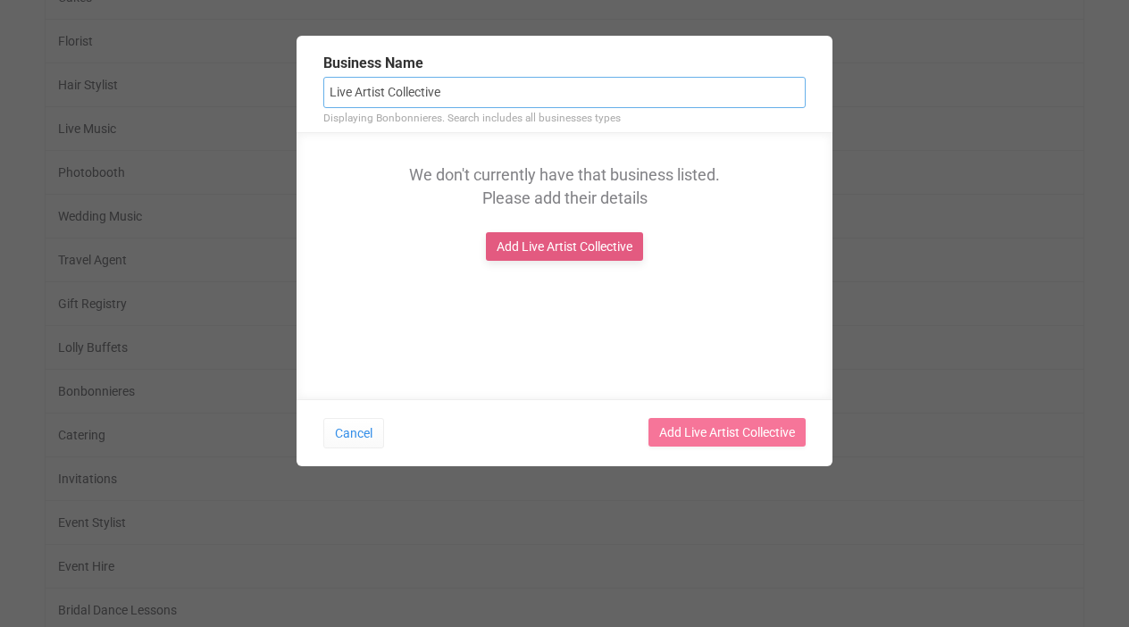
type input "Live Artist Collective"
click at [548, 246] on link "Add Live Artist Collective" at bounding box center [564, 246] width 157 height 29
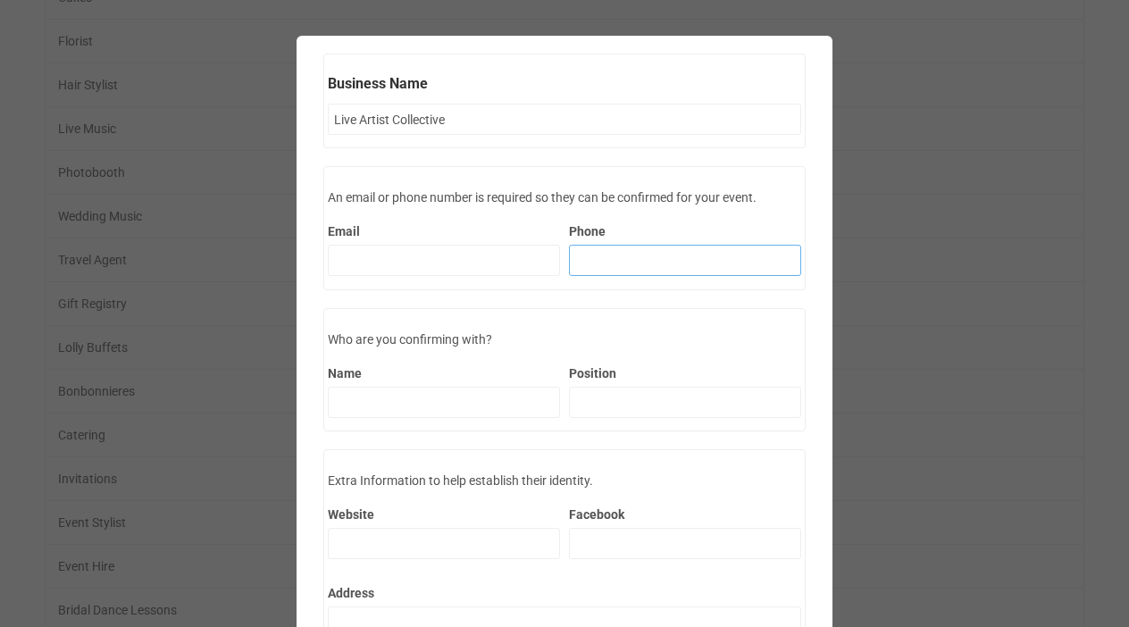
paste input "0431373215"
type input "0431373215"
click at [432, 277] on div "Email" at bounding box center [444, 245] width 232 height 79
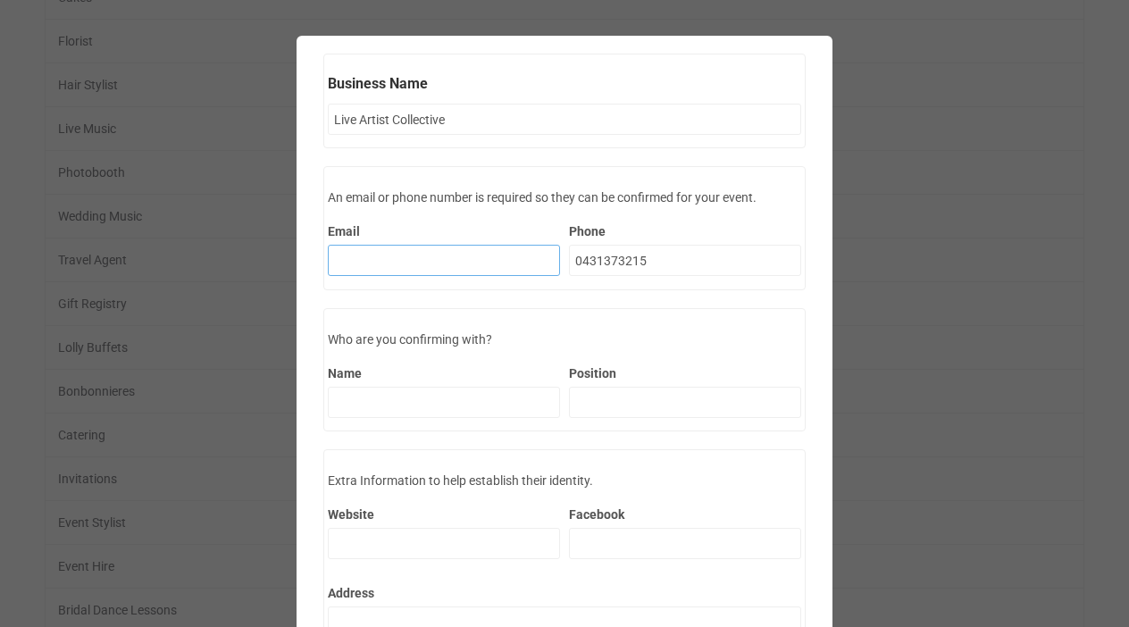
click at [409, 264] on input "Email" at bounding box center [444, 260] width 232 height 31
paste input "admin@liveartistcollective.com.au"
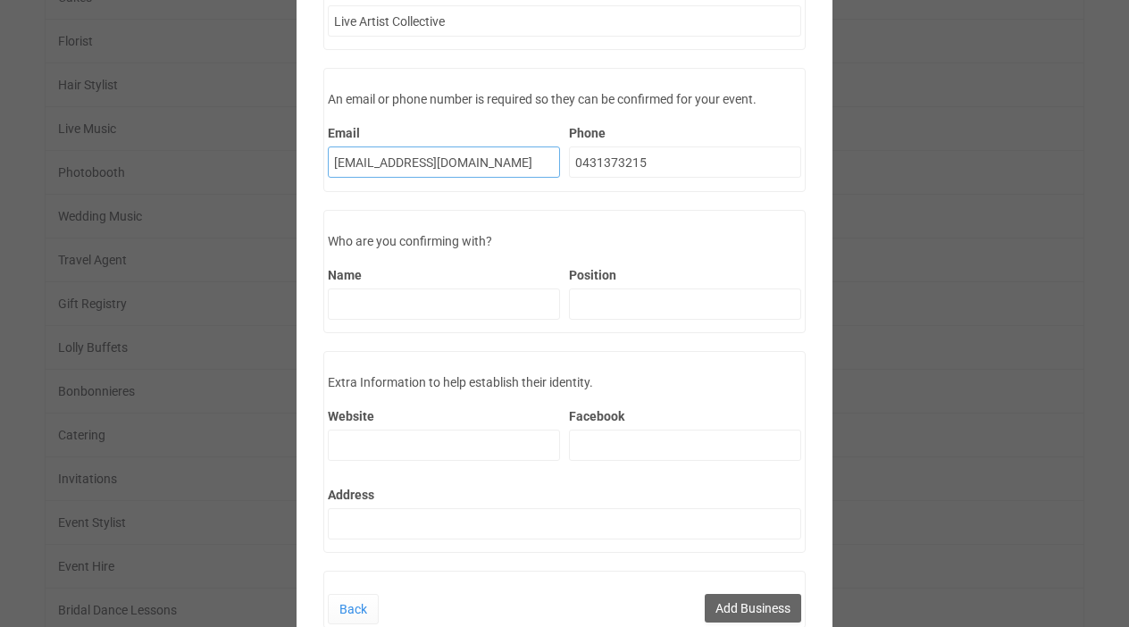
scroll to position [121, 0]
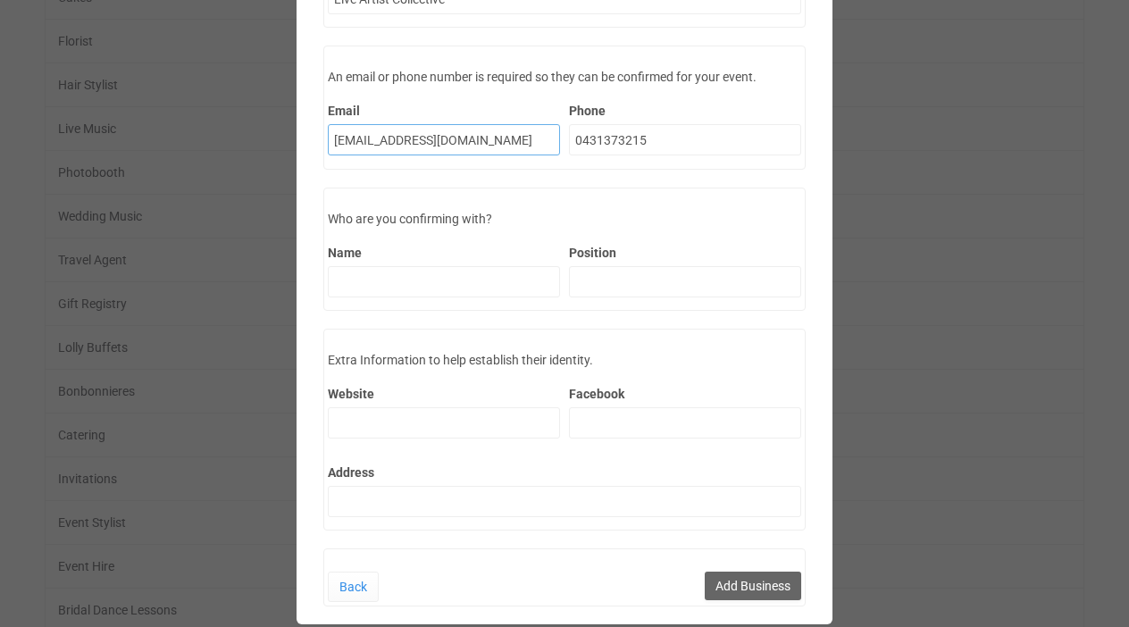
type input "admin@liveartistcollective.com.au"
click at [402, 298] on div "Name" at bounding box center [444, 267] width 232 height 79
type input "Maria"
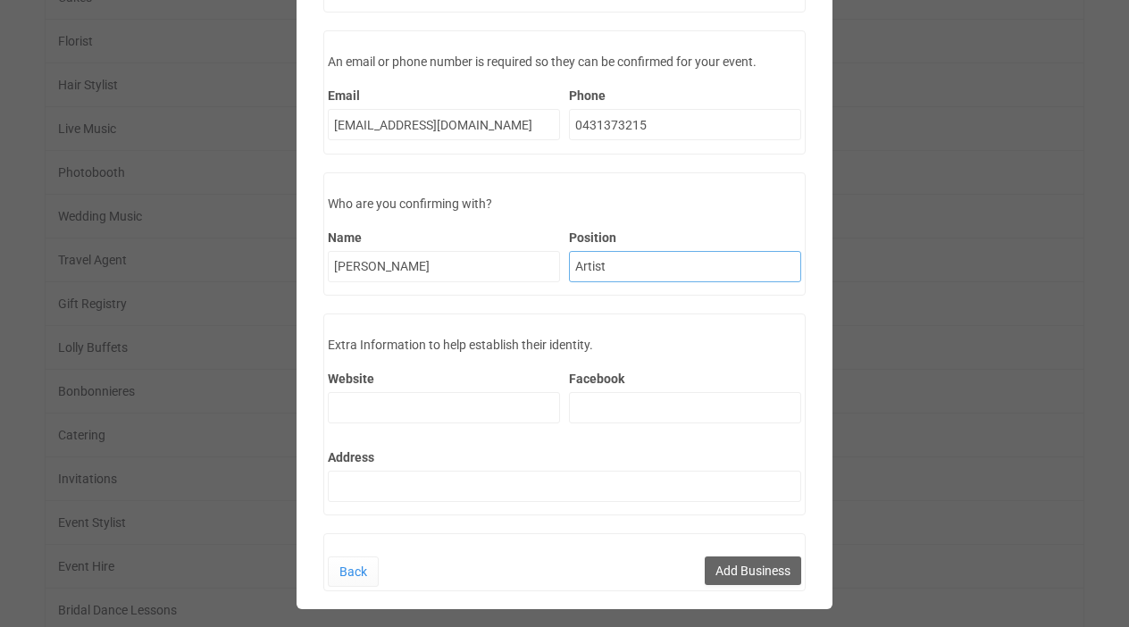
scroll to position [135, 0]
type input "Artist"
click at [401, 413] on input "Website" at bounding box center [444, 408] width 232 height 31
paste input "https://liveartistcollective.com.au"
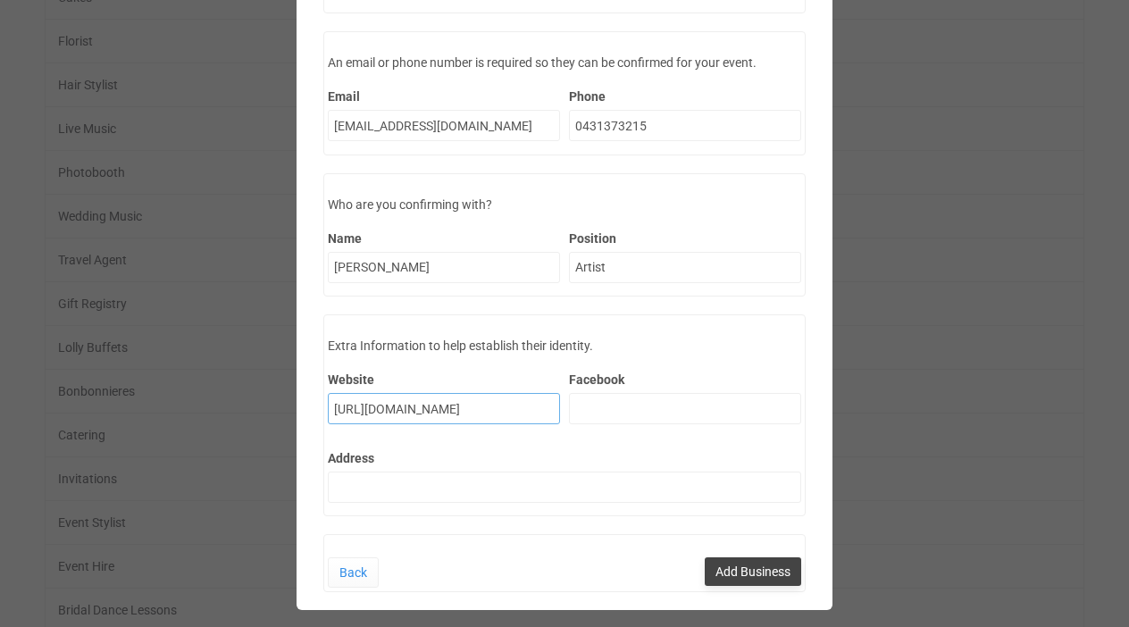
type input "https://liveartistcollective.com.au"
click at [756, 572] on button "Add Business" at bounding box center [752, 571] width 96 height 29
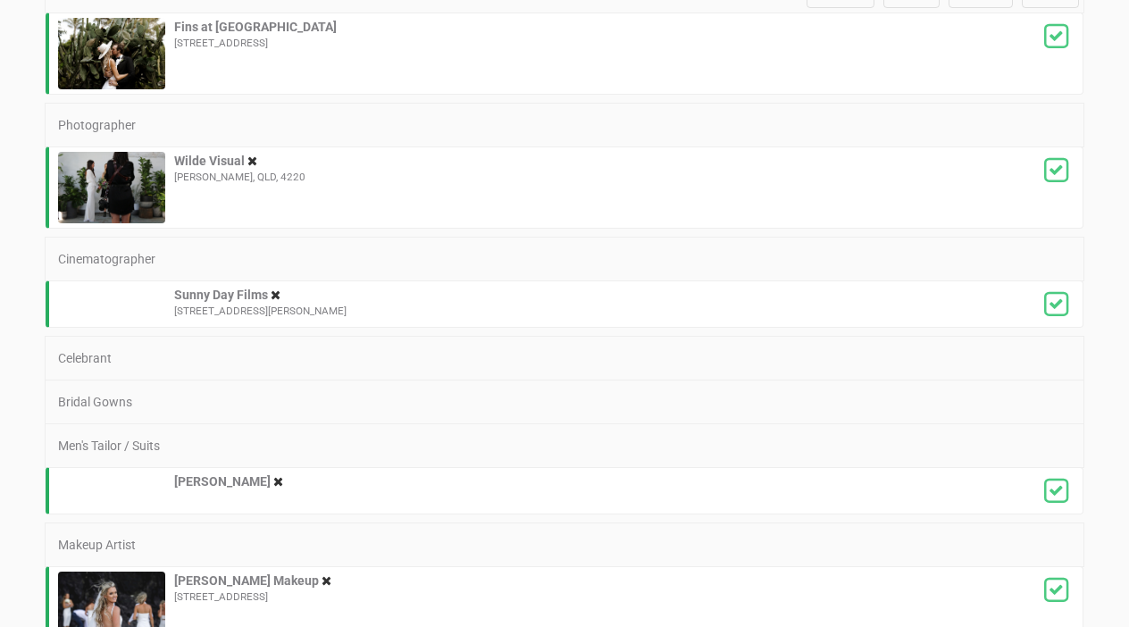
scroll to position [2783, 0]
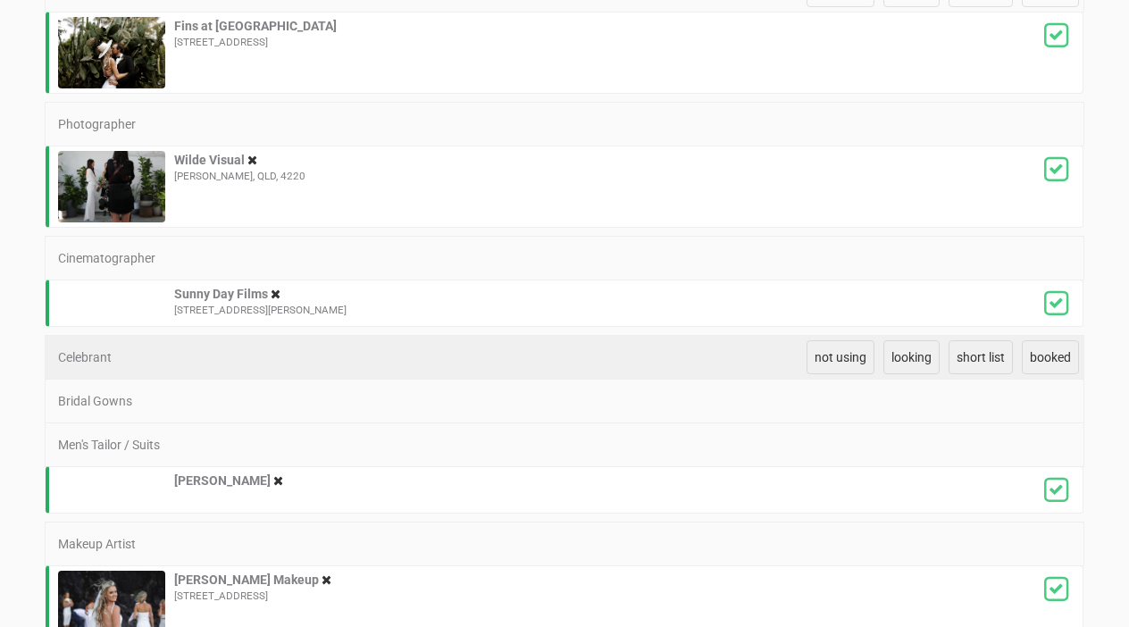
click at [583, 362] on div "Celebrant" at bounding box center [422, 357] width 753 height 43
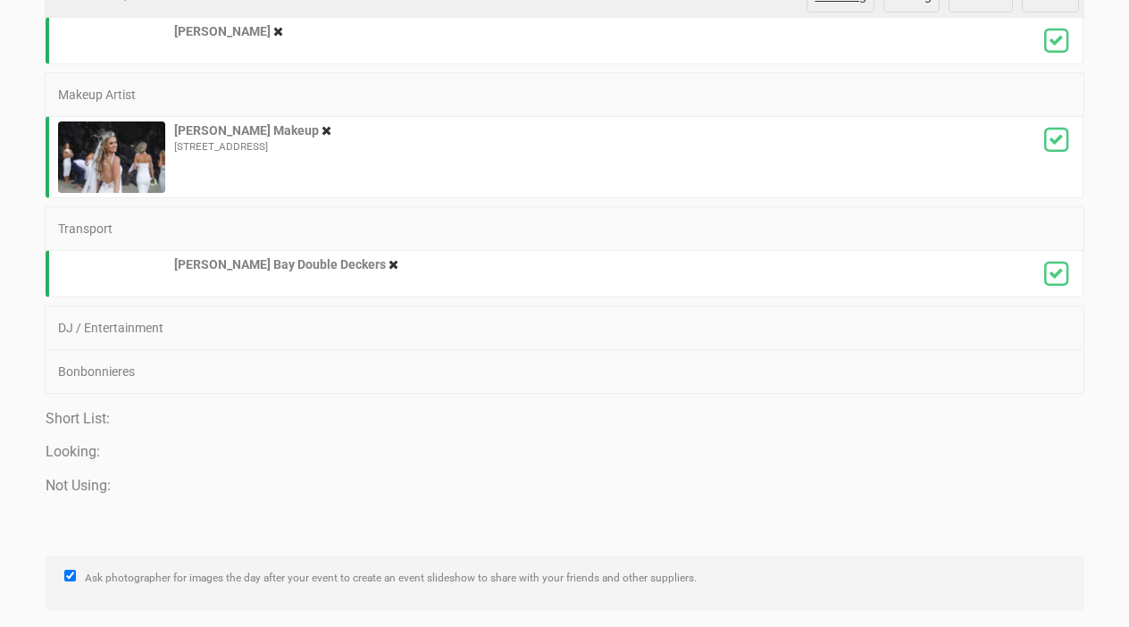
scroll to position [3251, 0]
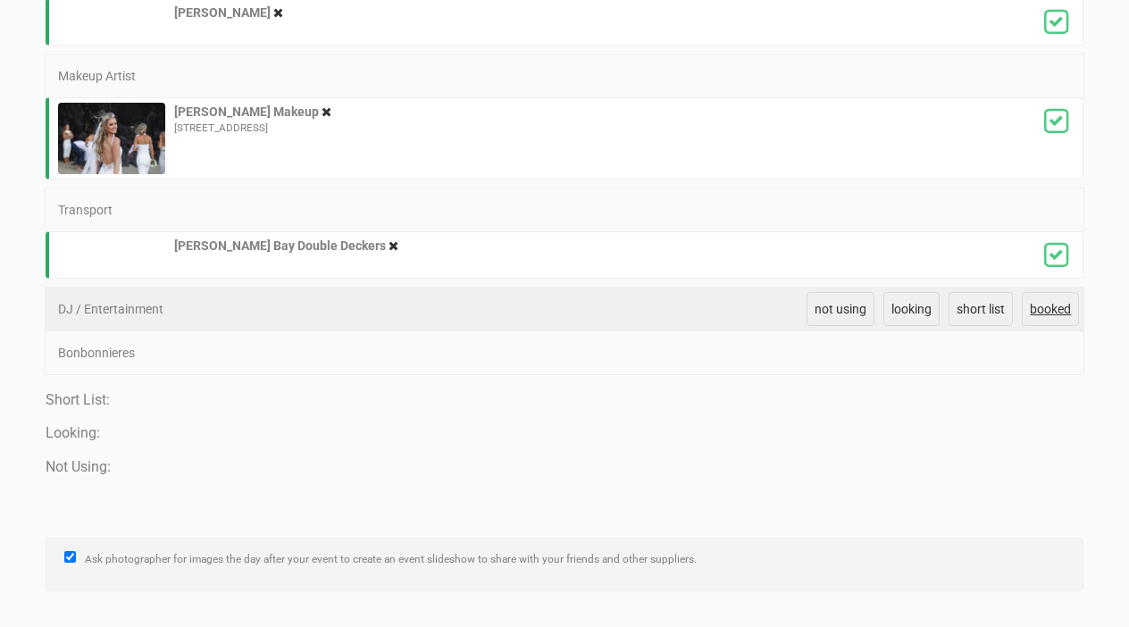
click at [1048, 307] on span "booked" at bounding box center [1049, 309] width 41 height 14
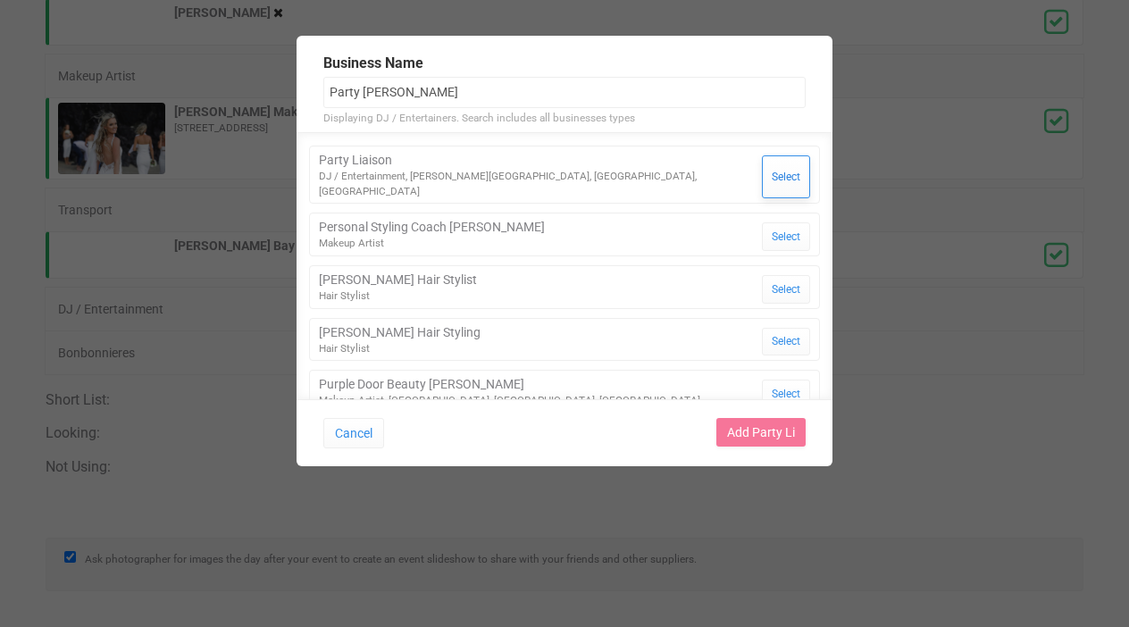
type input "Party [PERSON_NAME]"
click at [783, 164] on button "Select" at bounding box center [786, 176] width 48 height 43
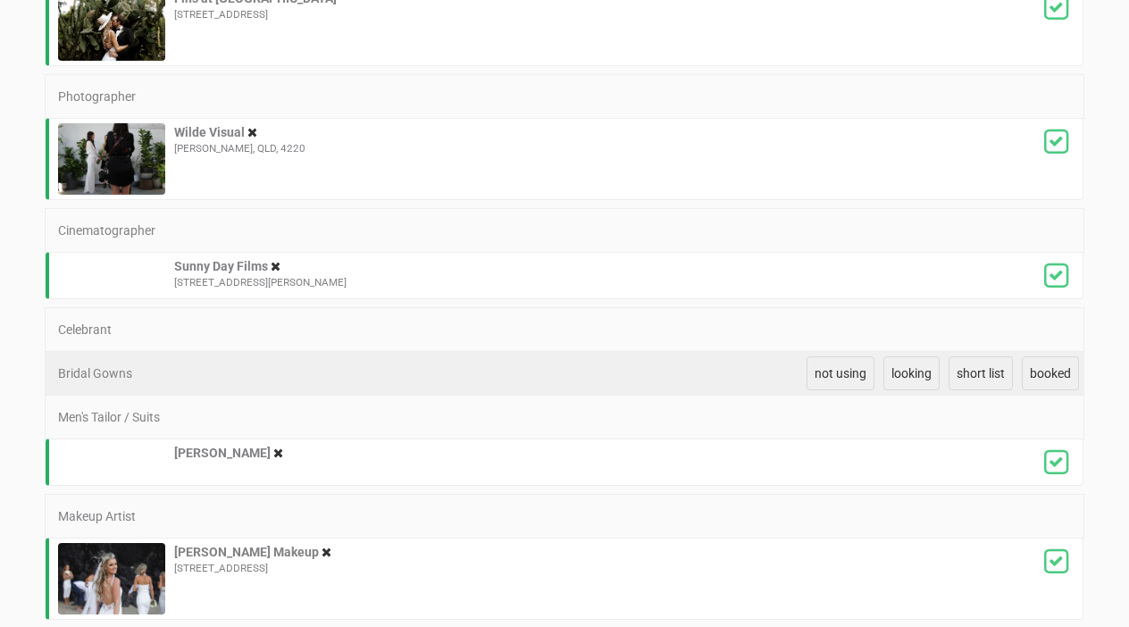
scroll to position [2807, 0]
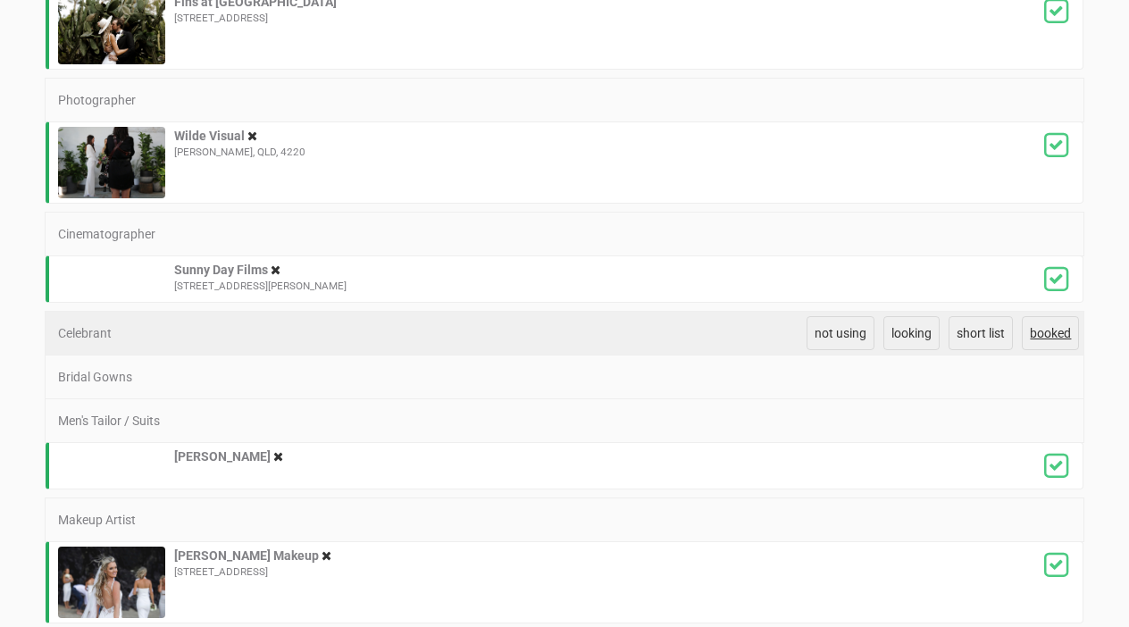
click at [1051, 337] on span "booked" at bounding box center [1049, 333] width 41 height 14
click at [1054, 335] on span "booked" at bounding box center [1049, 333] width 41 height 14
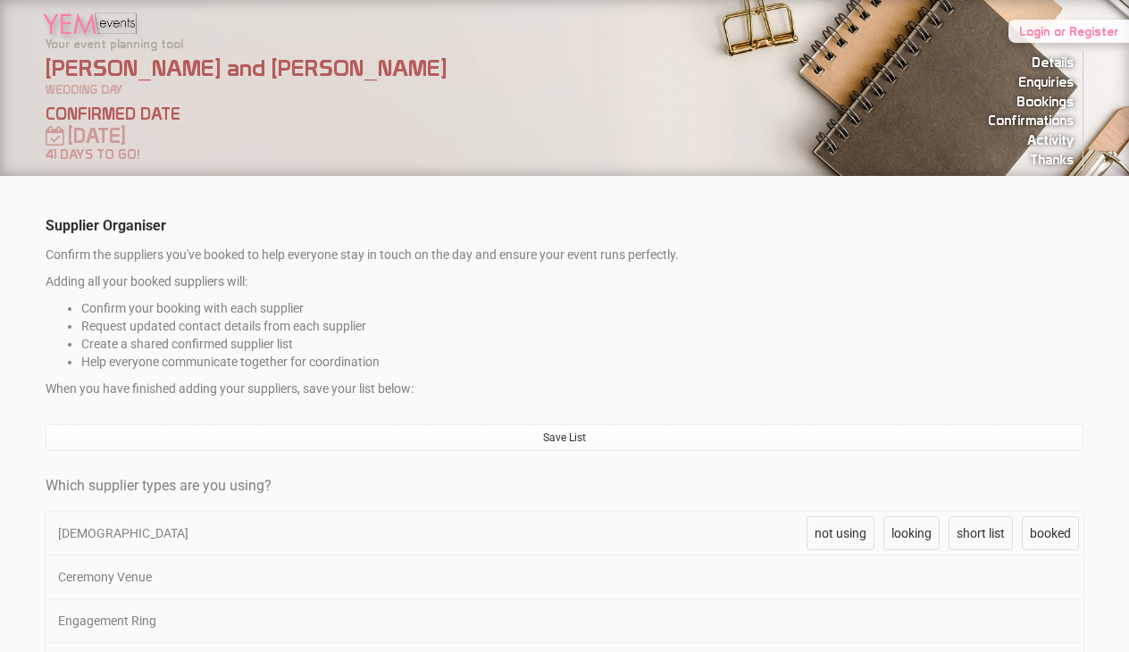
scroll to position [0, 0]
